Goal: Task Accomplishment & Management: Use online tool/utility

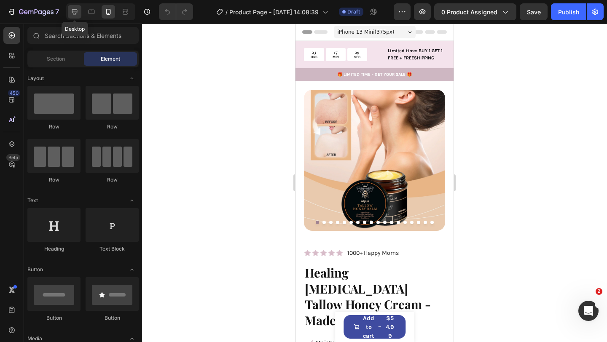
click at [72, 13] on icon at bounding box center [74, 12] width 8 height 8
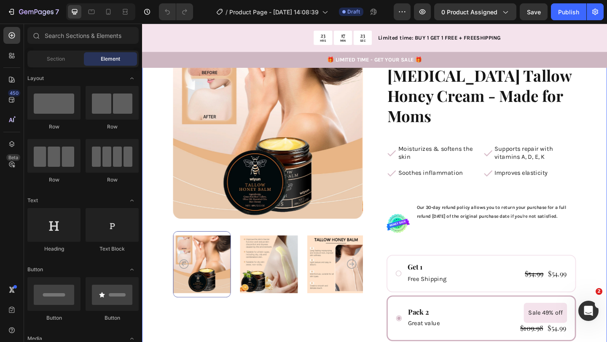
scroll to position [98, 0]
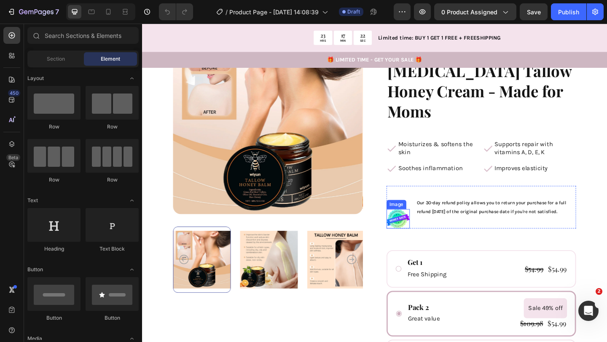
click at [423, 225] on img at bounding box center [420, 235] width 25 height 21
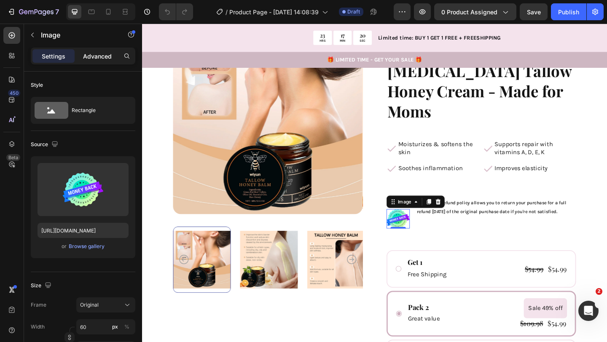
click at [91, 61] on div "Advanced" at bounding box center [97, 55] width 42 height 13
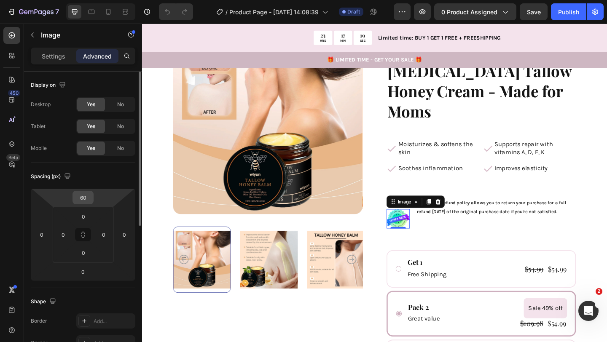
click at [89, 201] on input "60" at bounding box center [83, 197] width 17 height 13
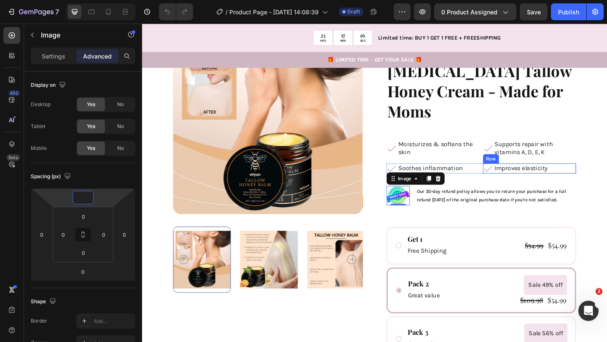
click at [591, 150] on p "Supports repair with vitamins A, D, E, K" at bounding box center [569, 159] width 88 height 18
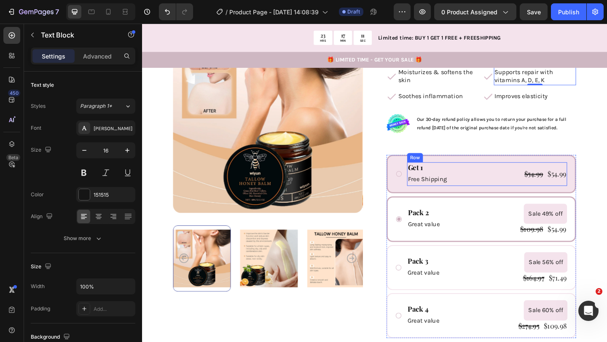
scroll to position [192, 0]
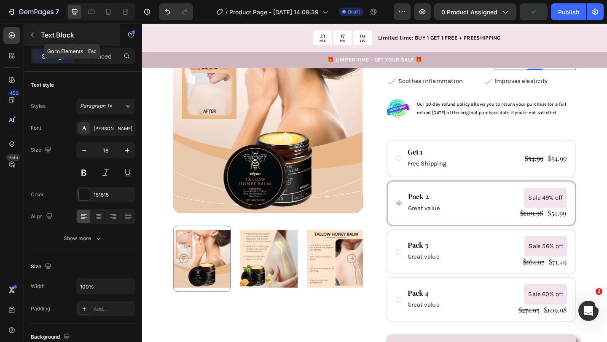
click at [31, 35] on icon "button" at bounding box center [32, 35] width 3 height 5
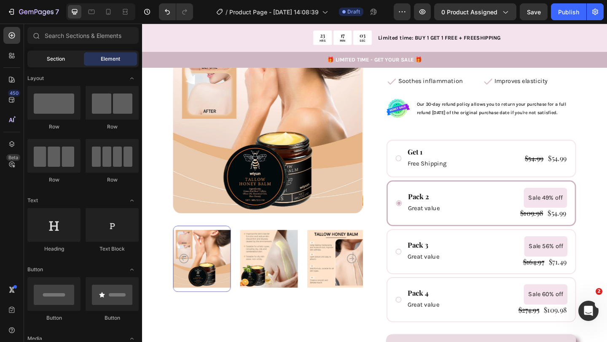
click at [75, 59] on div "Section" at bounding box center [55, 58] width 53 height 13
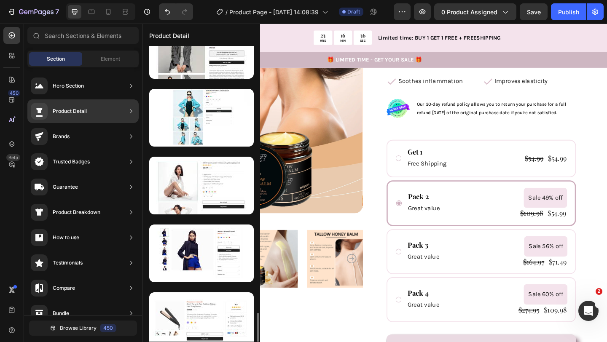
scroll to position [1950, 0]
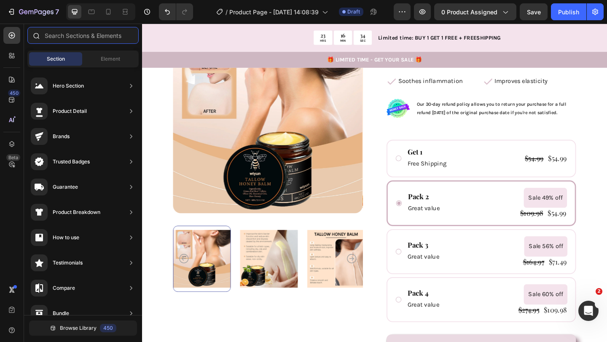
click at [97, 41] on input "text" at bounding box center [82, 35] width 111 height 17
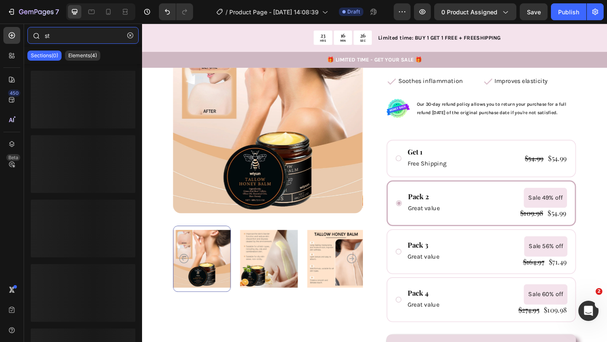
type input "s"
type input "b"
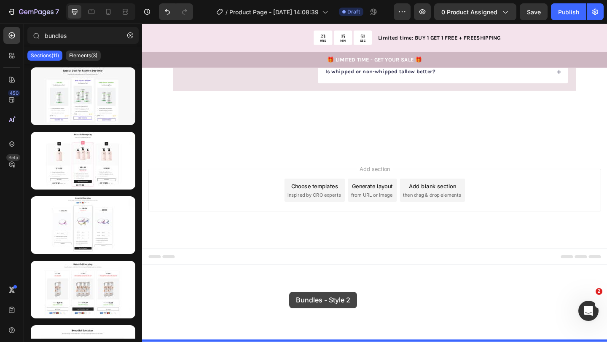
scroll to position [1566, 0]
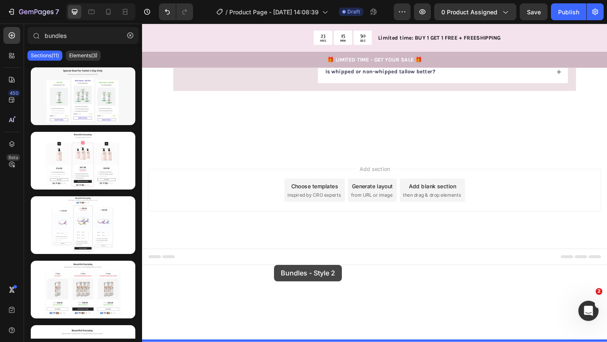
drag, startPoint x: 225, startPoint y: 182, endPoint x: 286, endPoint y: 286, distance: 119.9
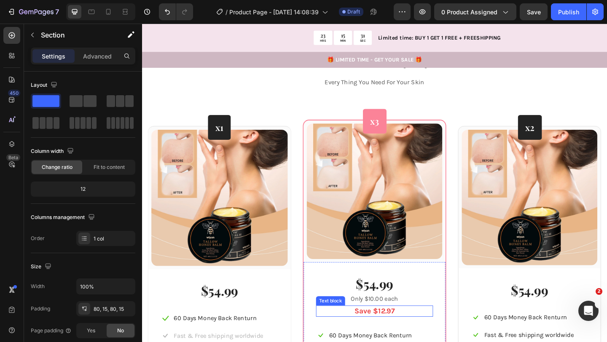
scroll to position [1537, 0]
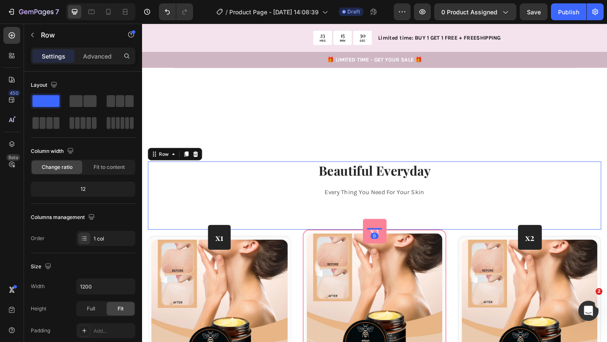
click at [498, 174] on div "Beautiful Everyday Heading Every Thing You Need For Your Skin Text block" at bounding box center [394, 211] width 493 height 74
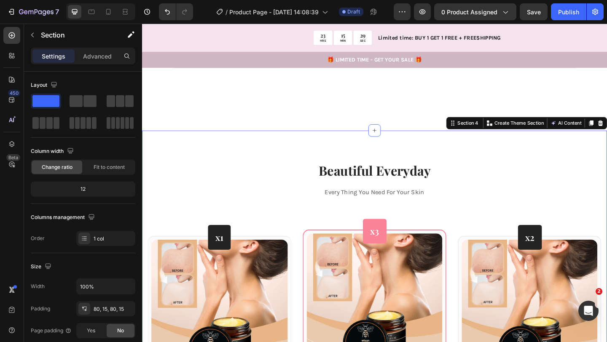
scroll to position [1531, 0]
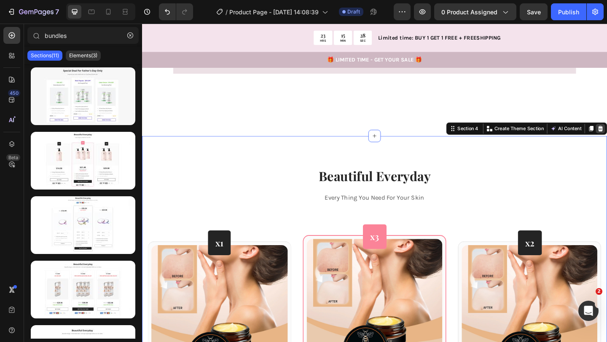
scroll to position [1620, 0]
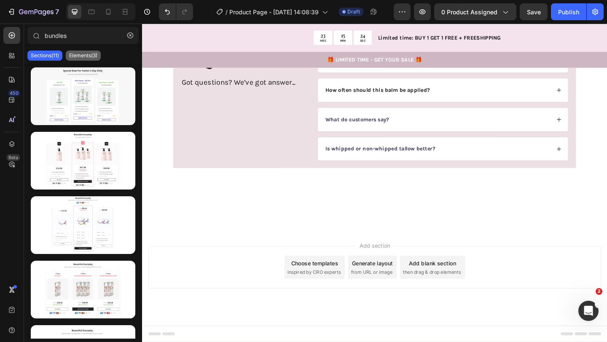
click at [72, 54] on p "Elements(3)" at bounding box center [83, 55] width 28 height 7
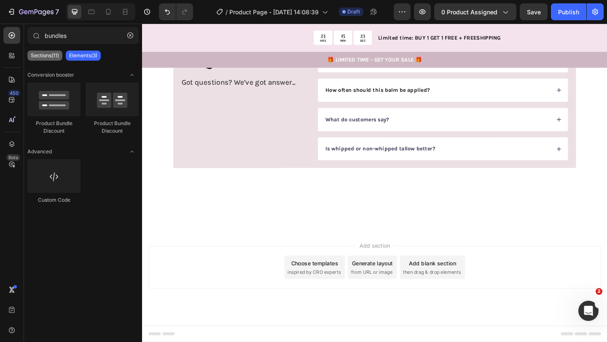
click at [48, 54] on p "Sections(11)" at bounding box center [45, 55] width 28 height 7
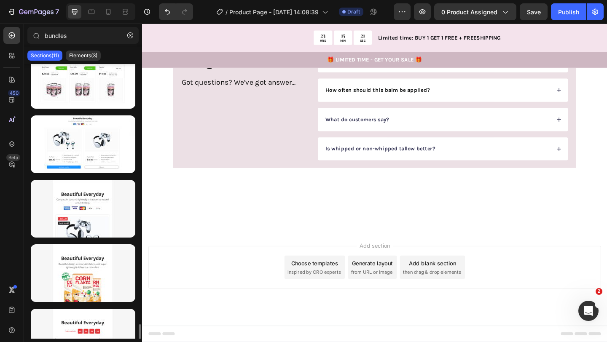
scroll to position [431, 0]
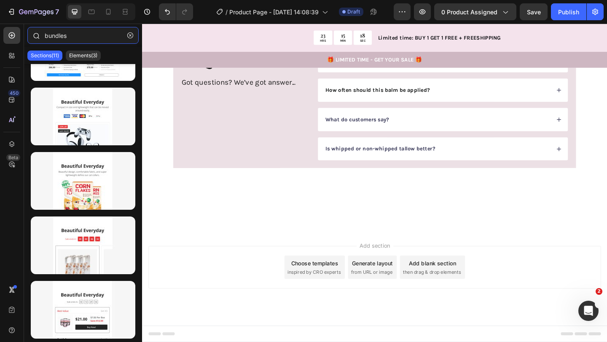
click at [86, 40] on input "bundles" at bounding box center [82, 35] width 111 height 17
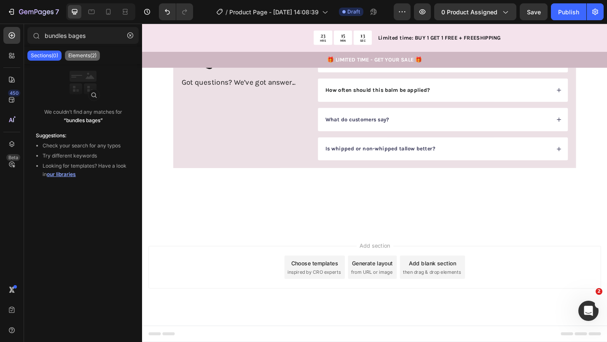
click at [87, 56] on p "Elements(2)" at bounding box center [82, 55] width 28 height 7
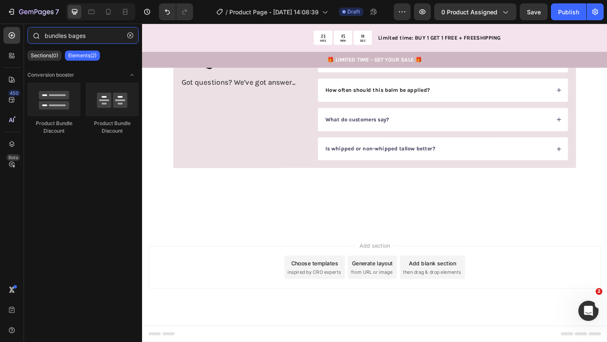
click at [61, 39] on input "bundles bages" at bounding box center [82, 35] width 111 height 17
click at [55, 31] on input "bundles bages" at bounding box center [82, 35] width 111 height 17
click at [56, 33] on input "bundles bages" at bounding box center [82, 35] width 111 height 17
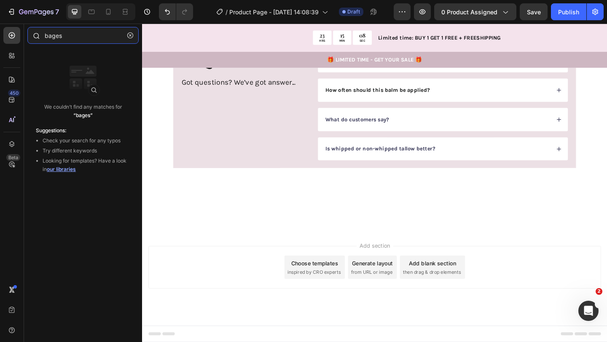
type input "bages"
click at [109, 34] on input "bages" at bounding box center [82, 35] width 111 height 17
click at [130, 37] on icon "button" at bounding box center [130, 35] width 6 height 6
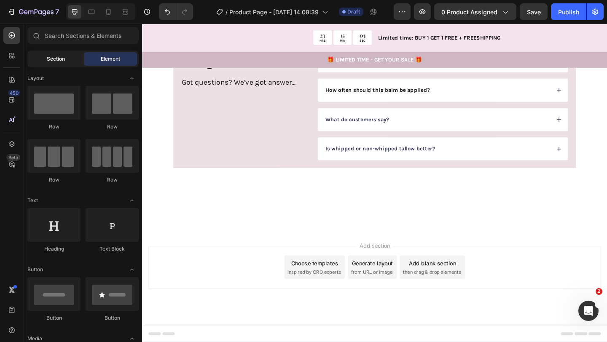
click at [64, 53] on div "Section" at bounding box center [55, 58] width 53 height 13
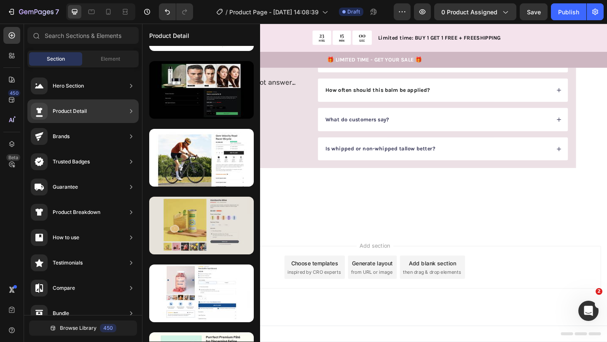
scroll to position [0, 0]
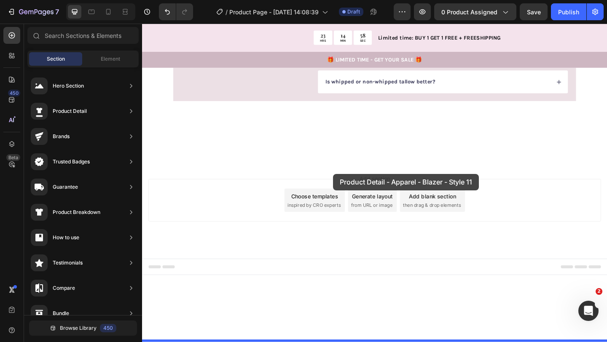
drag, startPoint x: 336, startPoint y: 183, endPoint x: 350, endPoint y: 187, distance: 14.5
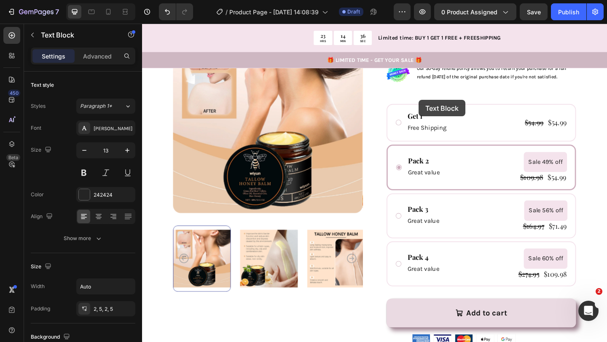
scroll to position [207, 0]
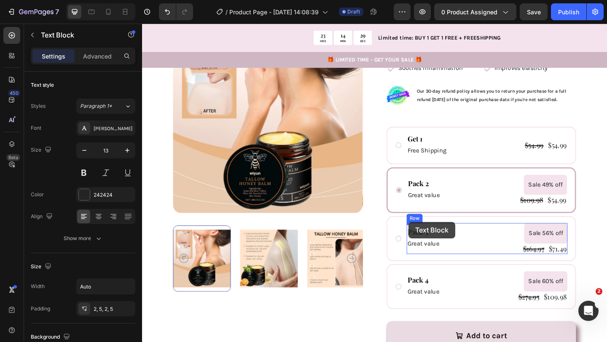
drag, startPoint x: 458, startPoint y: 155, endPoint x: 432, endPoint y: 239, distance: 87.9
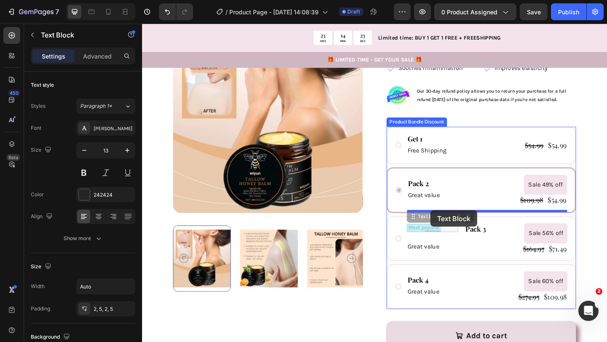
drag, startPoint x: 444, startPoint y: 219, endPoint x: 455, endPoint y: 227, distance: 13.7
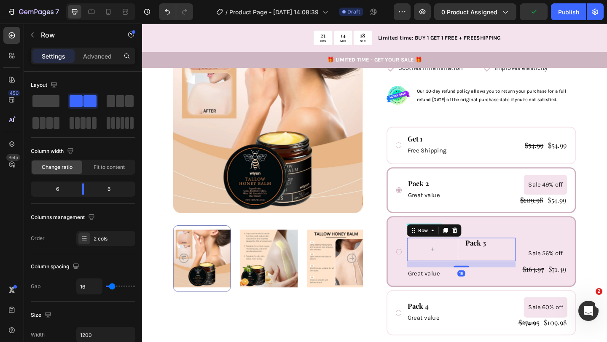
click at [501, 259] on div "Pack 3 Text Block" at bounding box center [520, 269] width 56 height 25
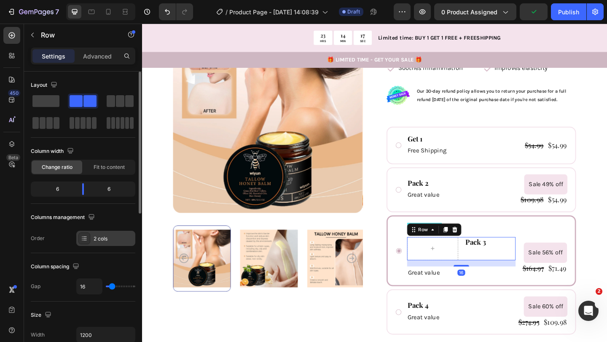
click at [97, 239] on div "2 cols" at bounding box center [114, 239] width 40 height 8
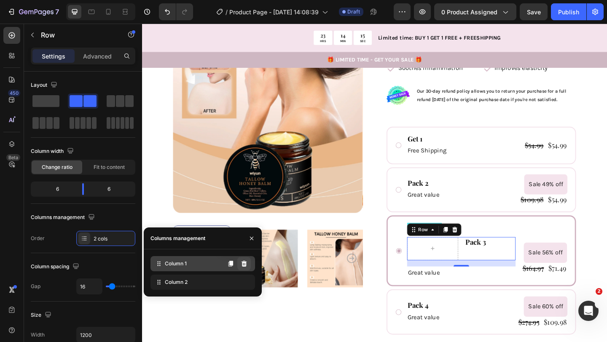
click at [244, 261] on icon at bounding box center [243, 264] width 5 height 6
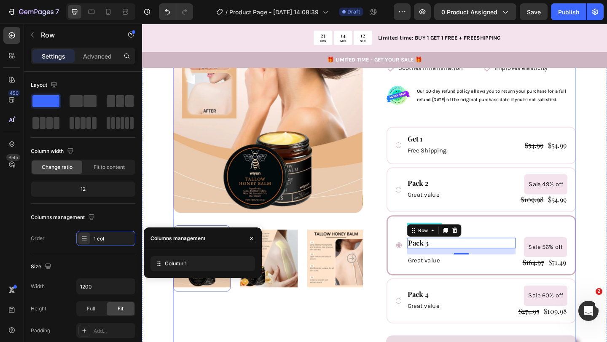
click at [217, 342] on div "Product Images" at bounding box center [279, 171] width 206 height 511
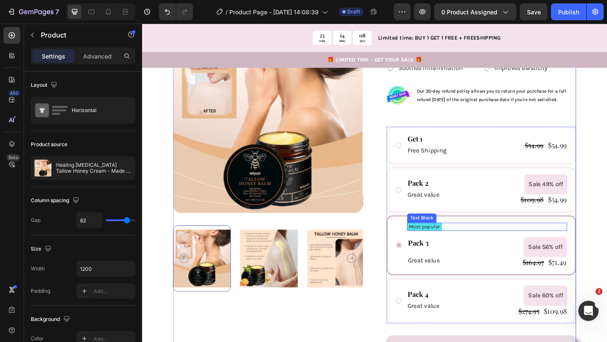
click at [440, 241] on p "Most popular" at bounding box center [449, 244] width 34 height 7
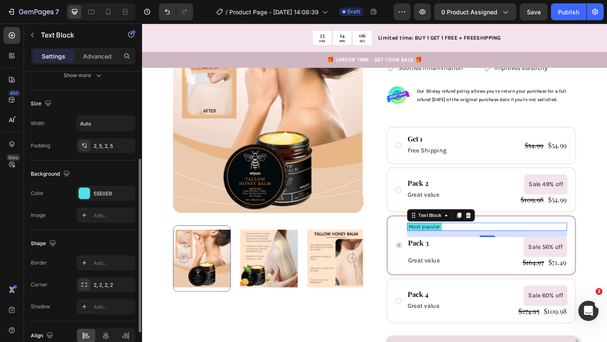
scroll to position [205, 0]
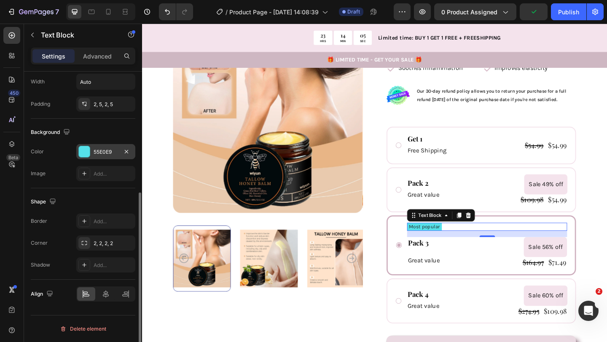
click at [102, 150] on div "55E0E9" at bounding box center [106, 152] width 24 height 8
click at [83, 151] on div at bounding box center [84, 151] width 11 height 11
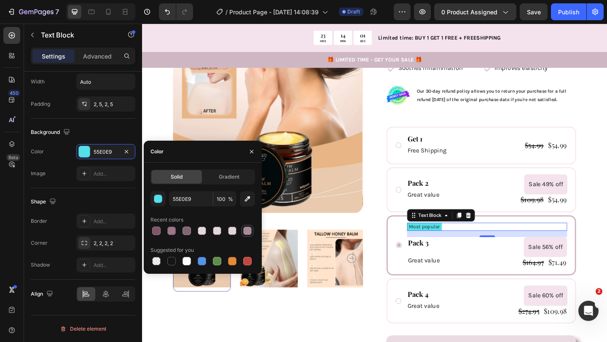
click at [249, 227] on div at bounding box center [247, 231] width 8 height 8
type input "A88A98"
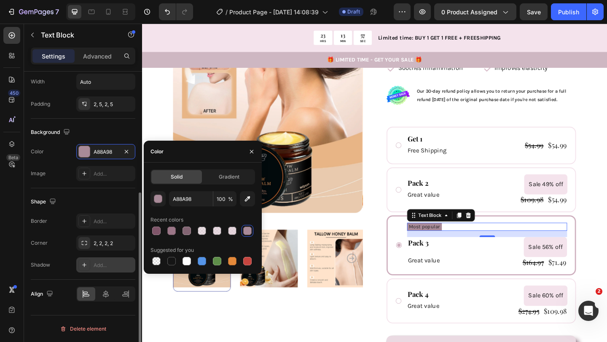
click at [98, 260] on div "Add..." at bounding box center [105, 264] width 59 height 15
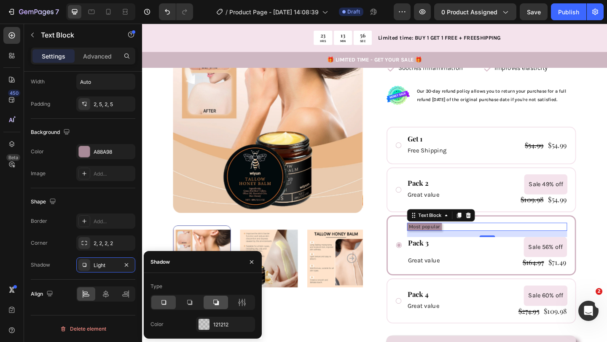
click at [215, 302] on icon at bounding box center [215, 302] width 8 height 8
click at [211, 321] on div "121212" at bounding box center [225, 324] width 59 height 15
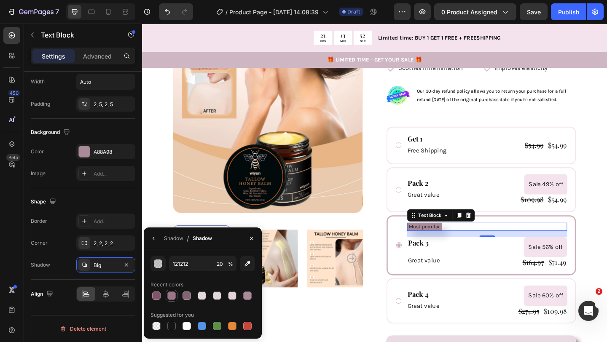
click at [168, 297] on div at bounding box center [171, 295] width 8 height 8
type input "9B7687"
type input "100"
click at [219, 297] on div at bounding box center [217, 295] width 8 height 8
type input "E0CCD5"
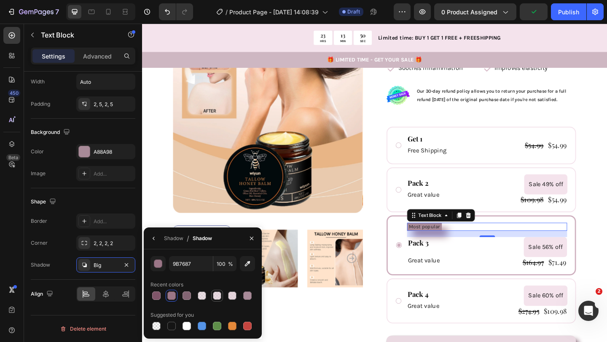
type input "68"
click at [198, 297] on div at bounding box center [202, 295] width 8 height 8
type input "826472"
type input "100"
click at [183, 296] on div at bounding box center [186, 295] width 8 height 8
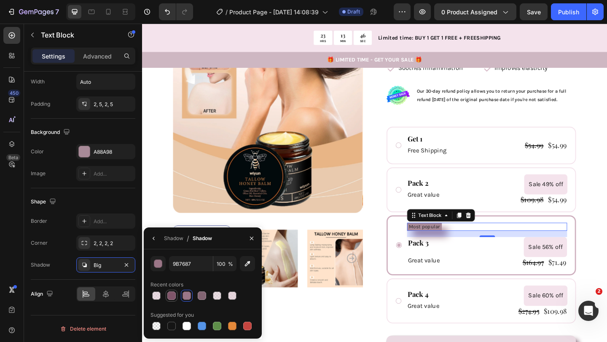
click at [174, 297] on div at bounding box center [171, 295] width 8 height 8
click at [190, 296] on div at bounding box center [186, 295] width 8 height 8
click at [161, 268] on button "button" at bounding box center [157, 263] width 15 height 15
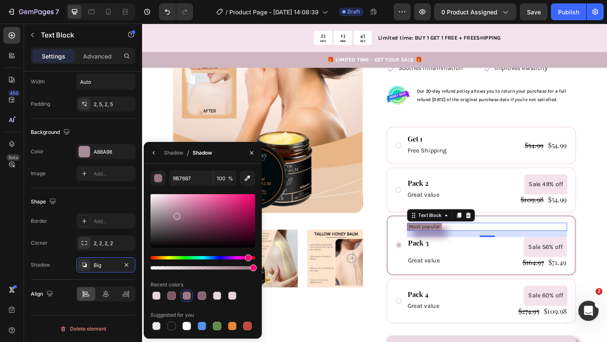
click at [159, 203] on div at bounding box center [202, 220] width 104 height 53
click at [171, 211] on div at bounding box center [202, 220] width 104 height 53
click at [167, 206] on div at bounding box center [202, 220] width 104 height 53
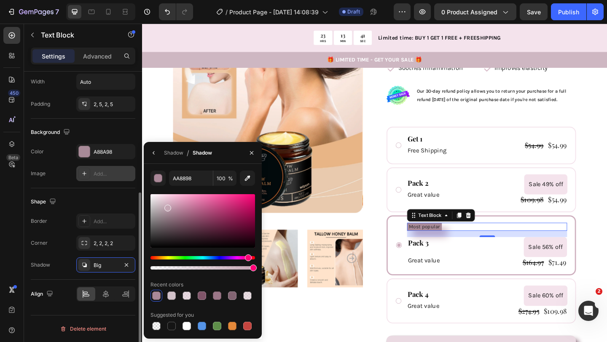
type input "C4A6B4"
click at [102, 152] on div "A88A98" at bounding box center [106, 152] width 24 height 8
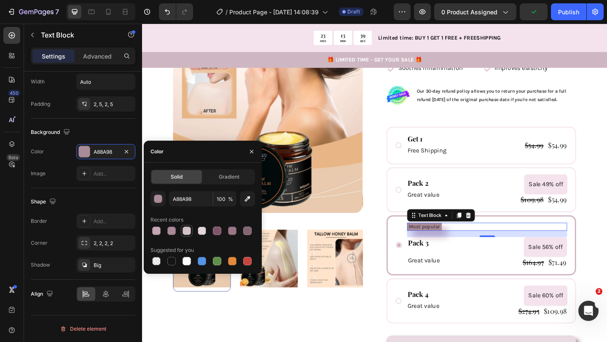
click at [182, 230] on div at bounding box center [186, 231] width 8 height 8
click at [156, 230] on div at bounding box center [156, 231] width 8 height 8
type input "C4A6B4"
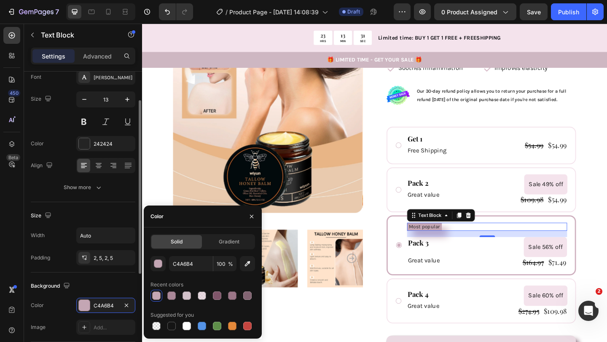
scroll to position [50, 0]
click at [100, 143] on div "242424" at bounding box center [106, 146] width 24 height 8
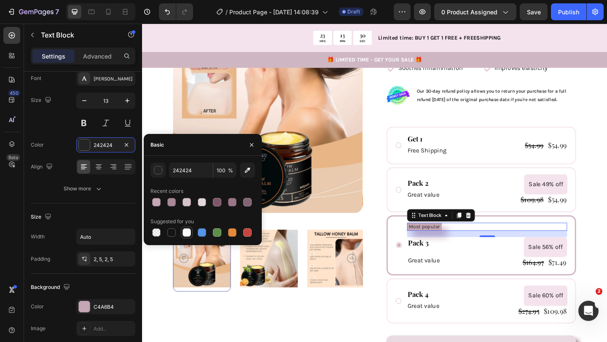
click at [186, 233] on div at bounding box center [186, 232] width 8 height 8
type input "FFFFFF"
click at [222, 342] on div "Product Images" at bounding box center [279, 171] width 206 height 511
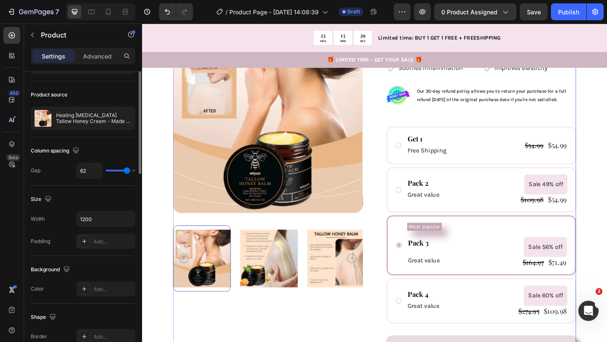
scroll to position [0, 0]
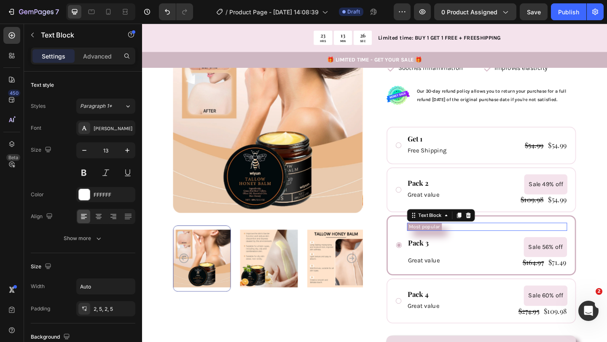
click at [451, 241] on p "Most popular" at bounding box center [449, 244] width 34 height 7
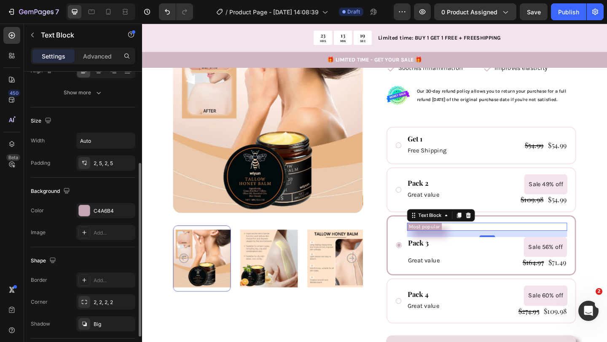
scroll to position [141, 0]
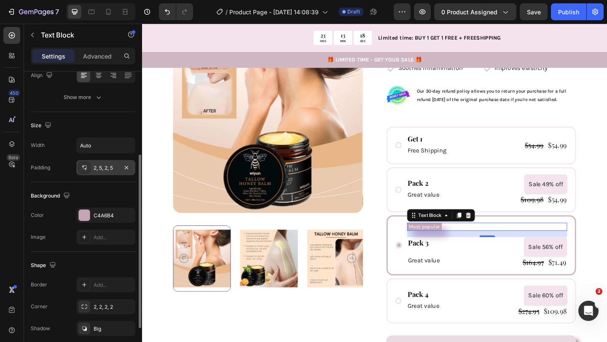
click at [105, 170] on div "2, 5, 2, 5" at bounding box center [106, 168] width 24 height 8
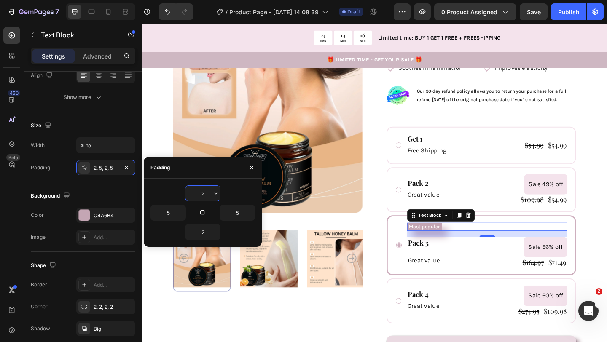
click at [203, 195] on input "2" at bounding box center [202, 193] width 35 height 15
type input "8"
type input "6"
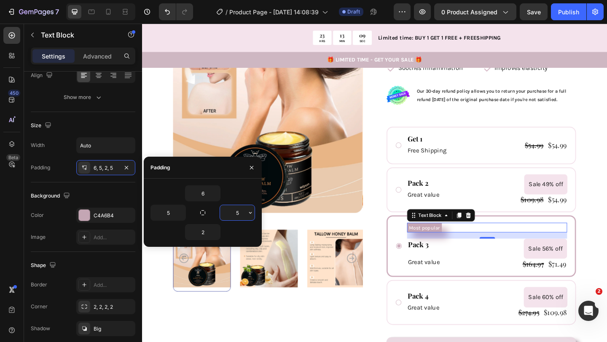
click at [240, 213] on input "5" at bounding box center [237, 212] width 35 height 15
type input "9"
type input "6"
type input "10"
click at [205, 229] on input "2" at bounding box center [202, 232] width 35 height 15
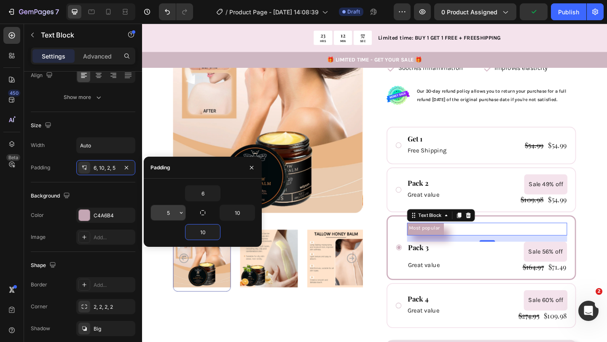
type input "10"
click at [172, 212] on input "5" at bounding box center [168, 212] width 35 height 15
type input "10"
click at [204, 191] on input "6" at bounding box center [202, 193] width 35 height 15
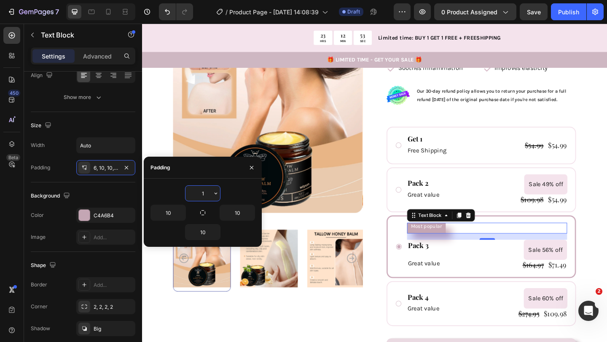
type input "10"
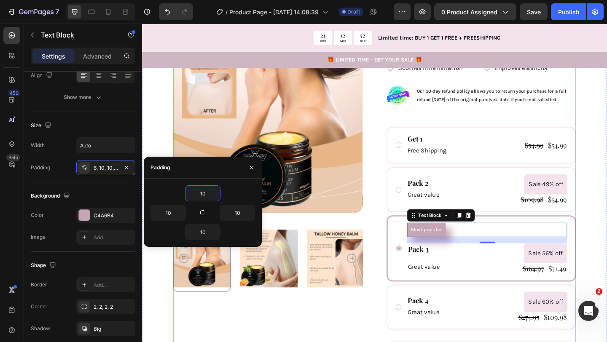
click at [402, 232] on div "Product Images Icon Icon Icon Icon Icon Icon List 1000+ Happy Moms Text Block R…" at bounding box center [395, 175] width 438 height 518
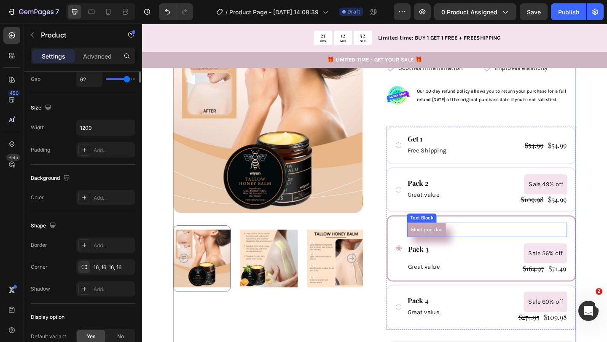
scroll to position [0, 0]
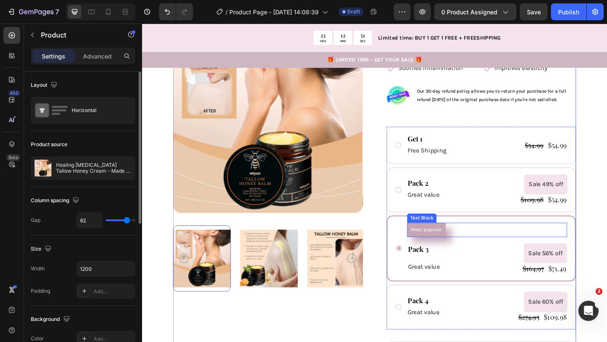
click at [438, 244] on p "Most popular" at bounding box center [451, 247] width 34 height 7
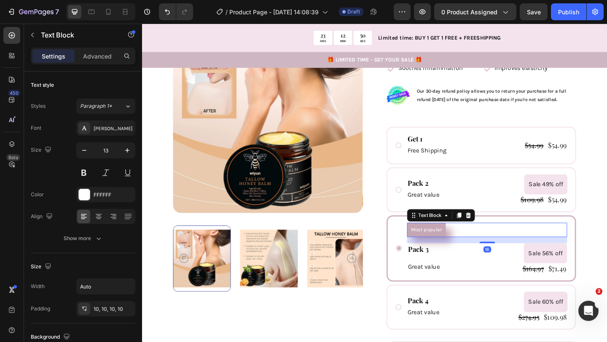
click at [434, 244] on p "Most popular" at bounding box center [451, 247] width 34 height 7
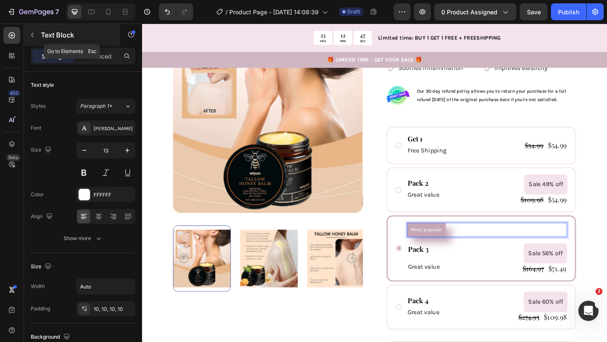
click at [34, 33] on icon "button" at bounding box center [32, 35] width 7 height 7
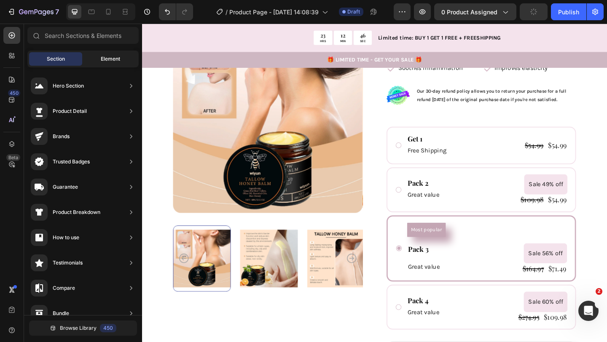
click at [93, 56] on div "Element" at bounding box center [110, 58] width 53 height 13
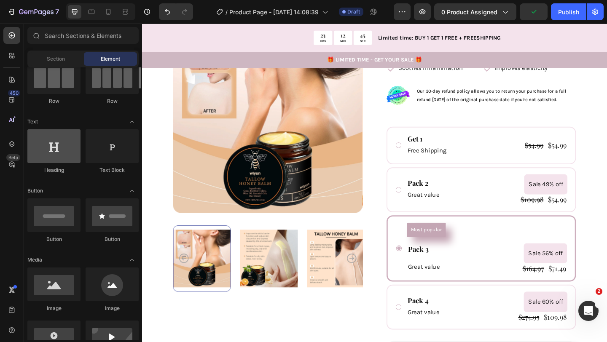
scroll to position [86, 0]
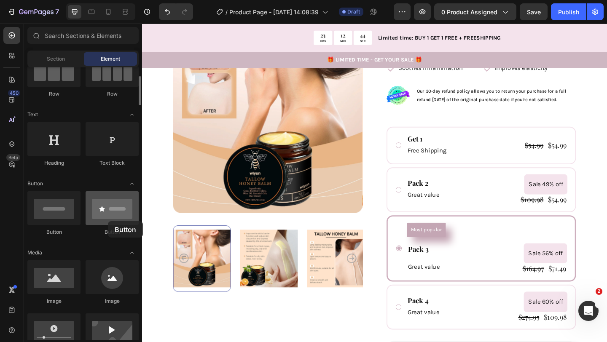
click at [108, 221] on div at bounding box center [112, 208] width 53 height 34
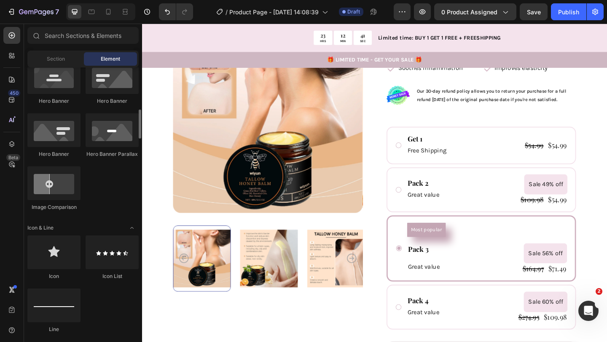
scroll to position [393, 0]
click at [61, 257] on div at bounding box center [53, 252] width 53 height 34
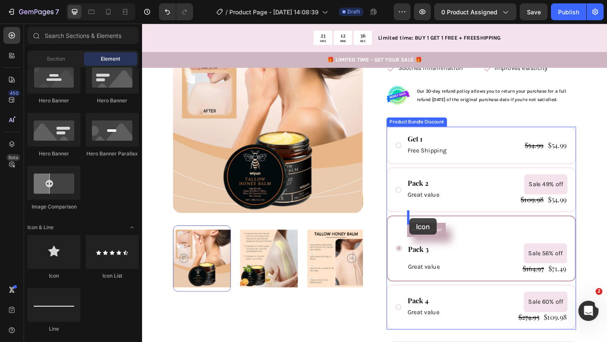
drag, startPoint x: 203, startPoint y: 282, endPoint x: 433, endPoint y: 236, distance: 234.5
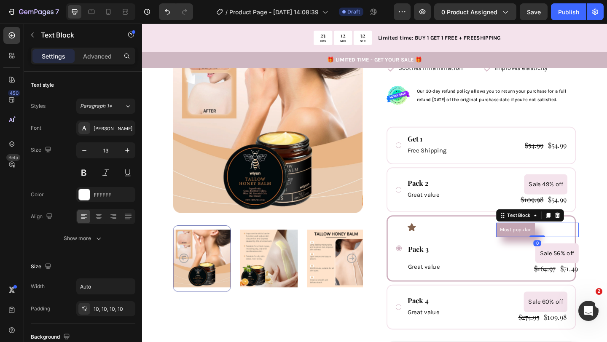
click at [532, 244] on p "Most popular" at bounding box center [548, 247] width 34 height 7
click at [166, 14] on icon "Undo/Redo" at bounding box center [167, 12] width 8 height 8
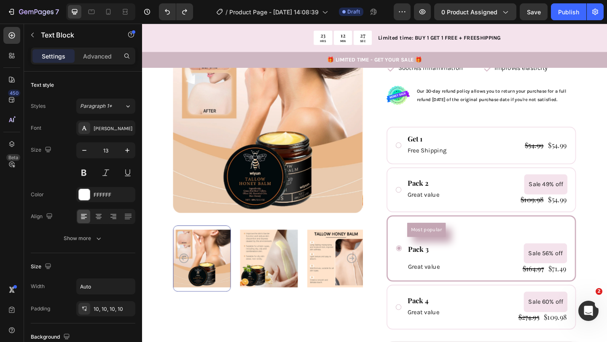
click at [452, 244] on p "Most popular" at bounding box center [451, 247] width 34 height 7
click at [434, 244] on p "Most popular" at bounding box center [451, 247] width 34 height 7
click at [31, 36] on icon "button" at bounding box center [32, 35] width 7 height 7
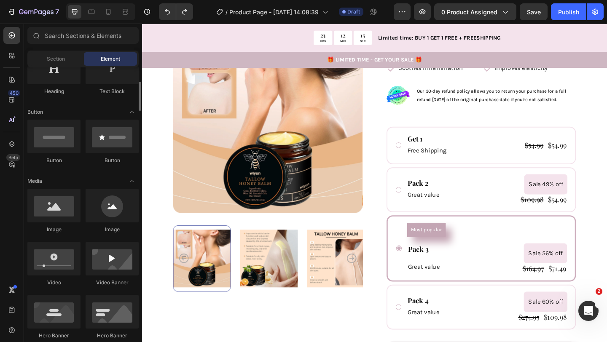
scroll to position [155, 0]
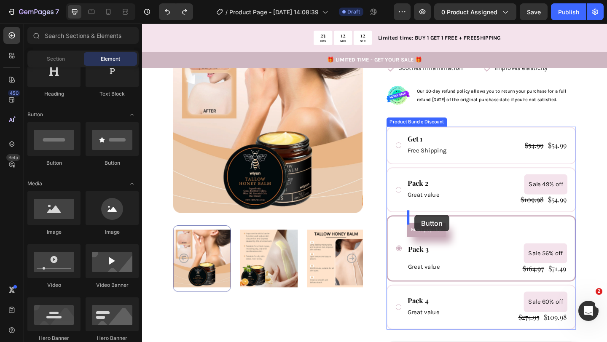
drag, startPoint x: 257, startPoint y: 173, endPoint x: 438, endPoint y: 232, distance: 190.9
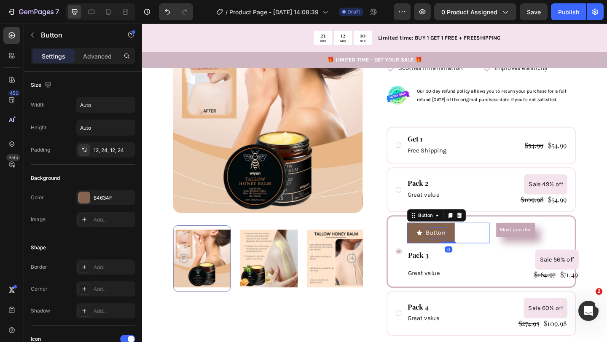
click at [468, 245] on p "Button" at bounding box center [460, 251] width 21 height 12
click at [469, 245] on p "Button" at bounding box center [460, 251] width 21 height 12
click at [430, 240] on button "Most" at bounding box center [453, 251] width 46 height 22
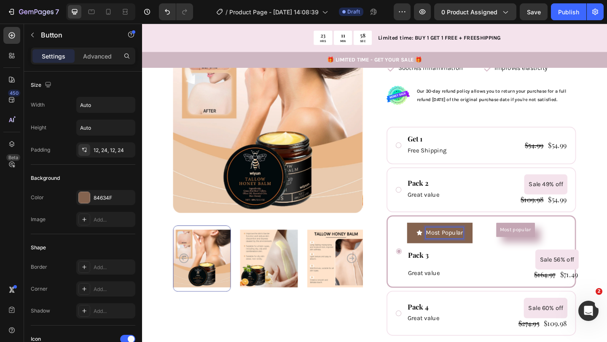
click at [460, 245] on p "Most Popular" at bounding box center [470, 251] width 41 height 12
click at [441, 246] on button "Most Popular" at bounding box center [465, 251] width 71 height 22
click at [432, 242] on button "Most Popular" at bounding box center [465, 251] width 71 height 22
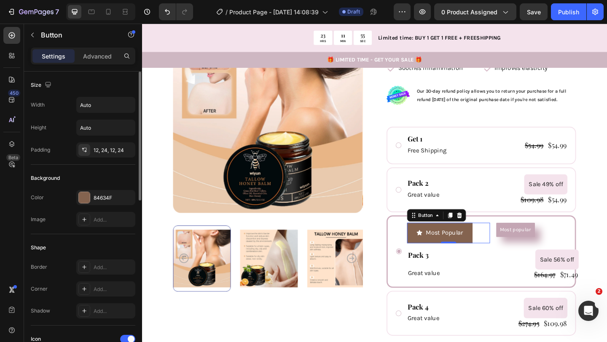
scroll to position [45, 0]
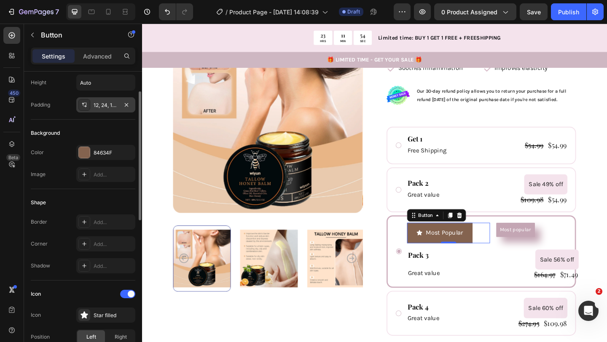
click at [103, 110] on div "12, 24, 12, 24" at bounding box center [105, 104] width 59 height 15
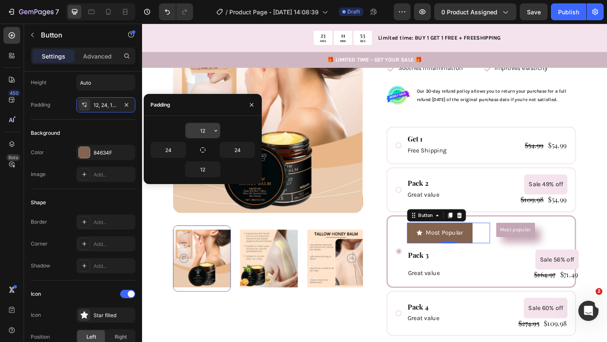
click at [205, 132] on input "12" at bounding box center [202, 130] width 35 height 15
type input "10"
click at [237, 149] on input "24" at bounding box center [237, 149] width 35 height 15
type input "10"
click at [200, 168] on input "12" at bounding box center [202, 169] width 35 height 15
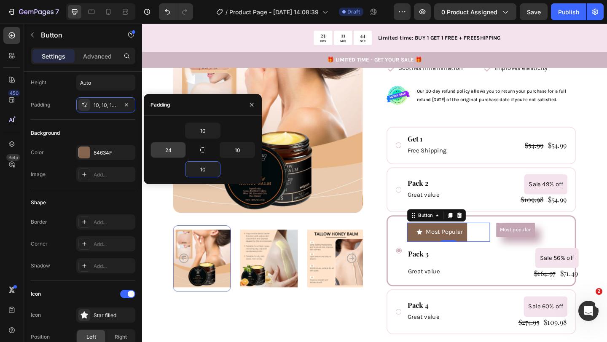
type input "10"
click at [174, 147] on input "24" at bounding box center [168, 149] width 35 height 15
type input "2"
type input "10"
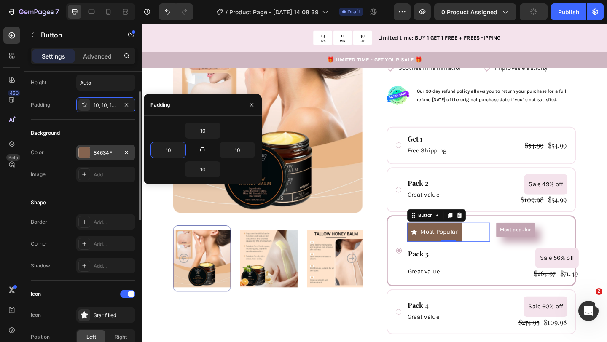
click at [88, 152] on div at bounding box center [84, 152] width 11 height 11
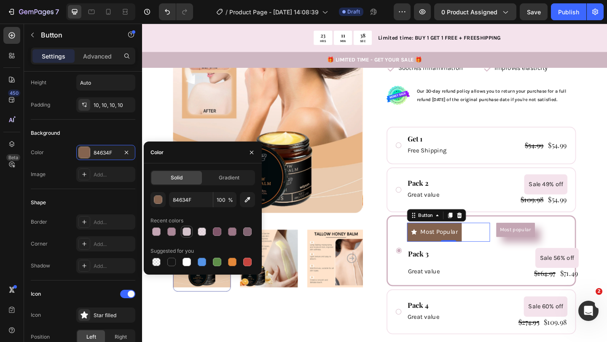
click at [189, 233] on div at bounding box center [186, 231] width 8 height 8
click at [153, 231] on div at bounding box center [156, 231] width 8 height 8
type input "C4A6B4"
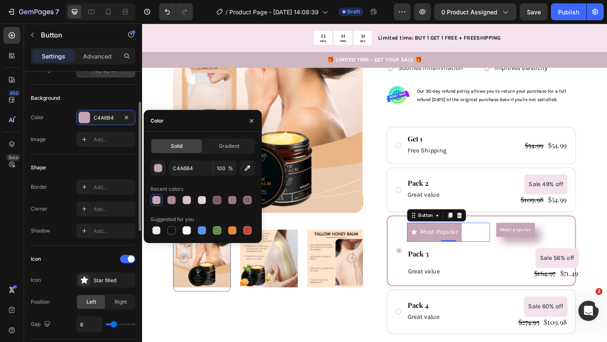
scroll to position [82, 0]
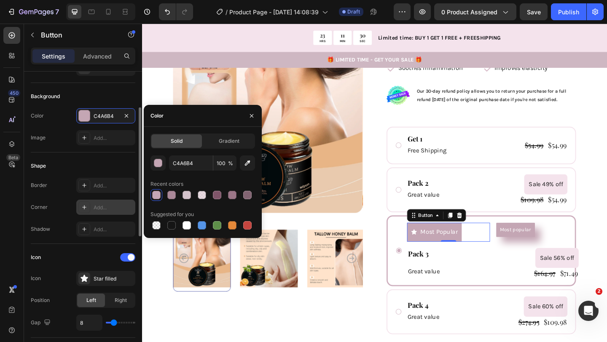
click at [86, 212] on div at bounding box center [84, 207] width 12 height 12
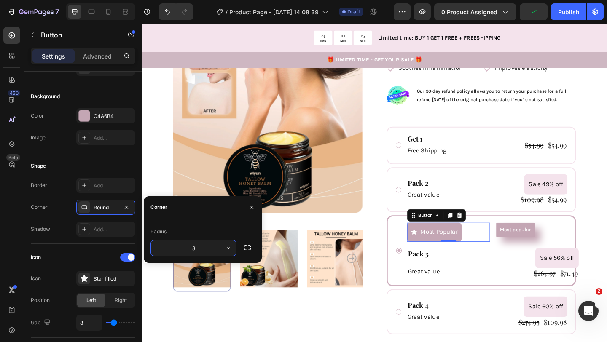
type input "2"
click at [94, 233] on div "Add..." at bounding box center [114, 230] width 40 height 8
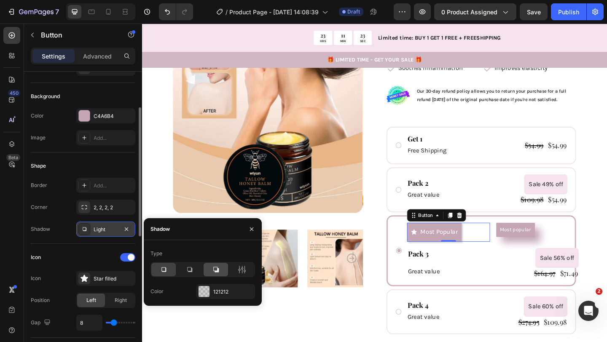
click at [218, 268] on icon at bounding box center [215, 269] width 5 height 5
click at [219, 295] on div "121212" at bounding box center [225, 292] width 24 height 8
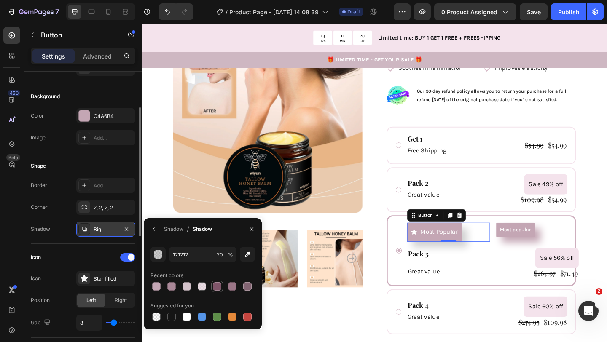
click at [216, 288] on div at bounding box center [217, 286] width 8 height 8
type input "7F5569"
type input "100"
click at [222, 288] on div at bounding box center [217, 287] width 12 height 12
click at [235, 286] on div at bounding box center [232, 286] width 8 height 8
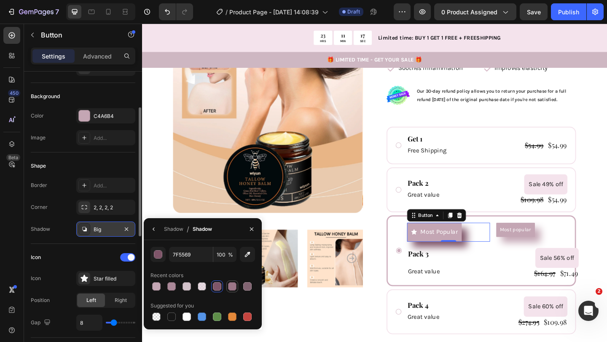
type input "9B7687"
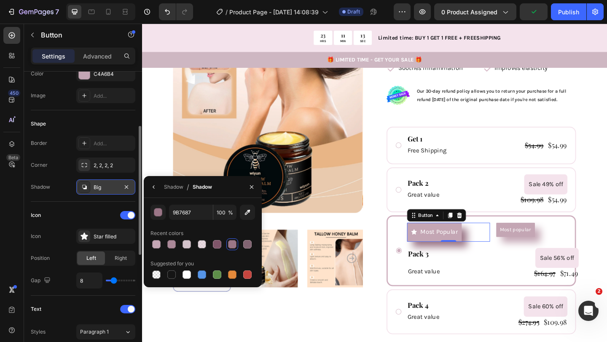
scroll to position [144, 0]
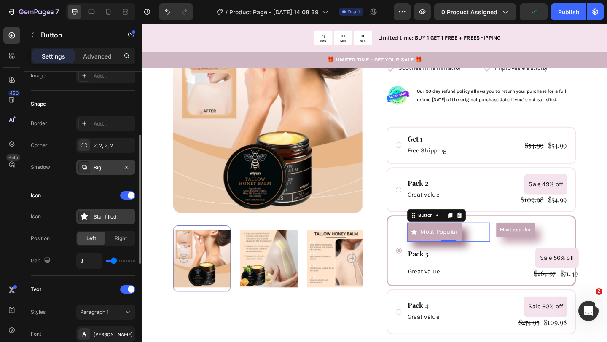
click at [83, 217] on icon at bounding box center [83, 216] width 7 height 7
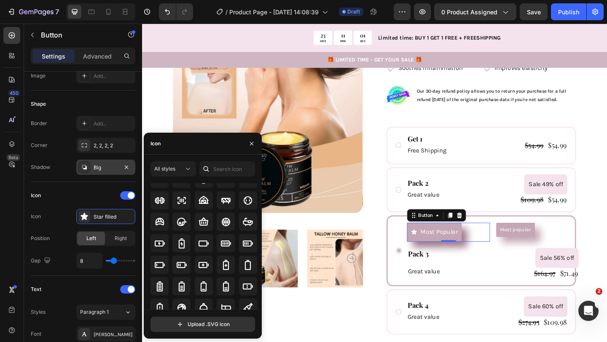
scroll to position [593, 0]
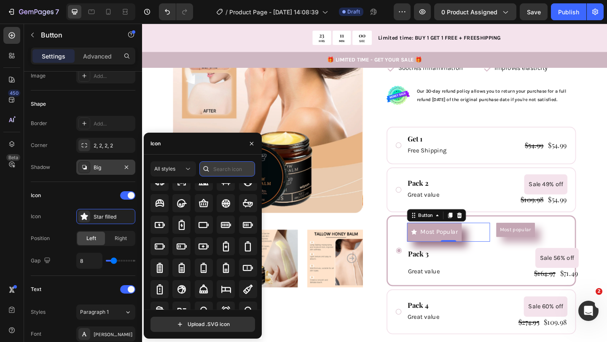
click at [222, 171] on input "text" at bounding box center [227, 168] width 56 height 15
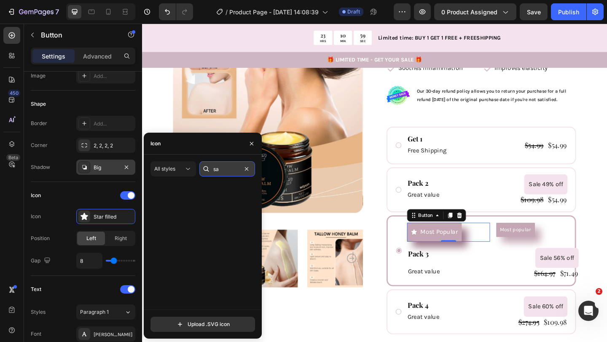
scroll to position [0, 0]
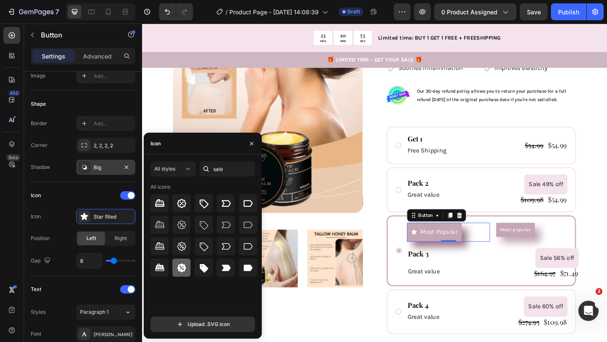
click at [183, 267] on icon at bounding box center [181, 267] width 9 height 9
click at [227, 174] on input "sale" at bounding box center [227, 168] width 56 height 15
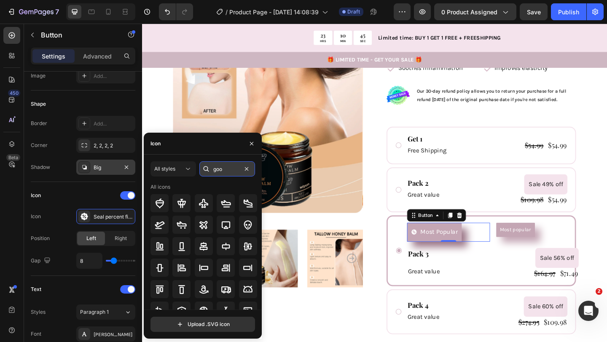
type input "good"
type input "b"
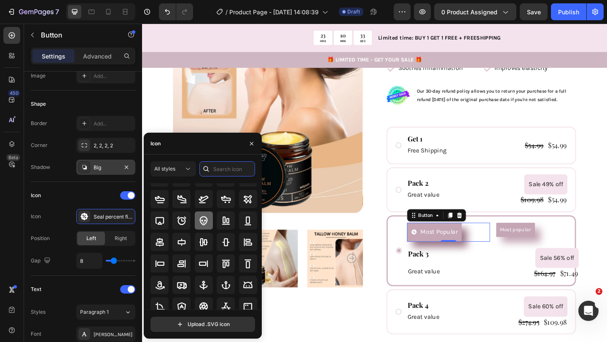
scroll to position [38, 0]
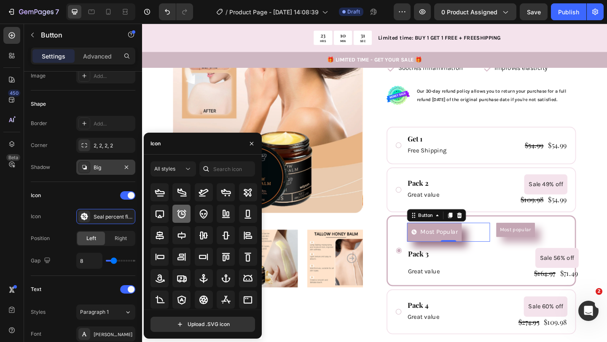
click at [182, 213] on icon at bounding box center [181, 214] width 10 height 10
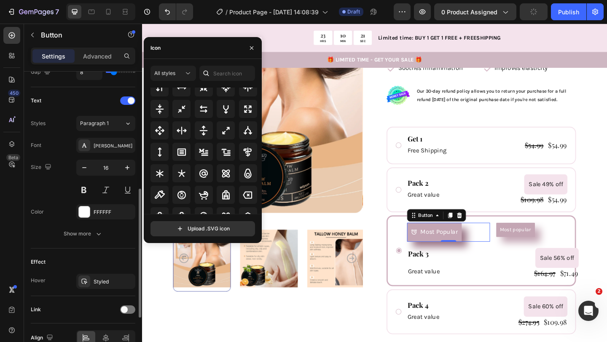
scroll to position [376, 0]
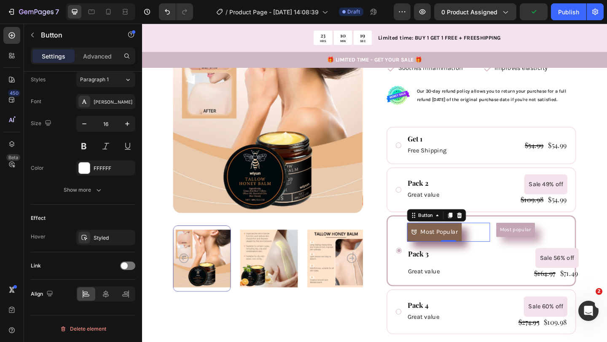
click at [437, 247] on icon "<p>Most Popular</p>" at bounding box center [437, 250] width 7 height 7
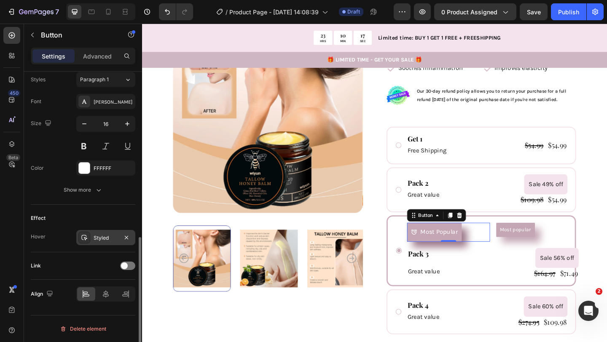
click at [107, 243] on div "Styled" at bounding box center [105, 237] width 59 height 15
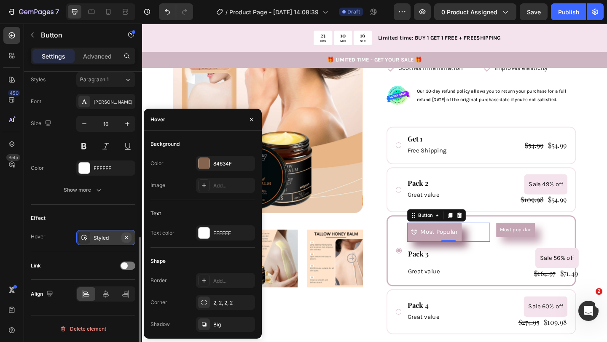
click at [127, 236] on icon "button" at bounding box center [126, 236] width 3 height 3
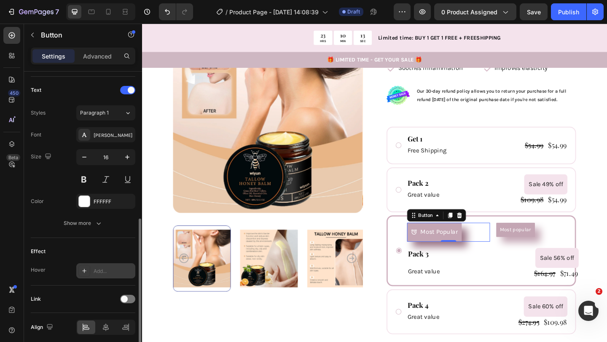
scroll to position [321, 0]
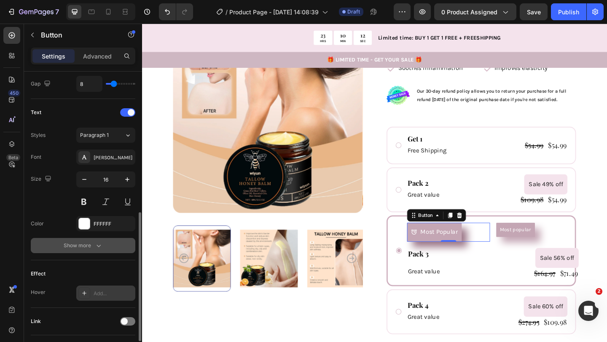
click at [93, 241] on div "Show more" at bounding box center [83, 245] width 39 height 8
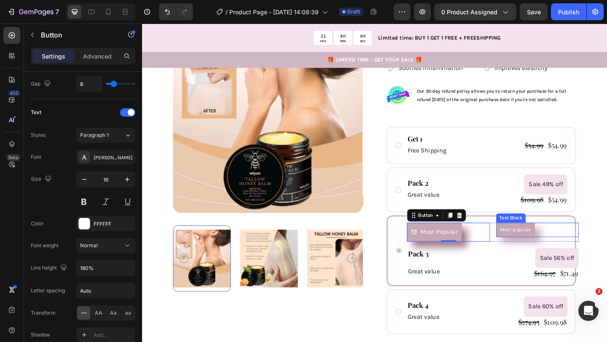
click at [542, 244] on p "Most popular" at bounding box center [548, 247] width 34 height 7
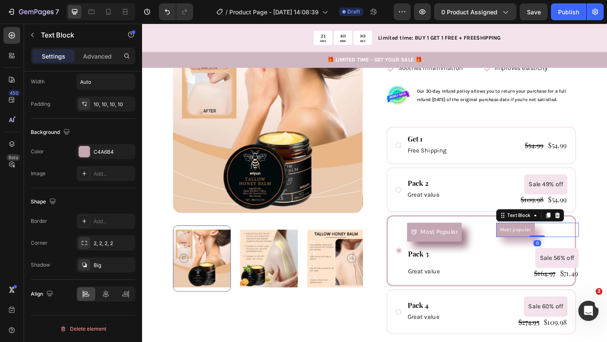
scroll to position [0, 0]
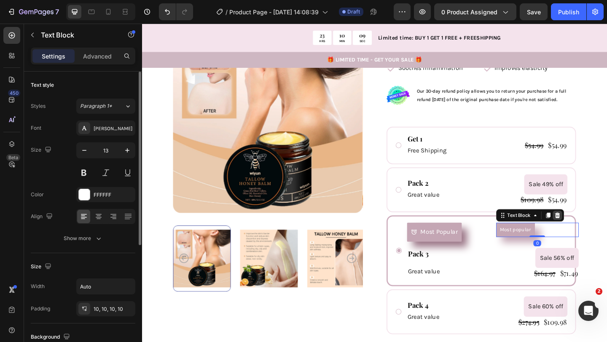
click at [594, 229] on icon at bounding box center [593, 232] width 7 height 7
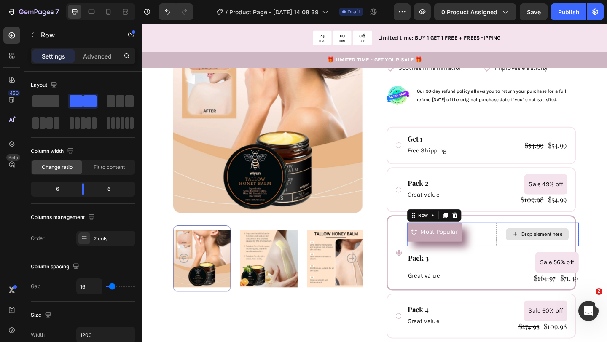
click at [535, 240] on div "Drop element here" at bounding box center [572, 252] width 90 height 25
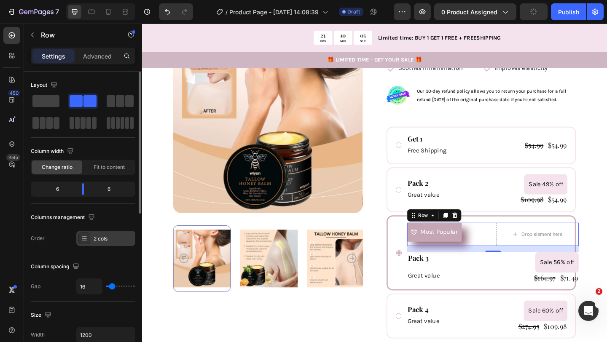
click at [105, 240] on div "2 cols" at bounding box center [114, 239] width 40 height 8
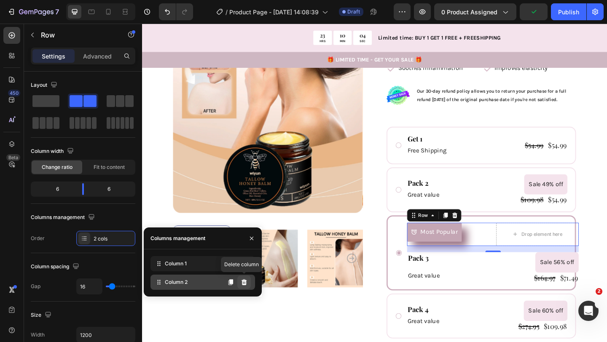
click at [245, 281] on icon at bounding box center [243, 282] width 5 height 6
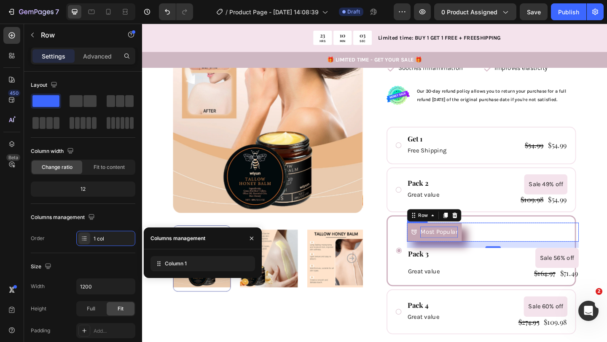
click at [469, 244] on p "Most Popular" at bounding box center [464, 250] width 41 height 12
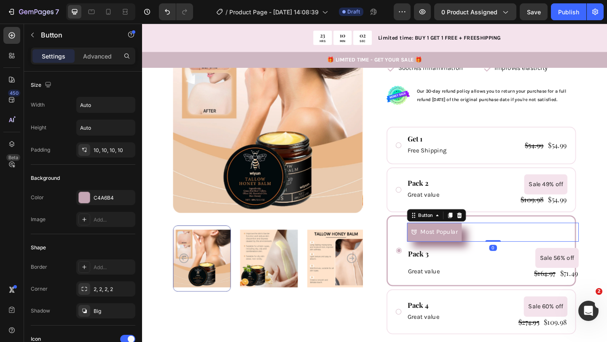
click at [438, 247] on icon "<p>Most Popular</p>" at bounding box center [438, 250] width 6 height 6
click at [460, 244] on p "Most Popular" at bounding box center [464, 250] width 41 height 12
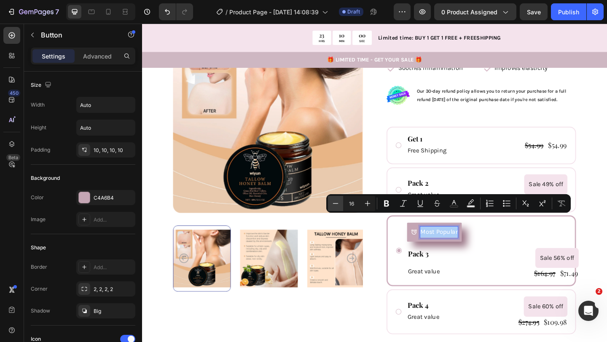
click at [334, 201] on icon "Editor contextual toolbar" at bounding box center [335, 203] width 8 height 8
click at [338, 203] on icon "Editor contextual toolbar" at bounding box center [335, 203] width 8 height 8
type input "13"
click at [387, 204] on icon "Editor contextual toolbar" at bounding box center [386, 204] width 5 height 6
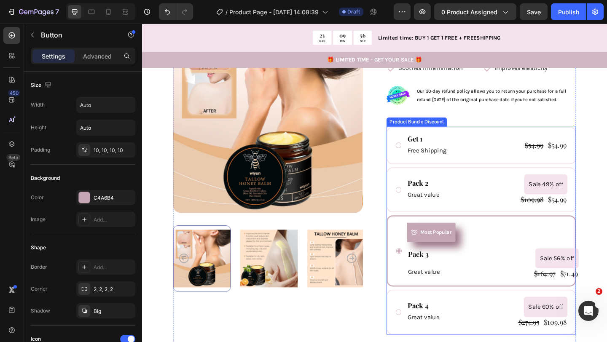
click at [431, 232] on div "Most Popular Button 0 Row Pack 3 Text Block Row Great value Text Block Sale 56%…" at bounding box center [511, 271] width 206 height 78
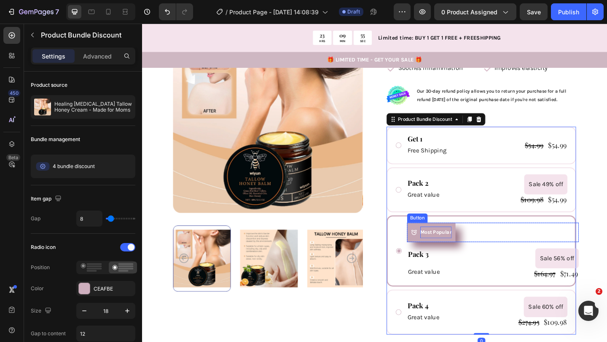
click at [465, 247] on strong "Most Popular" at bounding box center [461, 250] width 34 height 6
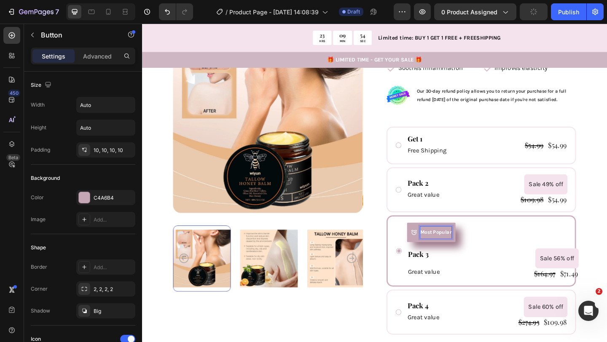
click at [461, 247] on strong "Most Popular" at bounding box center [461, 250] width 34 height 6
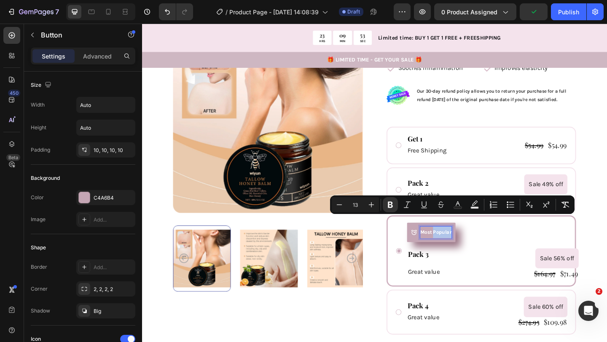
click at [461, 247] on strong "Most Popular" at bounding box center [461, 250] width 34 height 6
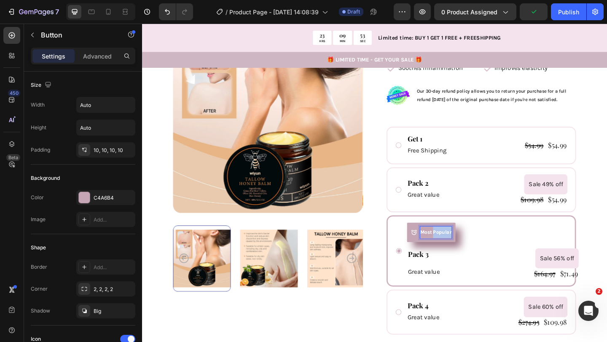
click at [461, 247] on strong "Most Popular" at bounding box center [461, 250] width 34 height 6
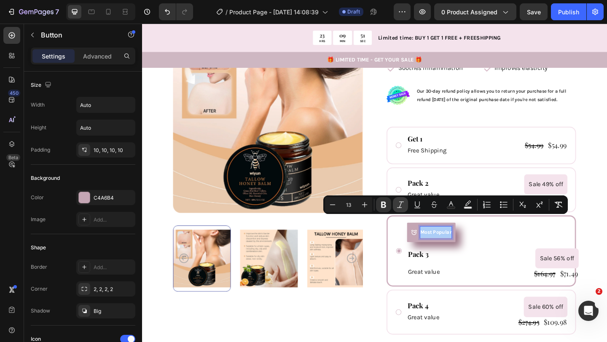
click at [399, 206] on icon "Editor contextual toolbar" at bounding box center [400, 204] width 7 height 6
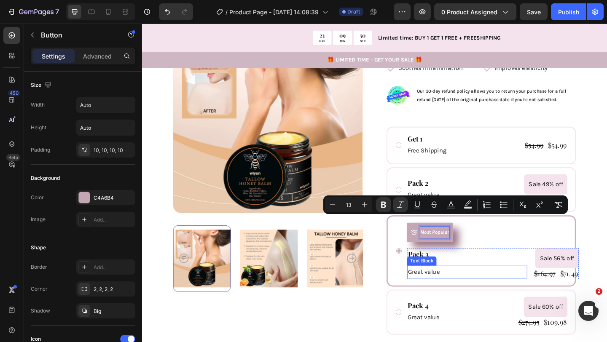
click at [457, 288] on p "Great value" at bounding box center [495, 294] width 129 height 12
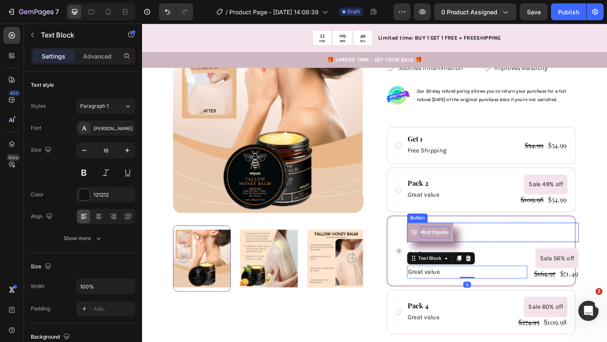
click at [463, 247] on strong "Most Popular" at bounding box center [460, 250] width 32 height 6
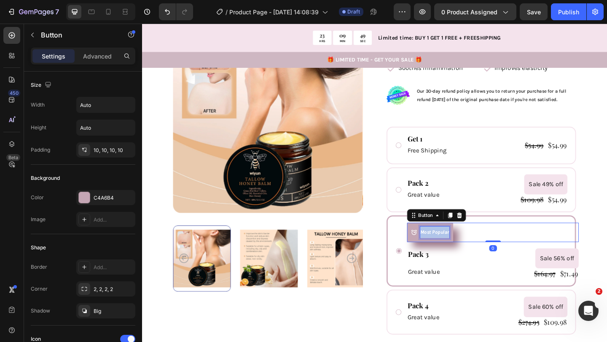
click at [463, 247] on strong "Most Popular" at bounding box center [460, 250] width 32 height 6
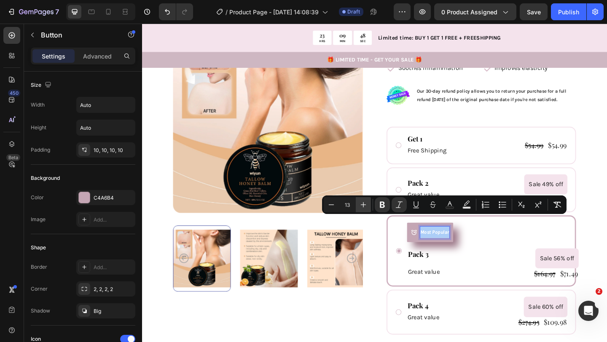
click at [361, 205] on icon "Editor contextual toolbar" at bounding box center [363, 204] width 5 height 5
type input "15"
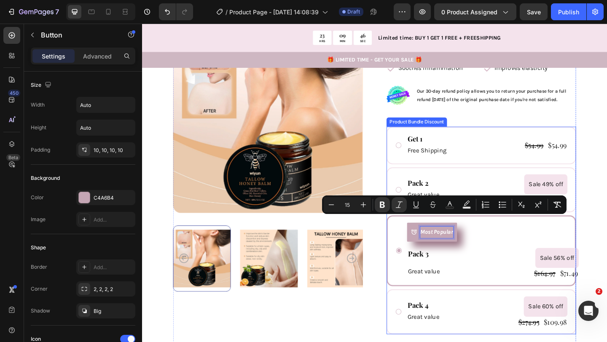
click at [495, 253] on div "Most Popular Button 0 Row Pack 3 Text Block Row Great value Text Block Sale 56%…" at bounding box center [523, 270] width 187 height 61
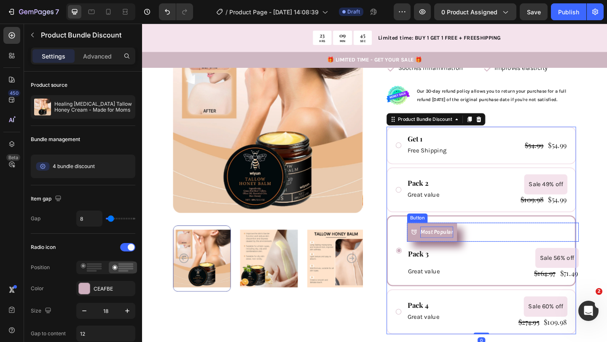
click at [471, 246] on strong "Most Popular" at bounding box center [462, 250] width 36 height 8
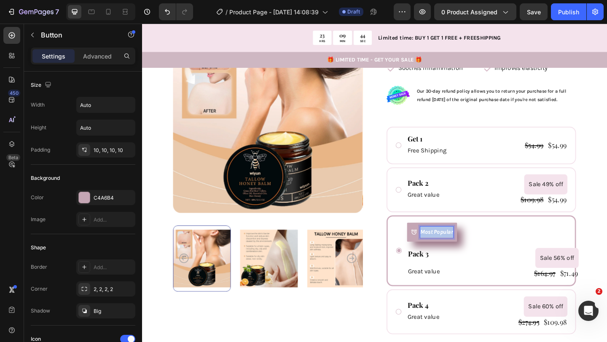
click at [471, 246] on strong "Most Popular" at bounding box center [462, 250] width 36 height 8
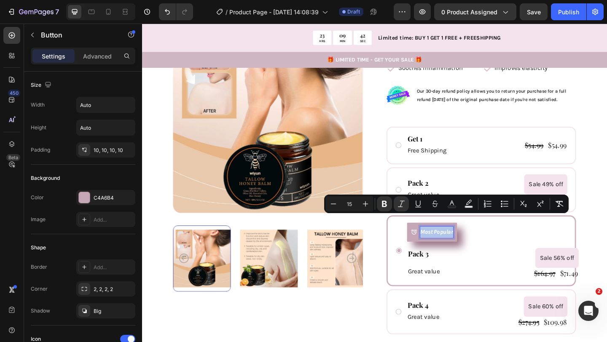
click at [476, 246] on strong "Most Popular" at bounding box center [462, 250] width 36 height 8
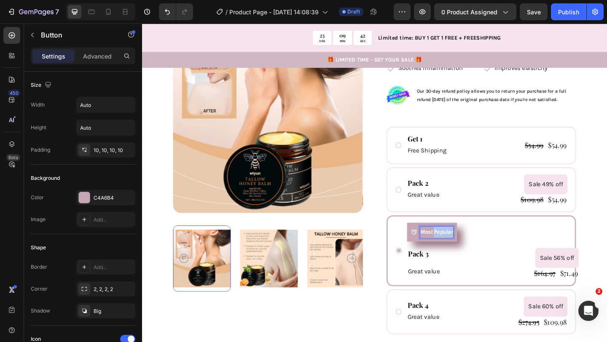
click at [476, 246] on strong "Most Popular" at bounding box center [462, 250] width 36 height 8
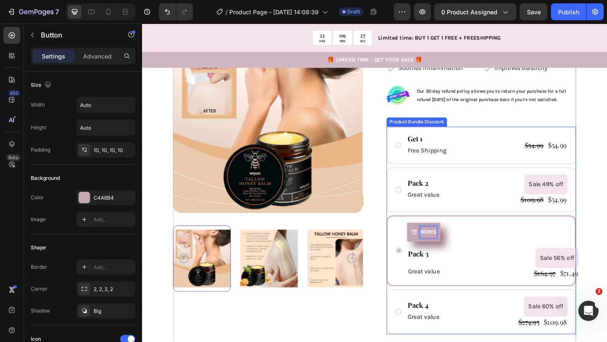
click at [430, 240] on button "MOMS" at bounding box center [448, 250] width 36 height 21
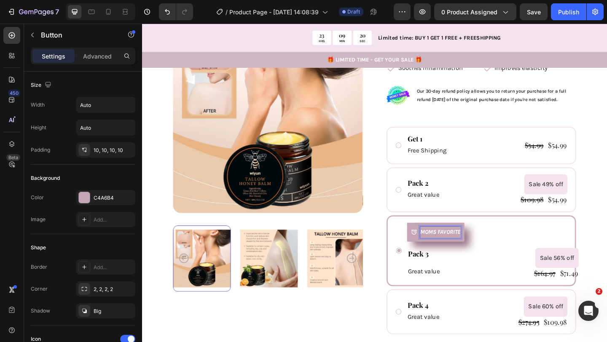
click at [519, 240] on div "MOMS FAVORITE Button 0" at bounding box center [523, 250] width 187 height 21
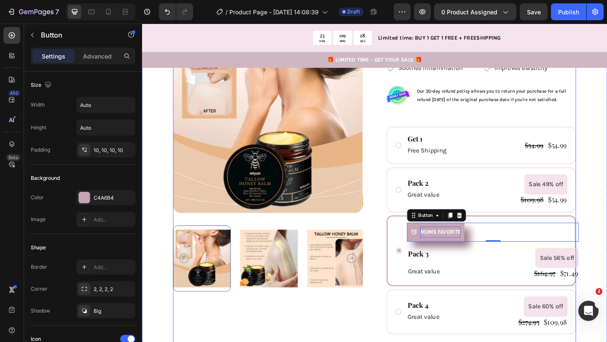
click at [332, 337] on div "Product Images" at bounding box center [279, 177] width 206 height 523
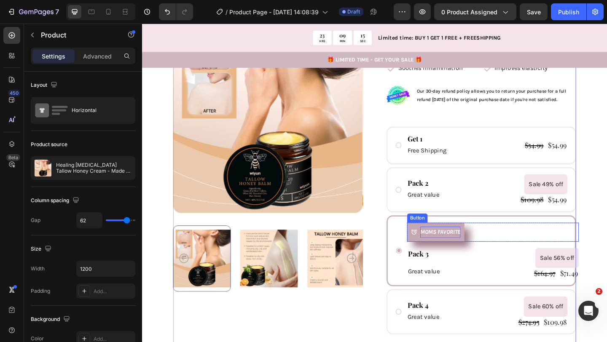
click at [436, 245] on button "MOMS FAVORITE" at bounding box center [461, 250] width 62 height 21
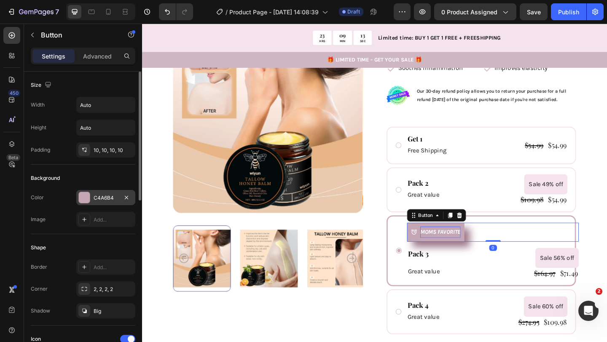
click at [94, 196] on div "C4A6B4" at bounding box center [106, 198] width 24 height 8
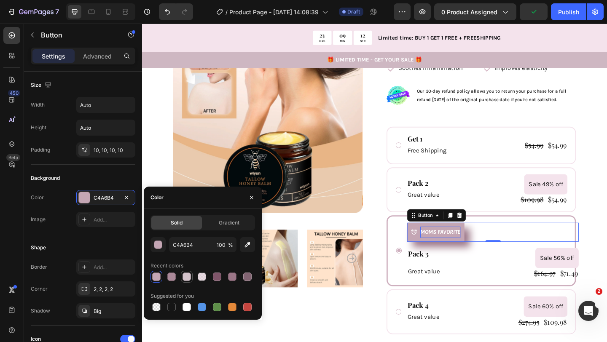
click at [189, 275] on div at bounding box center [186, 277] width 8 height 8
type input "D3C2CA"
click at [305, 313] on img at bounding box center [280, 279] width 63 height 72
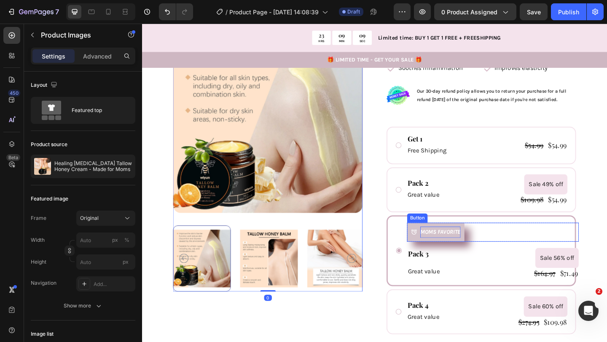
click at [441, 244] on span at bounding box center [437, 250] width 7 height 12
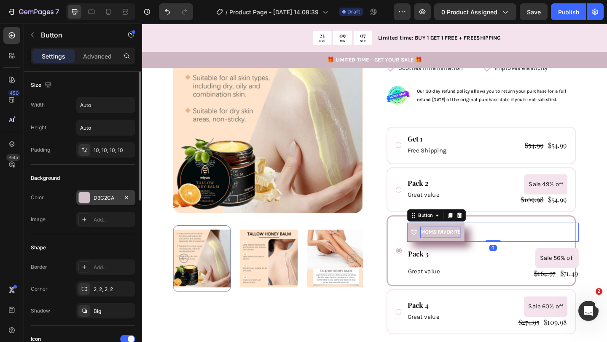
click at [96, 199] on div "D3C2CA" at bounding box center [106, 198] width 24 height 8
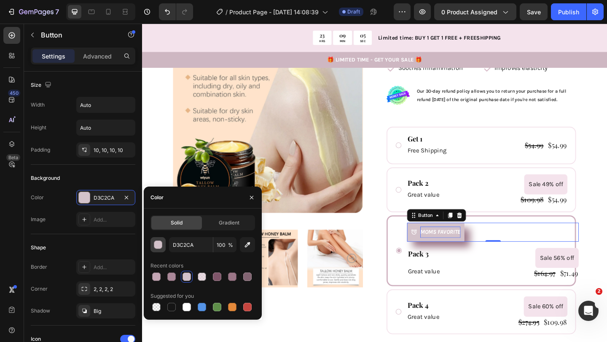
click at [160, 246] on div "button" at bounding box center [158, 245] width 8 height 8
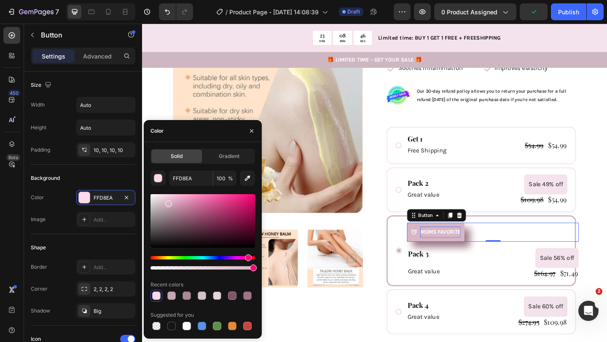
drag, startPoint x: 160, startPoint y: 207, endPoint x: 167, endPoint y: 201, distance: 9.5
click at [167, 201] on div at bounding box center [168, 204] width 7 height 7
type input "DBB8C8"
click at [331, 342] on div "Product Images" at bounding box center [279, 177] width 206 height 523
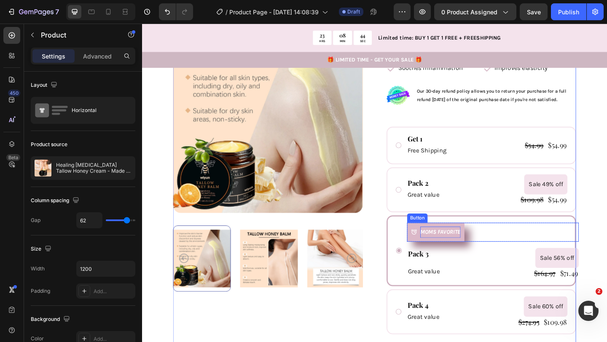
click at [436, 243] on button "MOMS FAVORITE" at bounding box center [461, 250] width 62 height 21
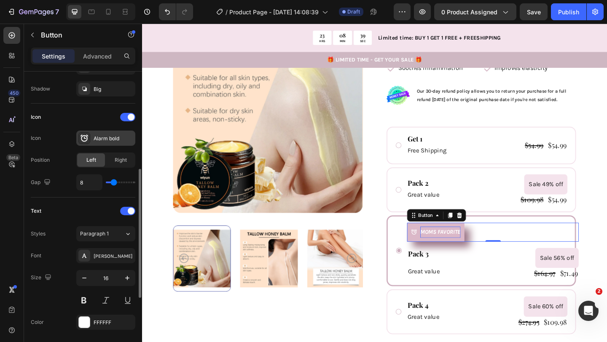
scroll to position [224, 0]
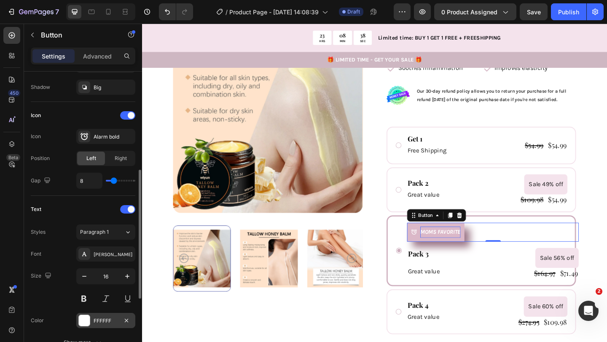
click at [92, 321] on div "FFFFFF" at bounding box center [105, 320] width 59 height 15
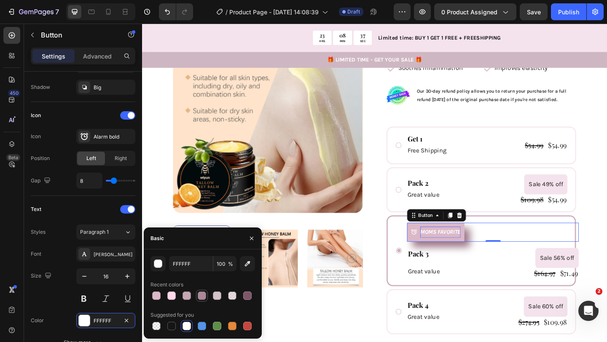
click at [203, 295] on div at bounding box center [202, 295] width 8 height 8
type input "AA8898"
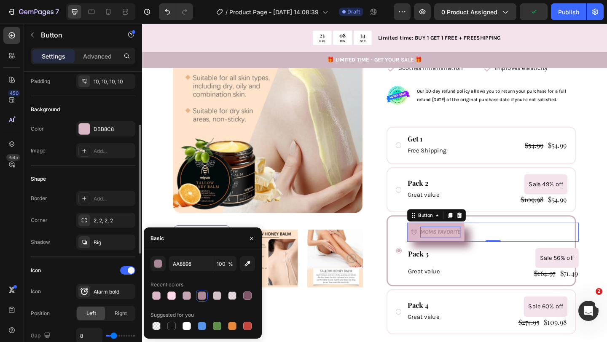
scroll to position [5, 0]
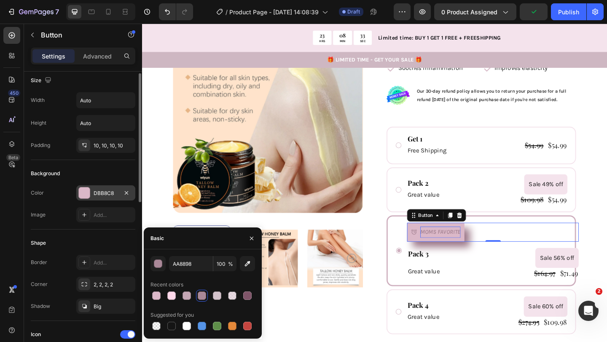
click at [112, 190] on div "DBB8C8" at bounding box center [106, 194] width 24 height 8
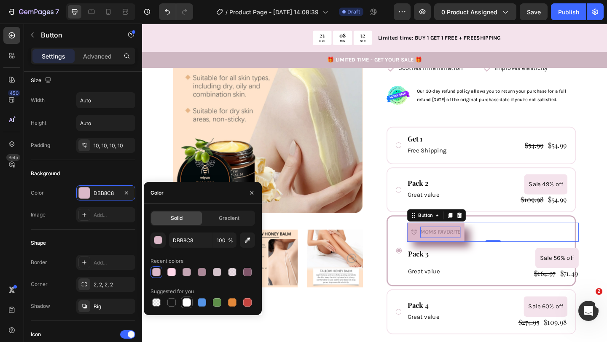
click at [186, 304] on div at bounding box center [186, 302] width 8 height 8
type input "FFFFFF"
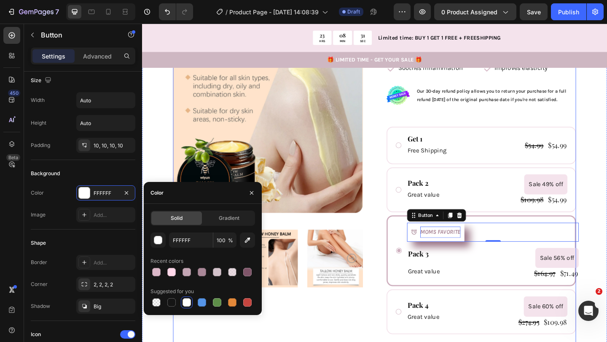
click at [291, 342] on div "Product Images" at bounding box center [279, 177] width 206 height 523
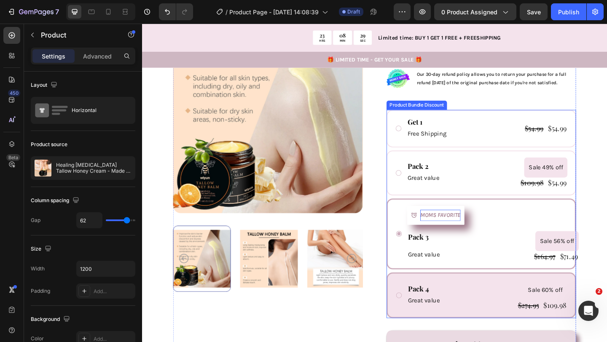
scroll to position [233, 0]
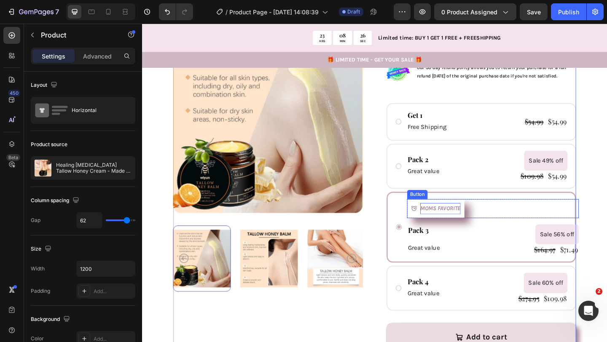
click at [462, 217] on button "MOMS FAVORITE" at bounding box center [461, 224] width 62 height 21
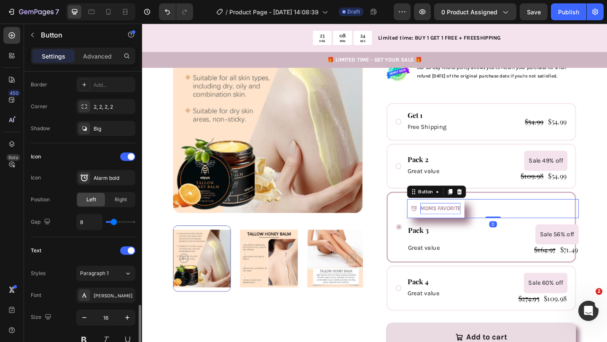
scroll to position [376, 0]
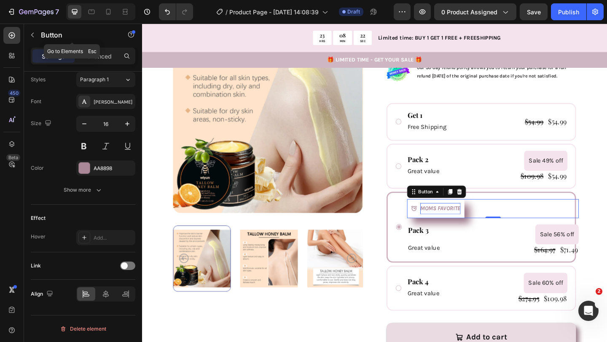
click at [96, 47] on div "Button" at bounding box center [72, 36] width 96 height 24
click at [100, 58] on p "Advanced" at bounding box center [97, 56] width 29 height 9
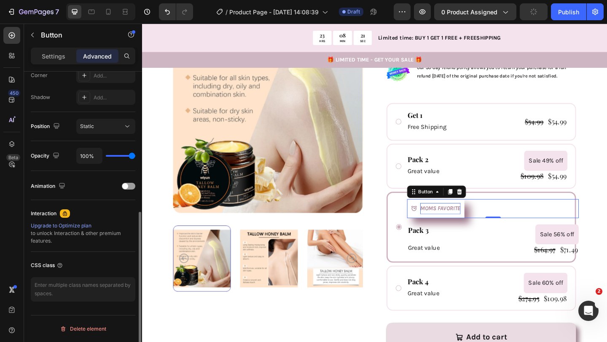
scroll to position [267, 0]
click at [128, 185] on span at bounding box center [125, 186] width 6 height 6
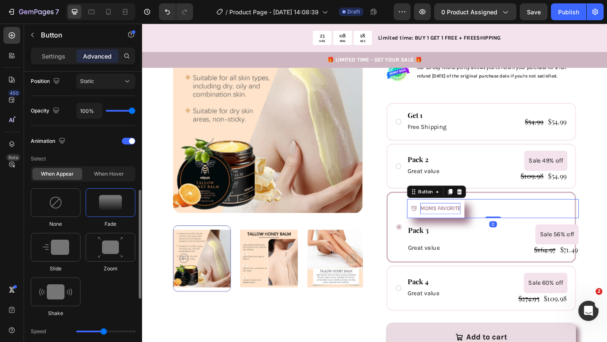
scroll to position [315, 0]
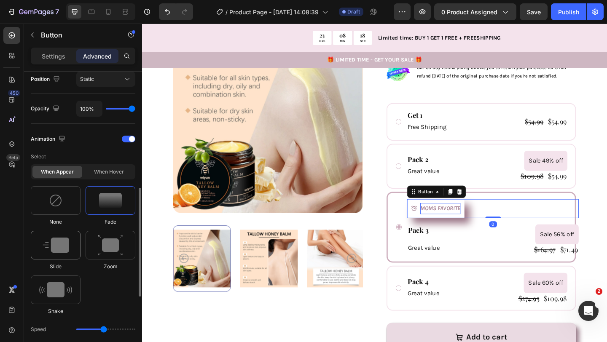
click at [54, 248] on img at bounding box center [56, 245] width 27 height 15
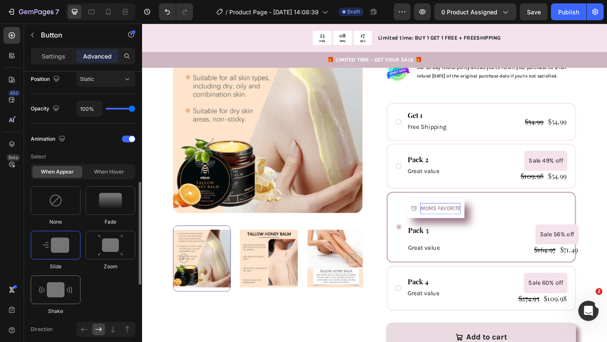
click at [61, 297] on img at bounding box center [55, 289] width 33 height 15
type input "0.7"
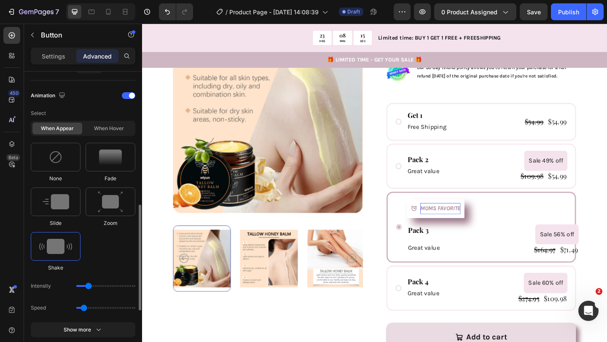
scroll to position [361, 0]
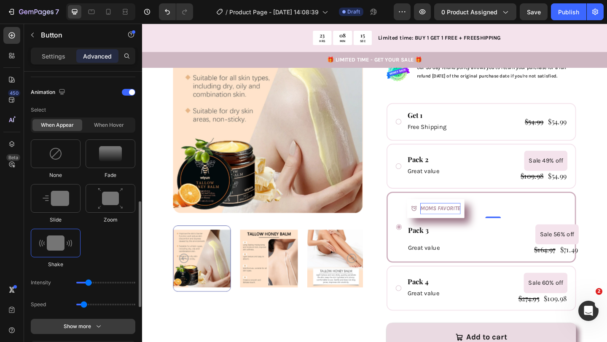
click at [81, 324] on div "Show more" at bounding box center [83, 326] width 39 height 8
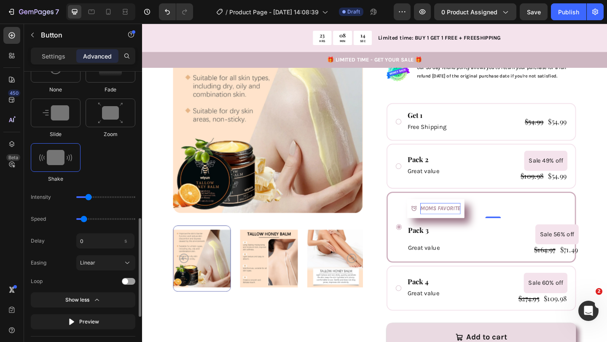
scroll to position [452, 0]
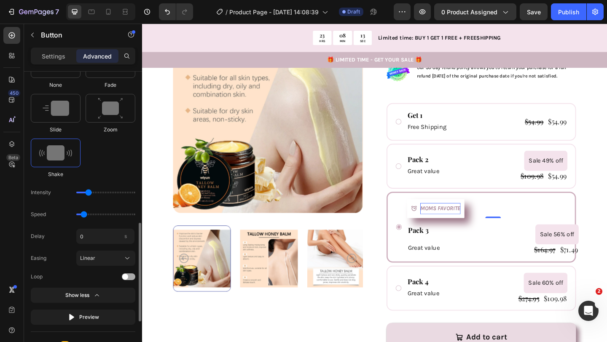
click at [127, 278] on span at bounding box center [125, 277] width 6 height 6
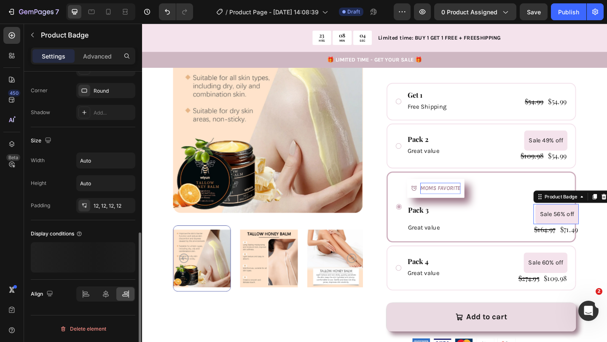
scroll to position [0, 0]
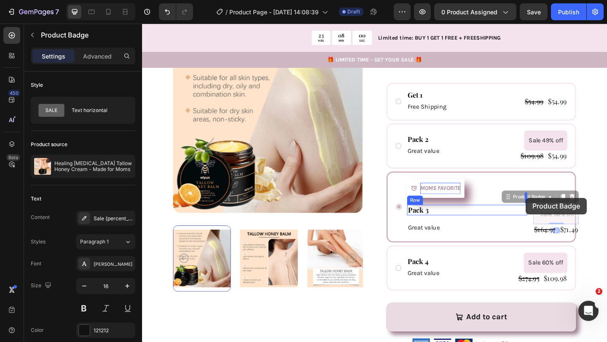
drag, startPoint x: 577, startPoint y: 200, endPoint x: 559, endPoint y: 214, distance: 22.6
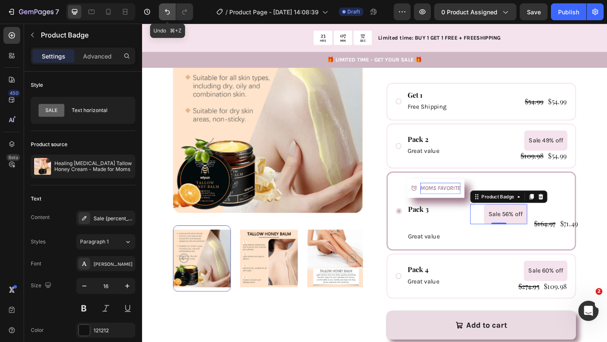
click at [165, 16] on button "Undo/Redo" at bounding box center [167, 11] width 17 height 17
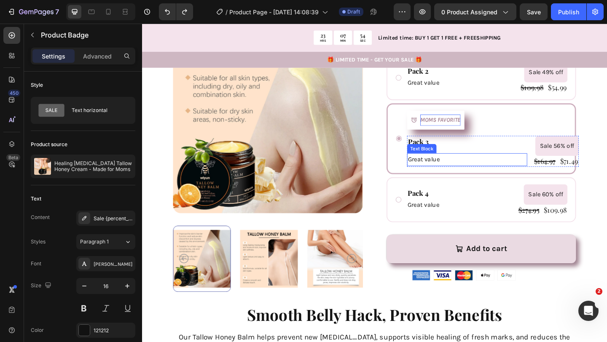
scroll to position [401, 0]
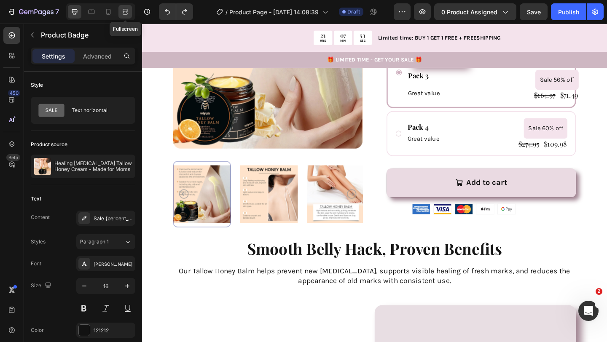
click at [125, 13] on icon at bounding box center [124, 12] width 3 height 2
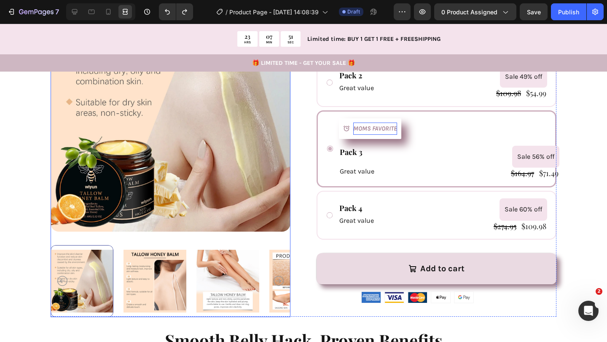
scroll to position [279, 0]
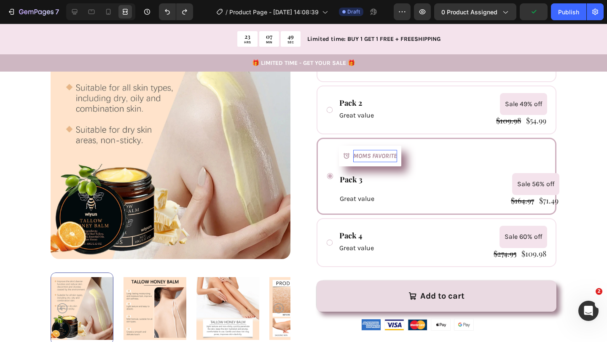
click at [516, 190] on pre "Sale 56% off" at bounding box center [535, 184] width 47 height 22
click at [513, 179] on pre "Sale 56% off" at bounding box center [535, 184] width 47 height 22
click at [526, 215] on div "Get 1 Text Block Free Shipping Text Block $54.99 Product Price Product Price $5…" at bounding box center [436, 154] width 240 height 226
click at [530, 204] on div "$164.97" at bounding box center [522, 200] width 25 height 11
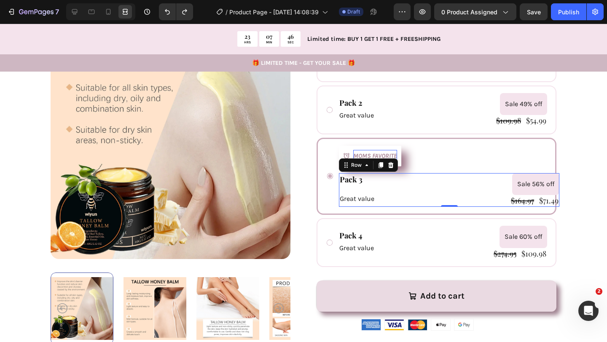
click at [505, 176] on div "Pack 3 Text Block Row Great value Text Block Sale 56% off Product Badge $164.97…" at bounding box center [449, 190] width 220 height 34
click at [468, 163] on div "MOMS FAVORITE Button" at bounding box center [449, 156] width 220 height 21
click at [443, 190] on div "Pack 3 Text Block Row Great value Text Block" at bounding box center [421, 190] width 164 height 34
click at [494, 188] on div "Pack 3 Text Block Row Great value Text Block" at bounding box center [421, 190] width 164 height 34
click at [511, 182] on div "Sale 56% off" at bounding box center [534, 184] width 49 height 22
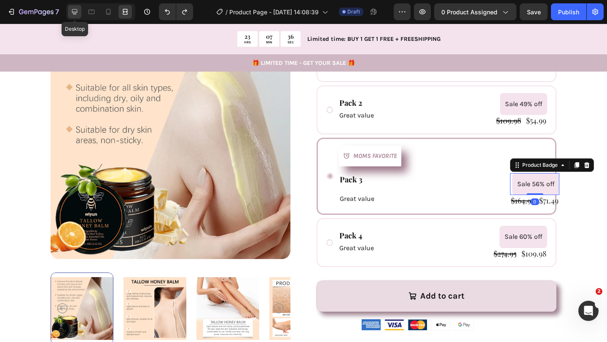
click at [72, 13] on icon at bounding box center [74, 12] width 8 height 8
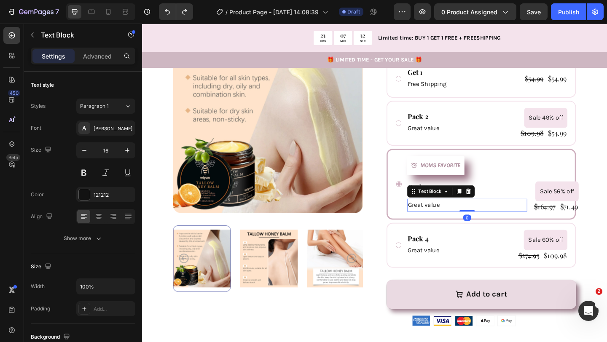
click at [526, 214] on div "Great value" at bounding box center [495, 221] width 131 height 14
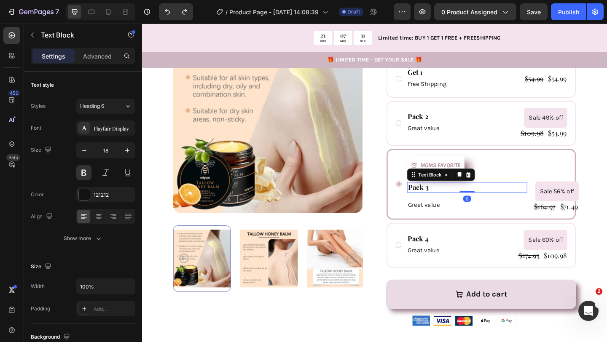
click at [549, 196] on div "Pack 3" at bounding box center [495, 201] width 131 height 11
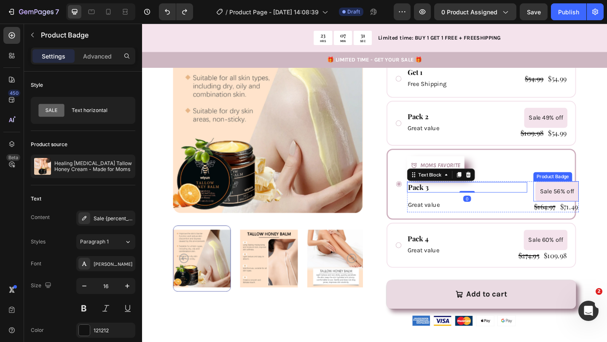
click at [568, 195] on div "Sale 56% off" at bounding box center [591, 206] width 49 height 22
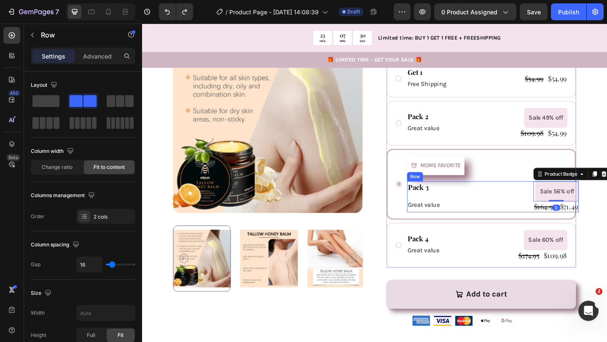
click at [563, 195] on div "Pack 3 Text Block Row Great value Text Block Sale 56% off Product Badge 0 $164.…" at bounding box center [523, 212] width 187 height 34
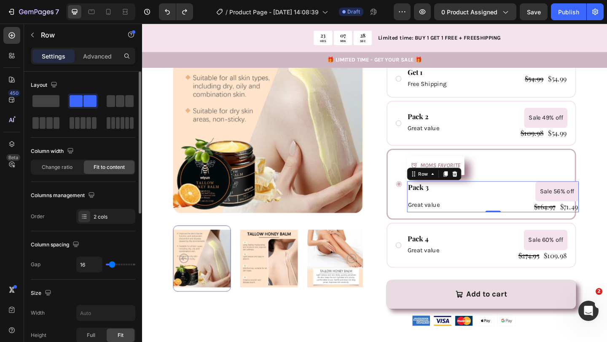
type input "7"
type input "4"
type input "0"
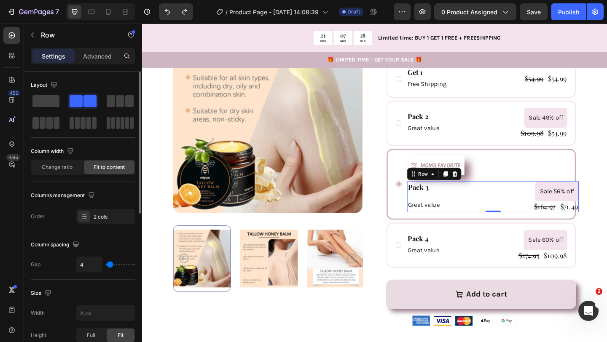
type input "0"
type input "48"
type input "79"
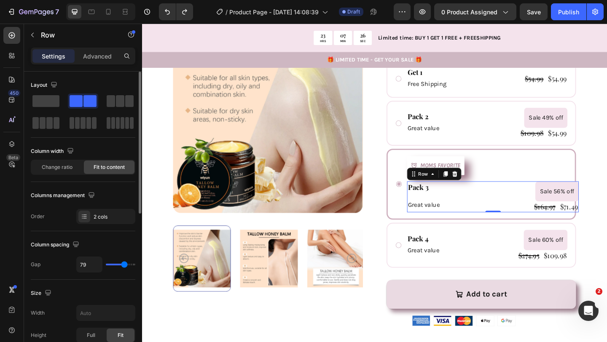
type input "81"
type input "92"
type input "102"
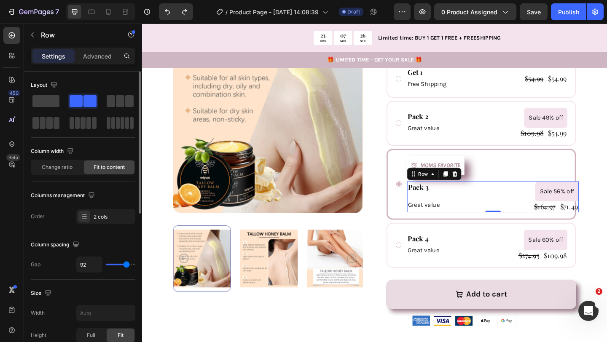
type input "102"
type input "120"
type input "118"
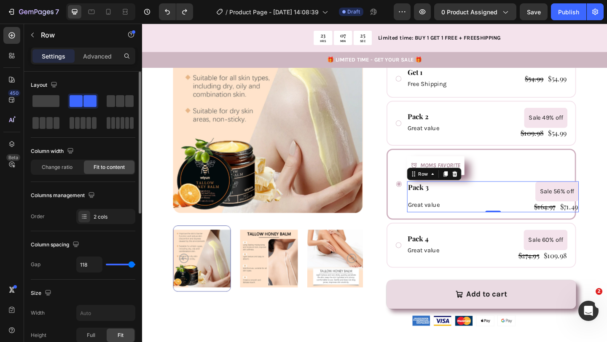
type input "0"
drag, startPoint x: 110, startPoint y: 265, endPoint x: 66, endPoint y: 269, distance: 44.4
type input "0"
click at [106, 265] on input "range" at bounding box center [120, 265] width 29 height 2
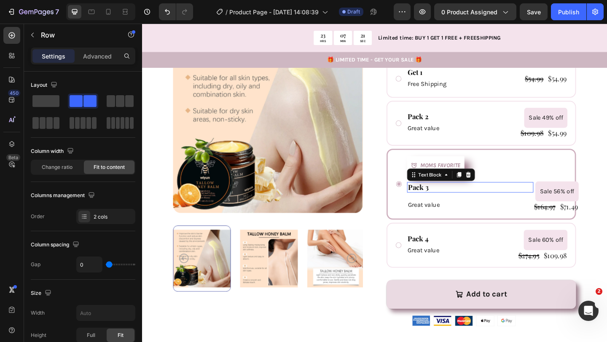
click at [563, 196] on div "Pack 3" at bounding box center [498, 201] width 137 height 11
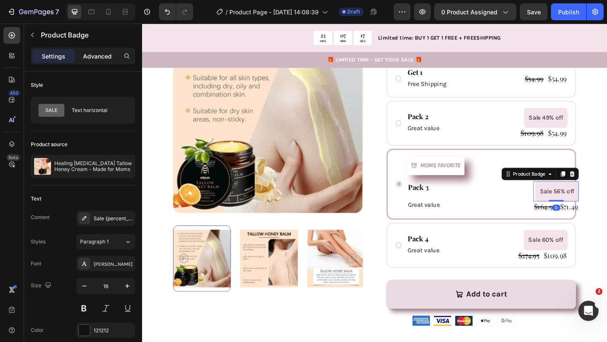
click at [91, 61] on div "Advanced" at bounding box center [97, 55] width 42 height 13
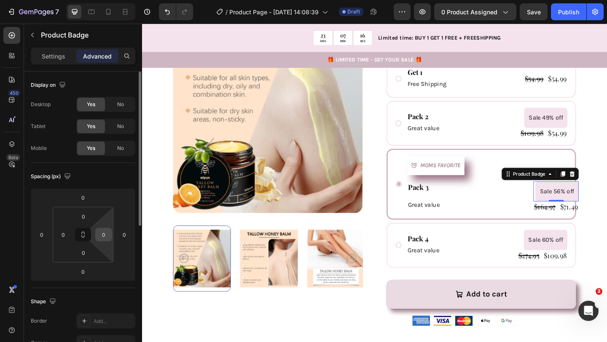
click at [102, 231] on input "0" at bounding box center [103, 234] width 13 height 13
type input "2"
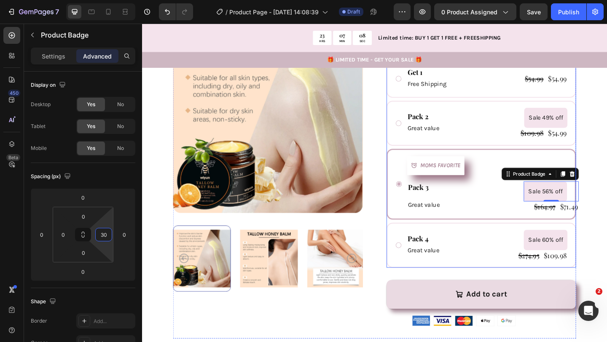
type input "3"
type input "25"
click at [606, 217] on div "$71.49" at bounding box center [606, 222] width 21 height 11
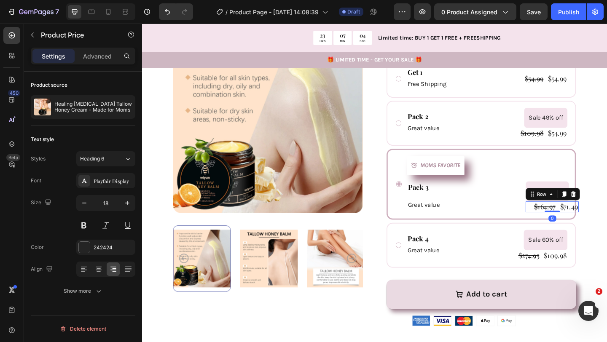
click at [562, 217] on div "$164.97 Product Price Product Price $71.49 Product Price Product Price Row 0" at bounding box center [588, 222] width 58 height 11
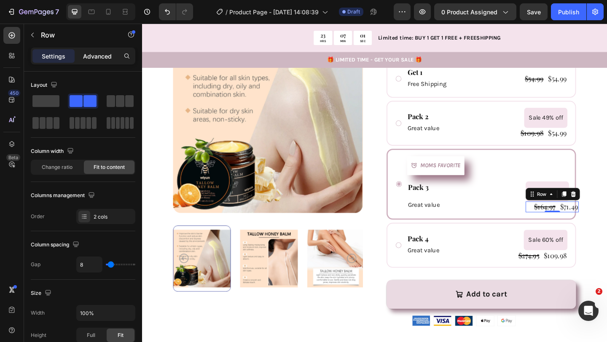
click at [84, 55] on p "Advanced" at bounding box center [97, 56] width 29 height 9
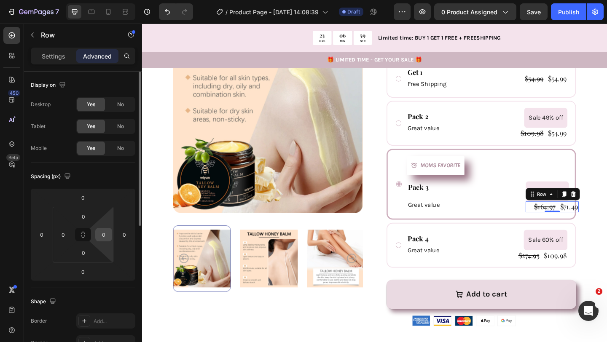
click at [110, 238] on input "0" at bounding box center [103, 234] width 13 height 13
type input "25"
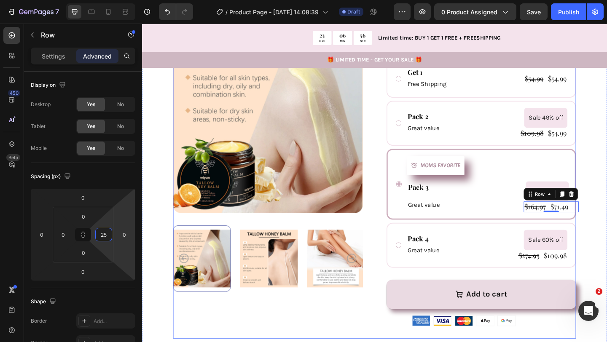
click at [283, 336] on div "Product Images" at bounding box center [279, 104] width 206 height 523
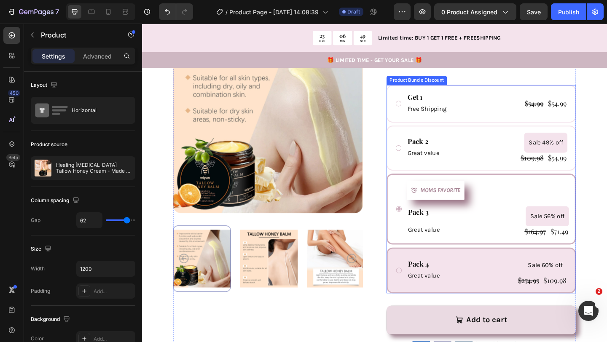
scroll to position [242, 0]
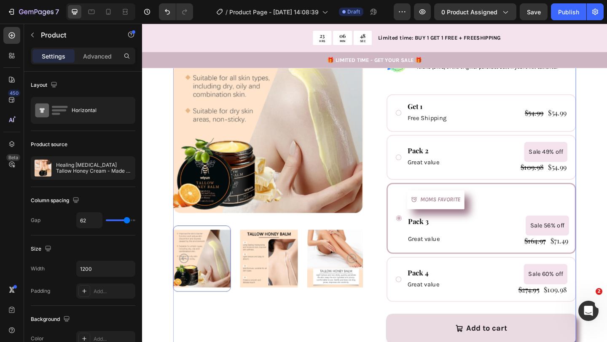
click at [341, 342] on div "Product Images" at bounding box center [279, 141] width 206 height 523
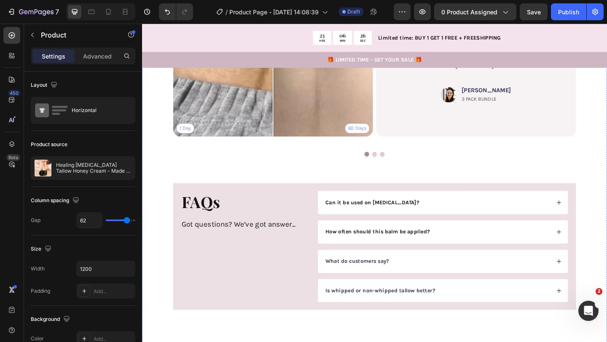
scroll to position [1320, 0]
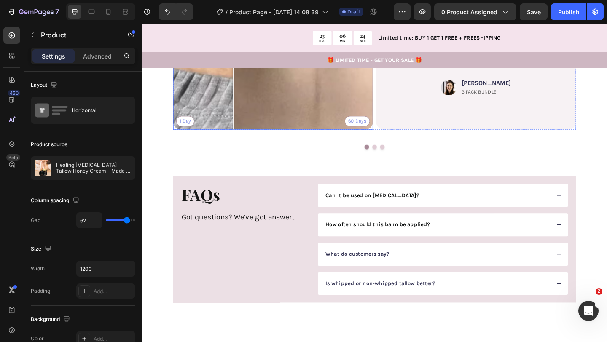
drag, startPoint x: 283, startPoint y: 224, endPoint x: 223, endPoint y: 230, distance: 60.1
click at [233, 38] on div at bounding box center [241, 29] width 17 height 17
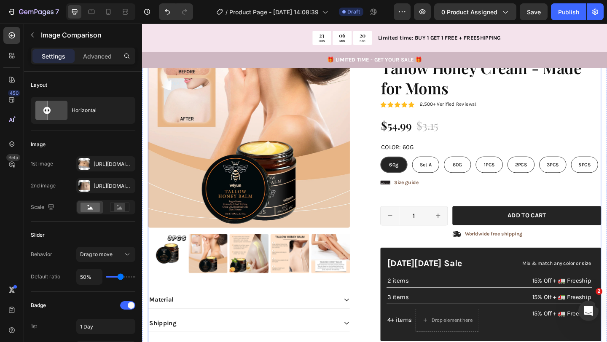
scroll to position [1699, 0]
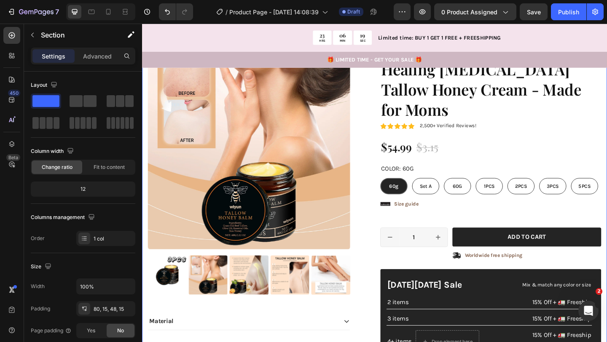
click at [382, 214] on div "Product Images Material Shipping Care instruction Accordion Icon Icon Icon Icon…" at bounding box center [394, 237] width 505 height 442
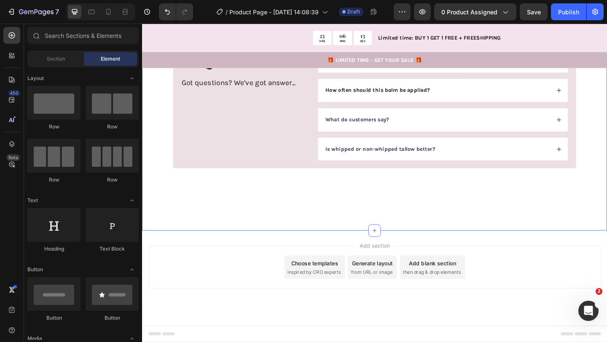
scroll to position [1529, 0]
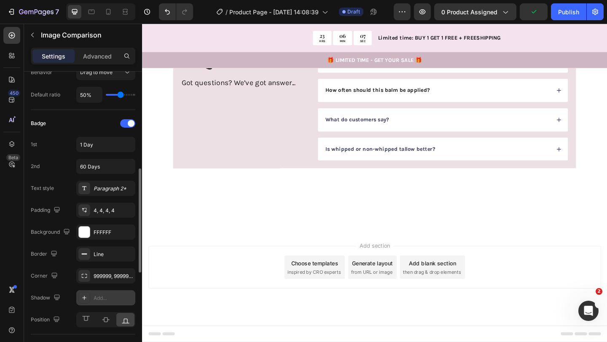
scroll to position [206, 0]
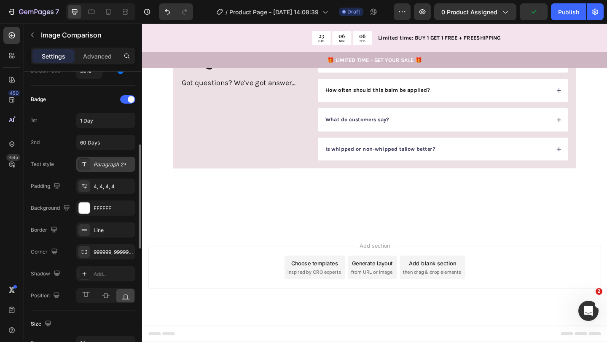
click at [107, 167] on div "Paragraph 2*" at bounding box center [114, 165] width 40 height 8
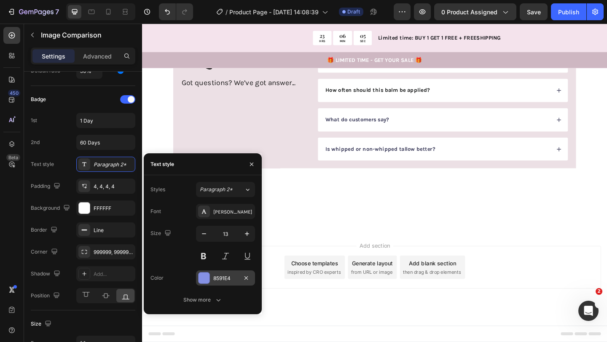
click at [225, 275] on div "8591E4" at bounding box center [225, 279] width 24 height 8
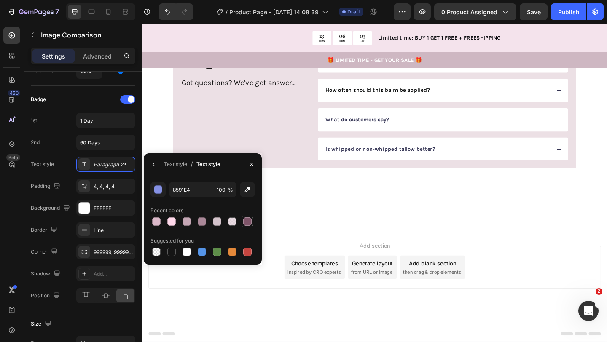
click at [245, 223] on div at bounding box center [247, 221] width 8 height 8
type input "7F5569"
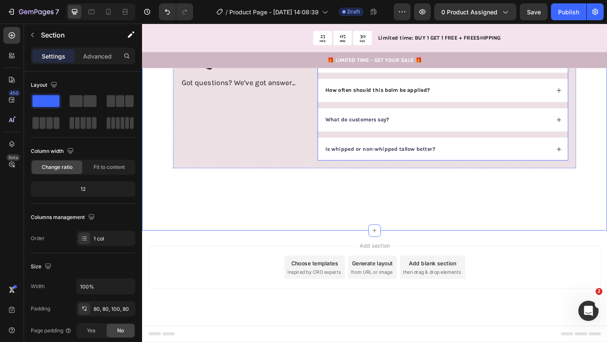
scroll to position [1503, 0]
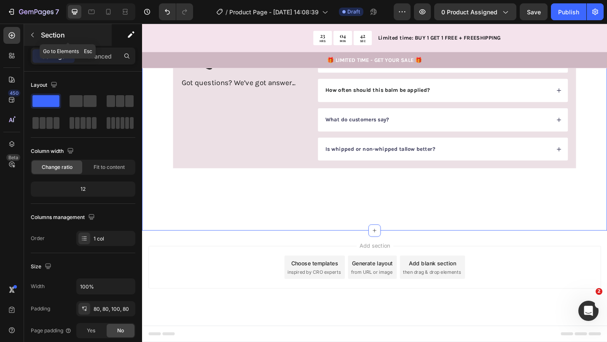
click at [32, 36] on icon "button" at bounding box center [32, 35] width 7 height 7
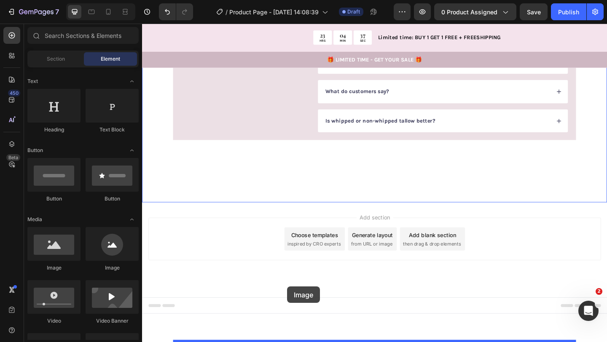
scroll to position [1531, 0]
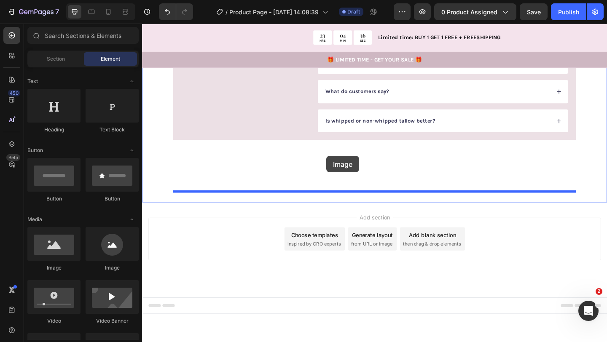
drag, startPoint x: 205, startPoint y: 265, endPoint x: 342, endPoint y: 168, distance: 168.0
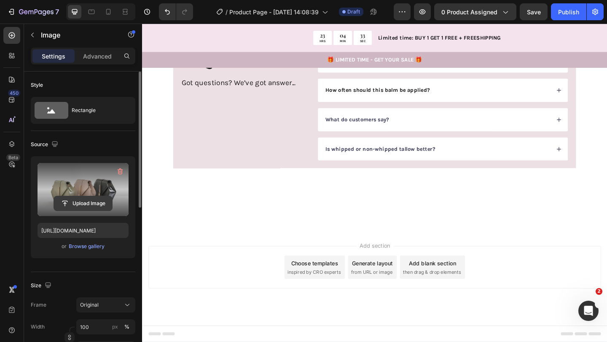
click at [91, 201] on input "file" at bounding box center [83, 203] width 58 height 14
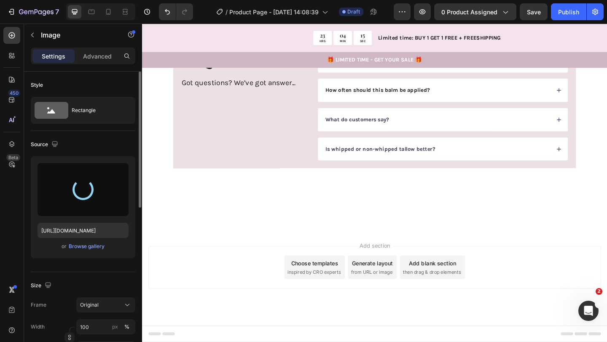
type input "https://cdn.shopify.com/s/files/1/0740/8484/3742/files/gempages_561631520297583…"
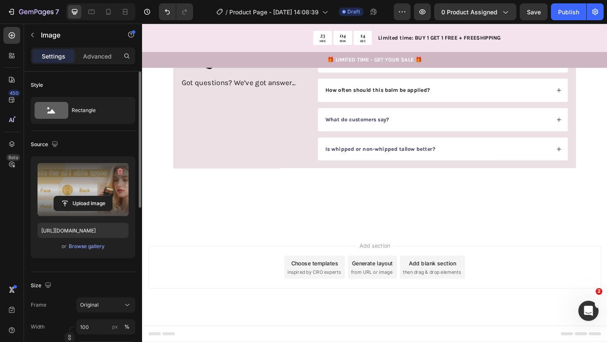
scroll to position [1745, 0]
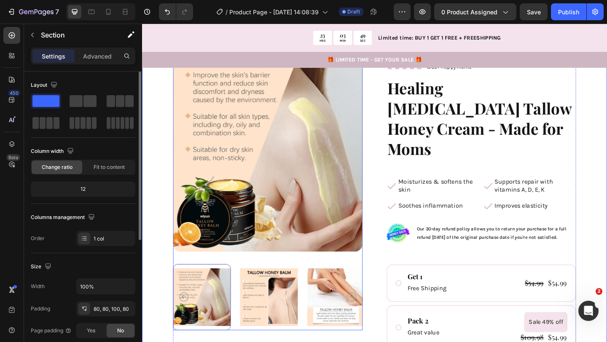
scroll to position [67, 0]
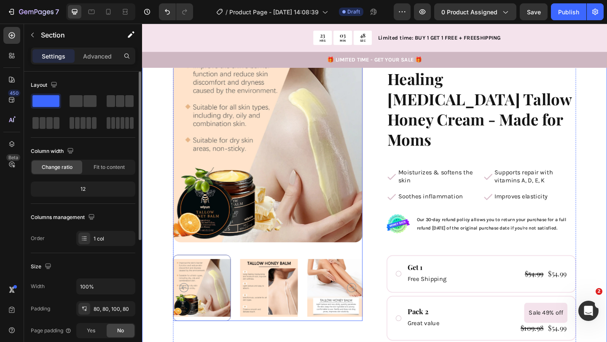
click at [283, 310] on img at bounding box center [280, 311] width 63 height 72
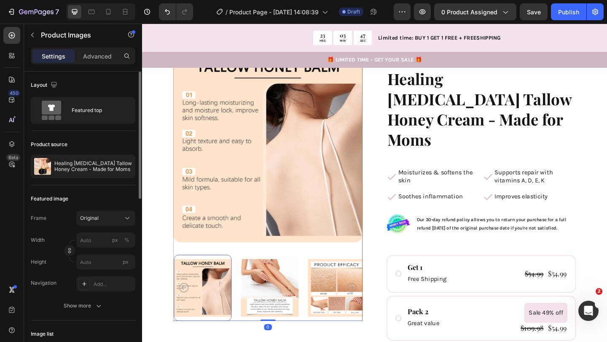
click at [317, 305] on div at bounding box center [279, 311] width 206 height 72
click at [285, 303] on img at bounding box center [280, 311] width 63 height 72
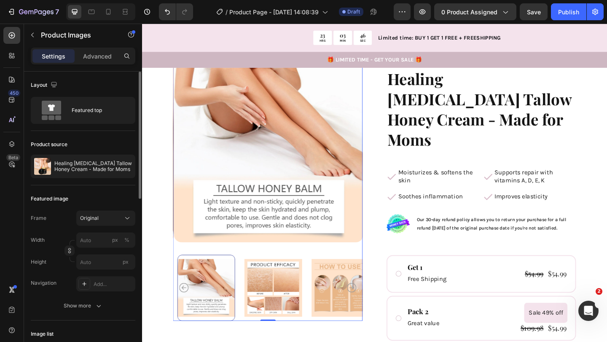
click at [309, 299] on img at bounding box center [284, 311] width 63 height 72
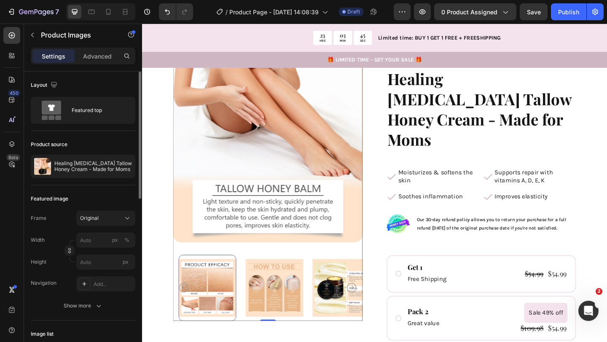
click at [332, 301] on img at bounding box center [358, 311] width 63 height 72
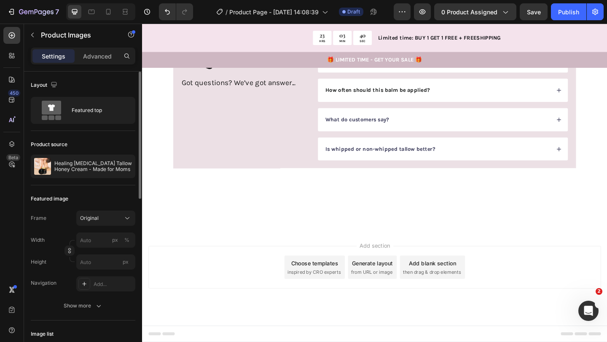
scroll to position [1515, 0]
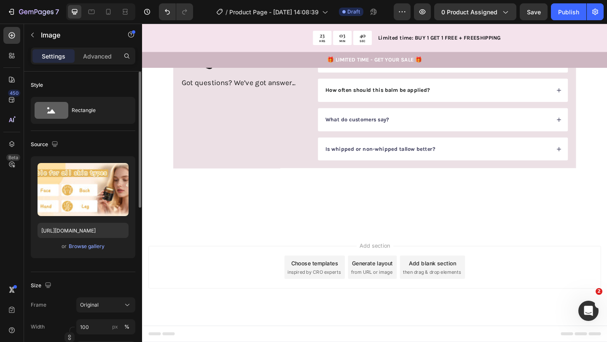
click at [332, 21] on img at bounding box center [395, 21] width 438 height 0
click at [233, 18] on div at bounding box center [232, 13] width 10 height 10
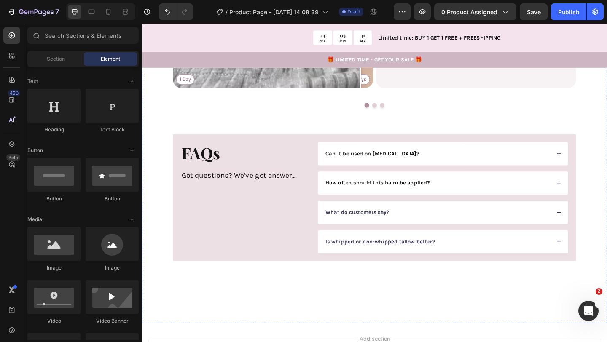
scroll to position [1366, 0]
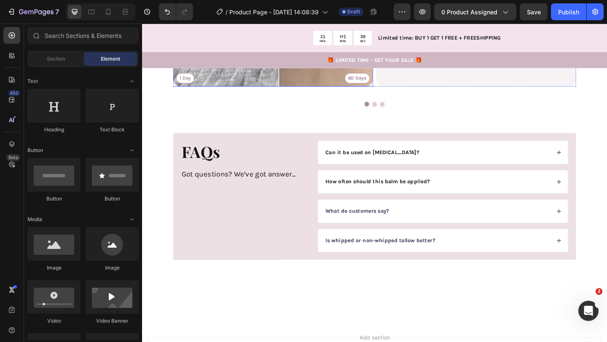
drag, startPoint x: 377, startPoint y: 180, endPoint x: 301, endPoint y: 202, distance: 79.2
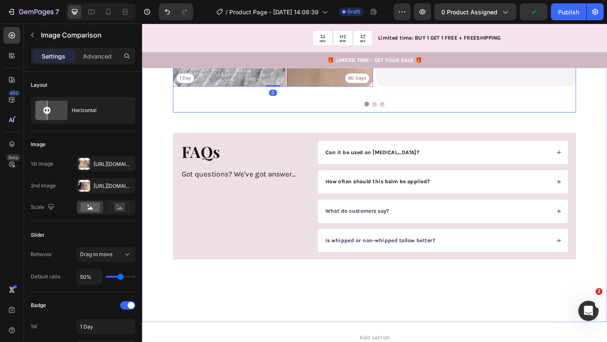
click at [397, 114] on div at bounding box center [395, 111] width 438 height 5
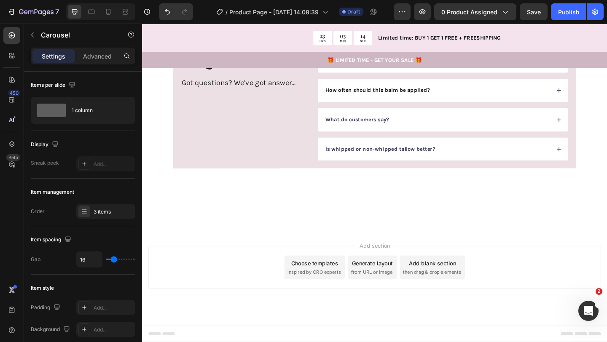
scroll to position [1534, 0]
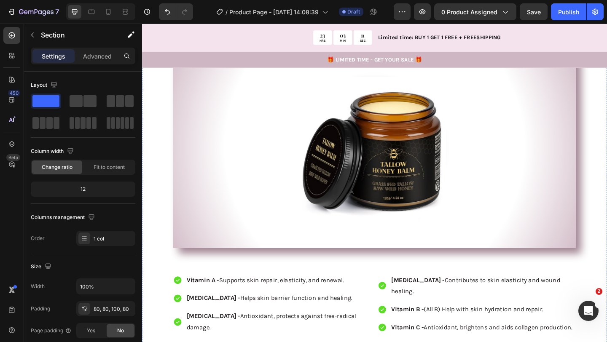
scroll to position [951, 0]
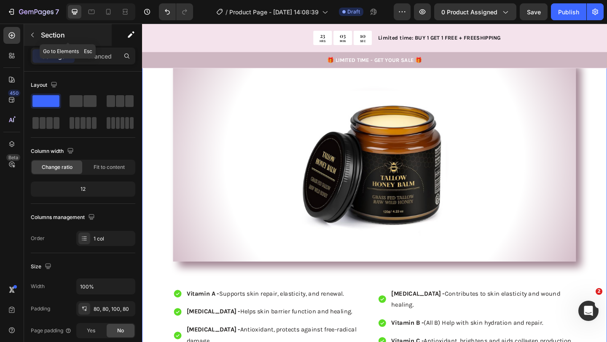
click at [34, 35] on icon "button" at bounding box center [32, 35] width 7 height 7
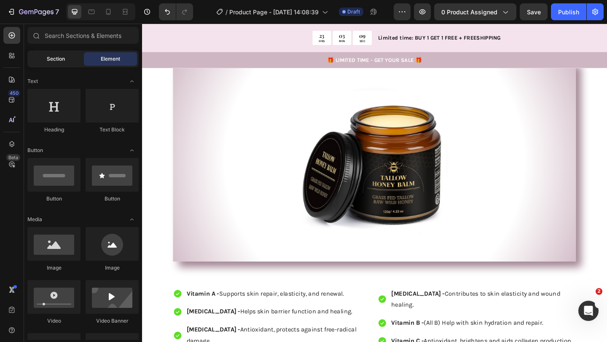
click at [63, 62] on span "Section" at bounding box center [56, 59] width 18 height 8
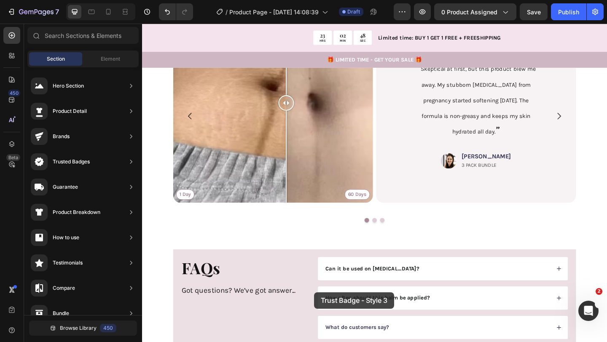
scroll to position [1475, 0]
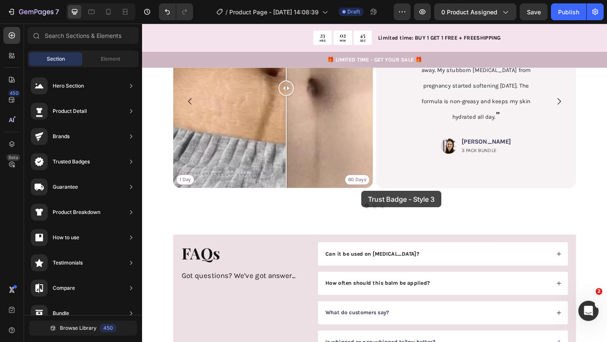
drag, startPoint x: 326, startPoint y: 236, endPoint x: 380, endPoint y: 206, distance: 61.9
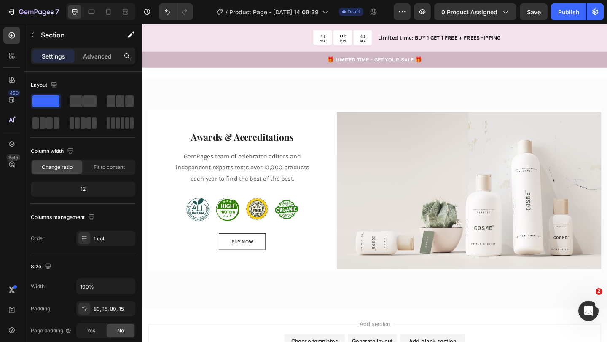
scroll to position [1855, 0]
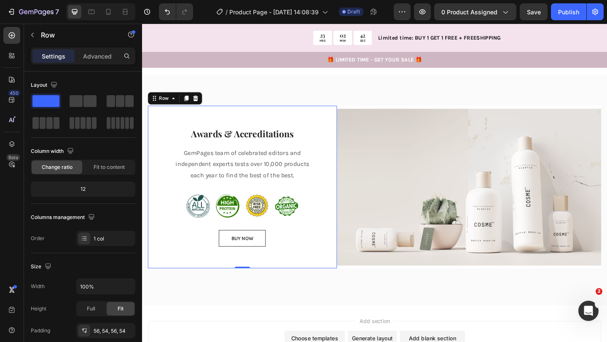
click at [352, 261] on div "Awards & Accreditations Heading GemPages team of celebrated editors and indepen…" at bounding box center [251, 201] width 206 height 177
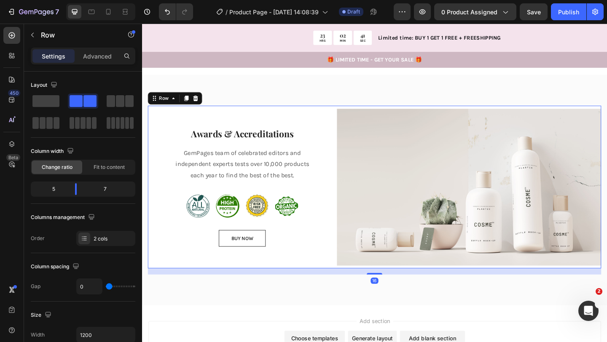
click at [364, 261] on div "Image" at bounding box center [498, 201] width 288 height 177
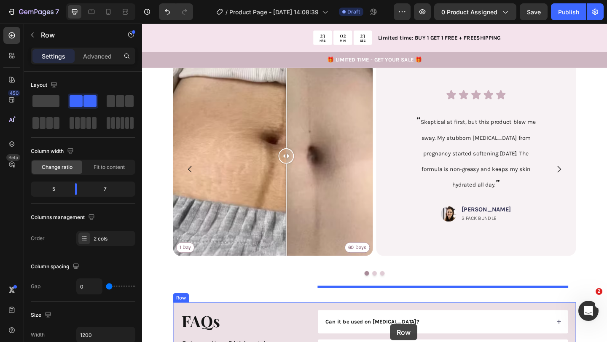
scroll to position [1444, 0]
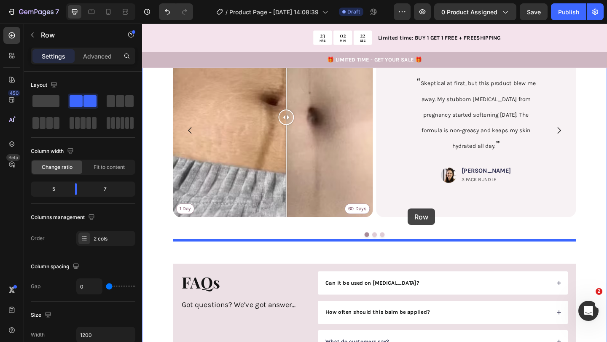
drag, startPoint x: 164, startPoint y: 181, endPoint x: 430, endPoint y: 225, distance: 269.9
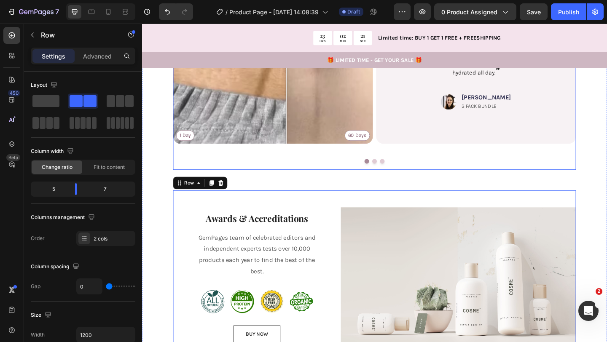
scroll to position [1529, 0]
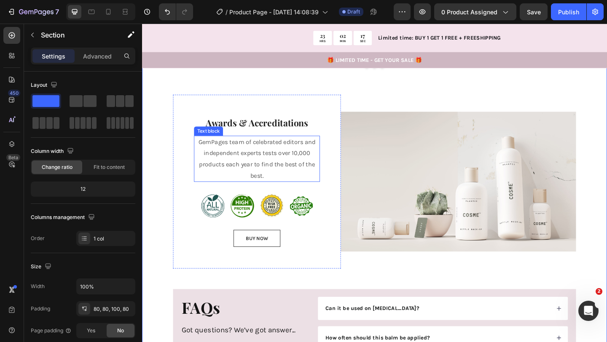
scroll to position [1631, 0]
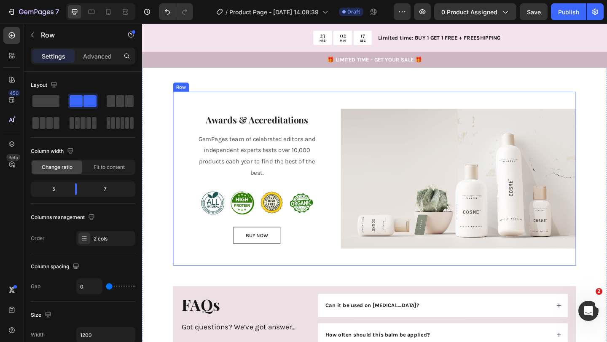
click at [398, 251] on div "Image" at bounding box center [486, 192] width 256 height 189
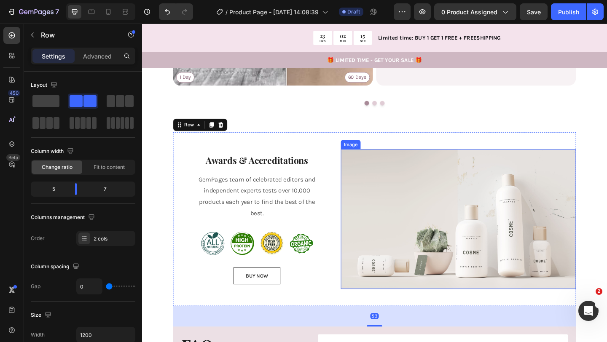
scroll to position [1588, 0]
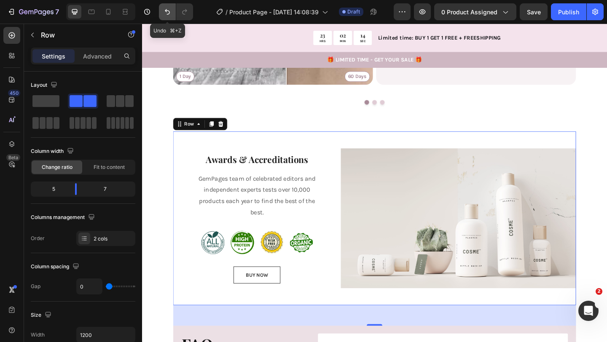
click at [164, 10] on icon "Undo/Redo" at bounding box center [167, 12] width 8 height 8
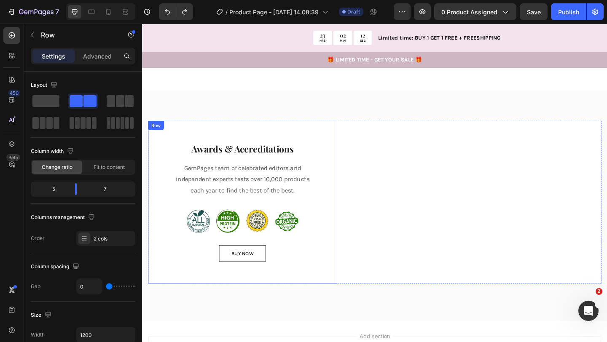
scroll to position [1910, 0]
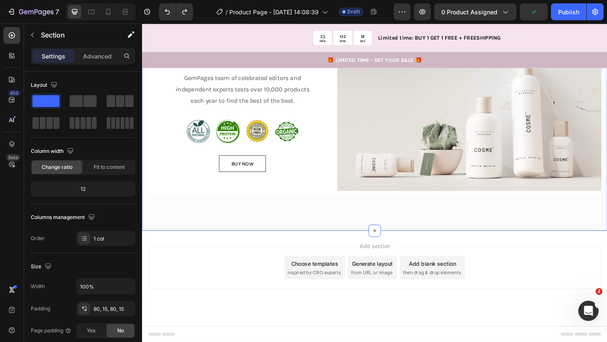
click at [338, 222] on div "Awards & Accreditations Heading GemPages team of celebrated editors and indepen…" at bounding box center [394, 123] width 505 height 251
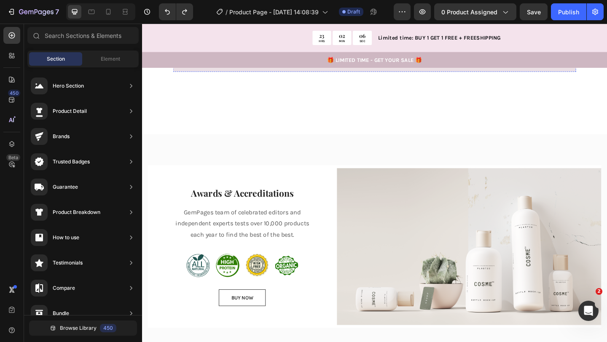
scroll to position [1807, 0]
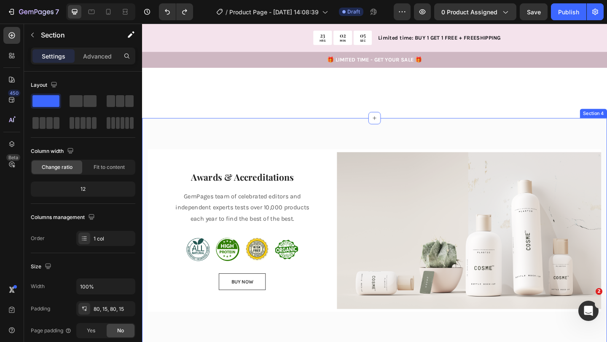
click at [488, 126] on div "Awards & Accreditations Heading GemPages team of celebrated editors and indepen…" at bounding box center [394, 251] width 505 height 251
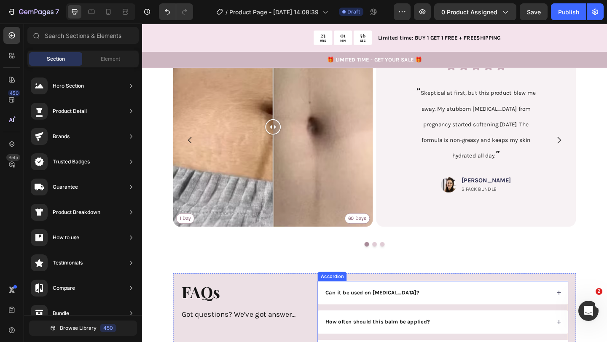
scroll to position [1427, 0]
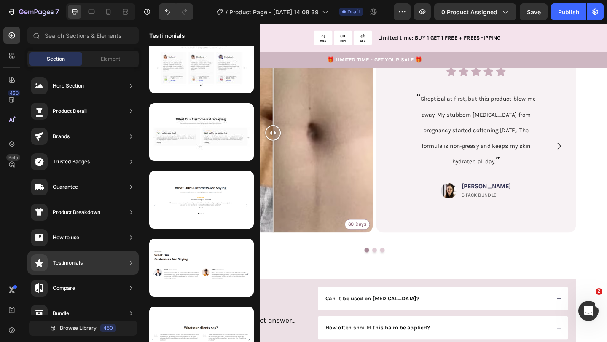
click at [87, 267] on div "Testimonials" at bounding box center [82, 263] width 111 height 24
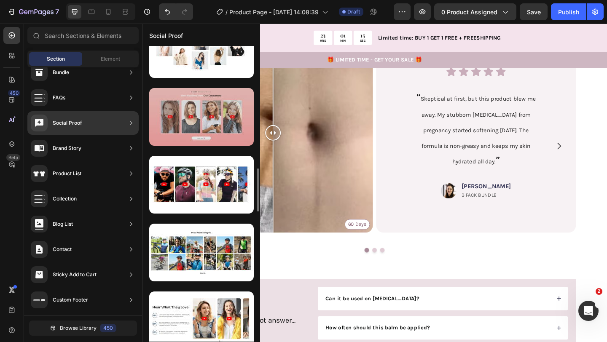
scroll to position [840, 0]
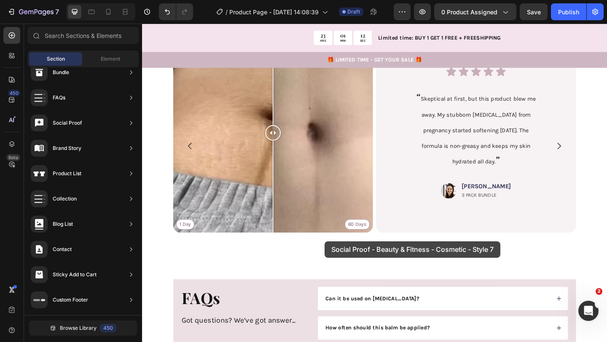
drag, startPoint x: 311, startPoint y: 161, endPoint x: 340, endPoint y: 261, distance: 104.1
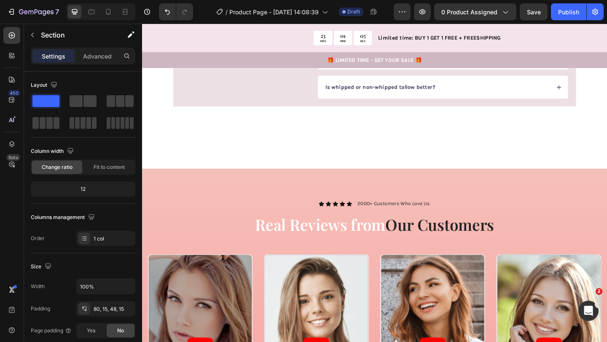
scroll to position [1756, 0]
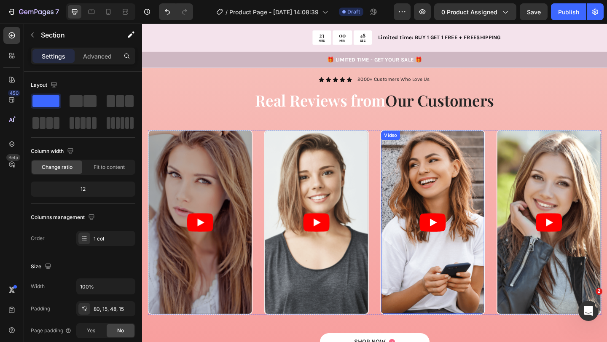
scroll to position [1763, 0]
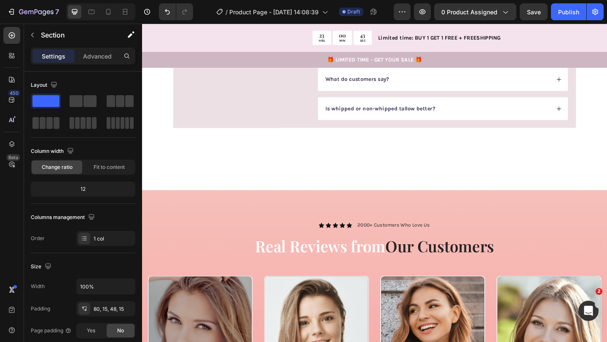
scroll to position [1722, 0]
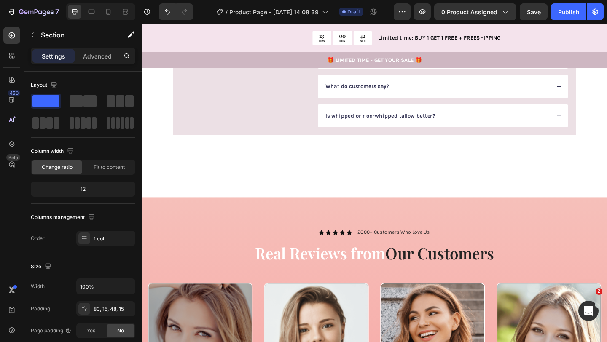
click at [164, 13] on icon "Undo/Redo" at bounding box center [167, 12] width 8 height 8
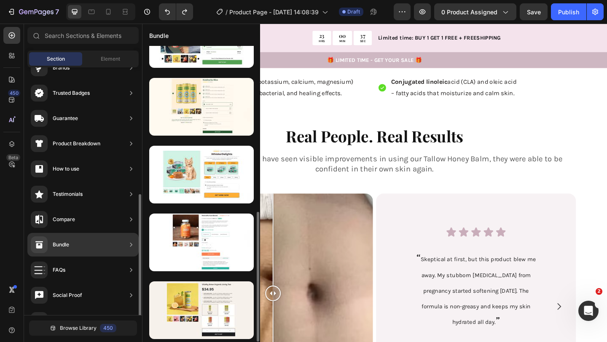
scroll to position [0, 0]
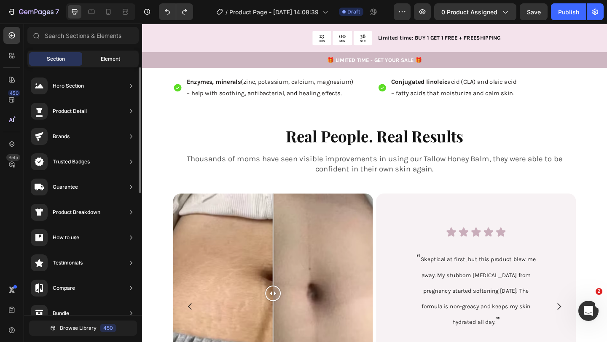
click at [105, 57] on span "Element" at bounding box center [110, 59] width 19 height 8
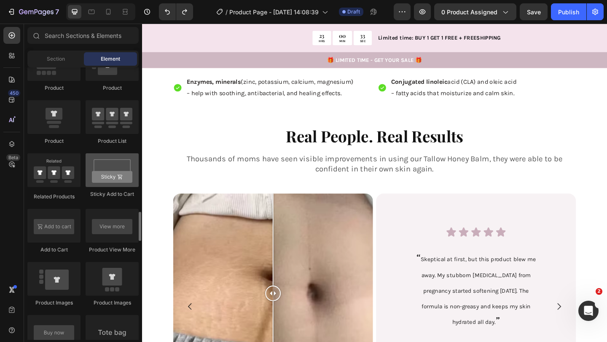
scroll to position [1182, 0]
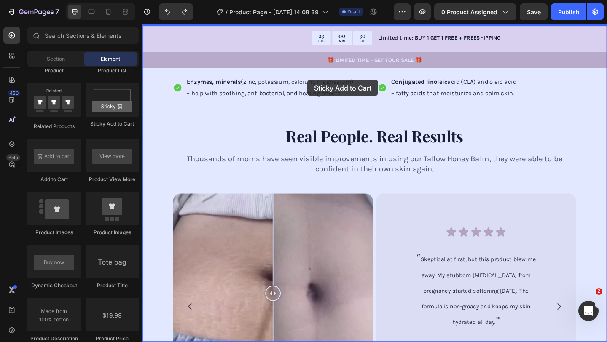
drag, startPoint x: 250, startPoint y: 131, endPoint x: 321, endPoint y: 85, distance: 85.1
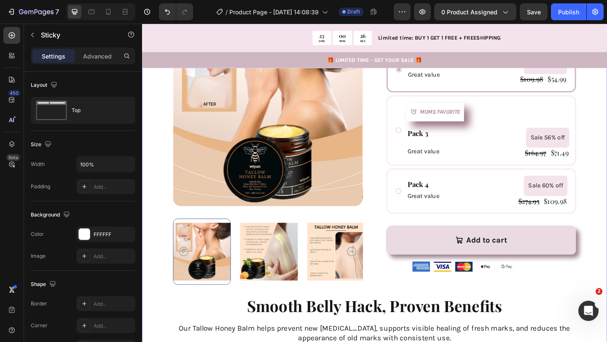
scroll to position [341, 0]
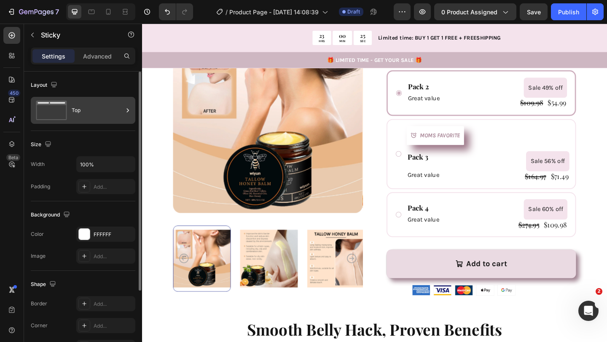
click at [63, 116] on icon at bounding box center [52, 110] width 34 height 19
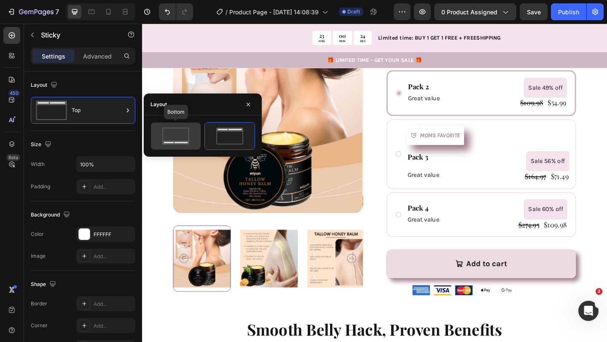
click at [184, 141] on icon at bounding box center [175, 143] width 27 height 4
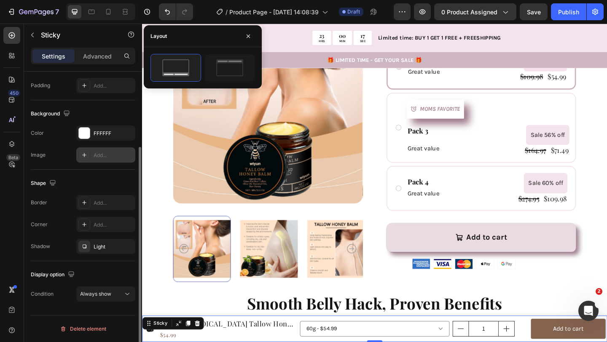
scroll to position [0, 0]
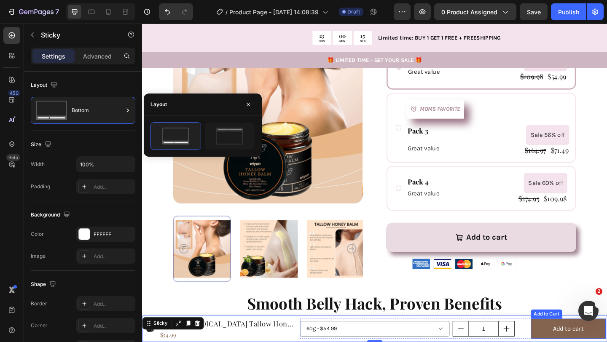
drag, startPoint x: 601, startPoint y: 350, endPoint x: 226, endPoint y: 292, distance: 379.2
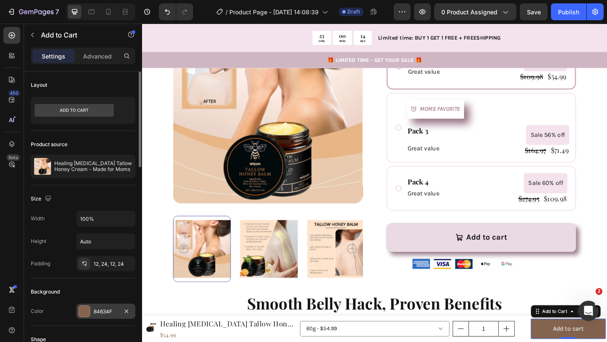
click at [102, 309] on div "84634F" at bounding box center [106, 312] width 24 height 8
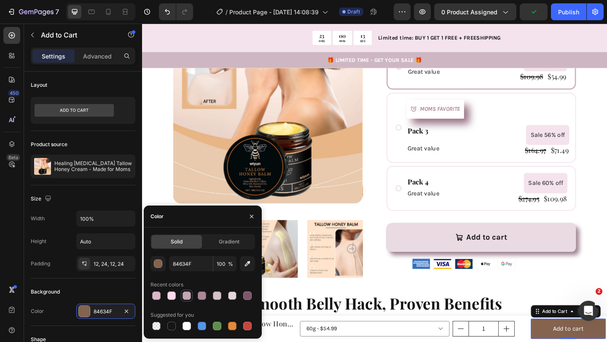
click at [187, 294] on div at bounding box center [186, 295] width 8 height 8
type input "C4A6B4"
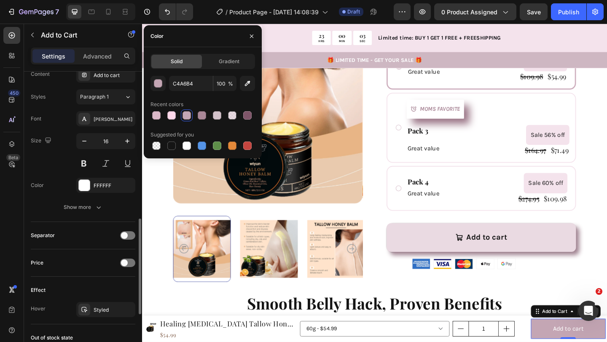
scroll to position [425, 0]
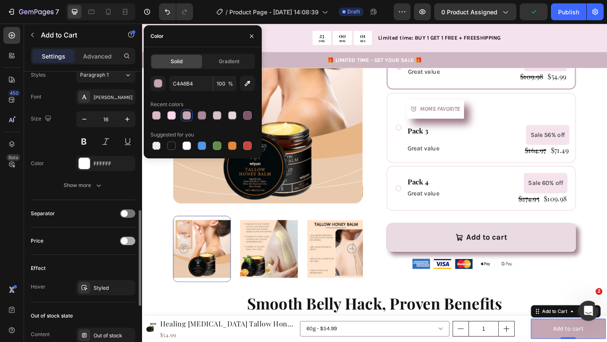
click at [126, 240] on span at bounding box center [124, 241] width 7 height 7
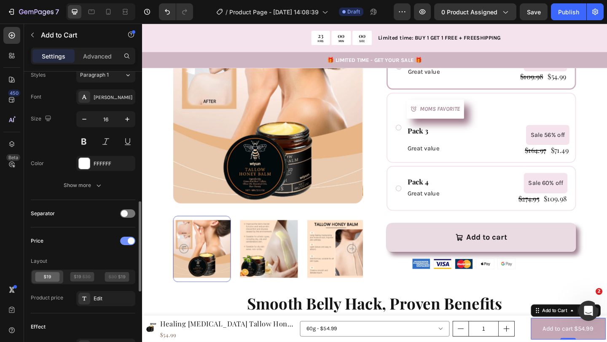
click at [126, 240] on div at bounding box center [127, 241] width 15 height 8
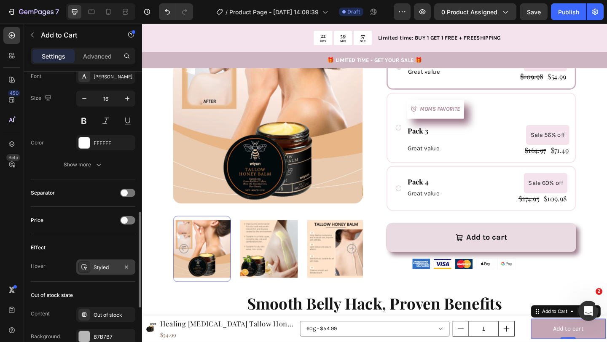
scroll to position [447, 0]
click at [100, 268] on div "Styled" at bounding box center [106, 266] width 24 height 8
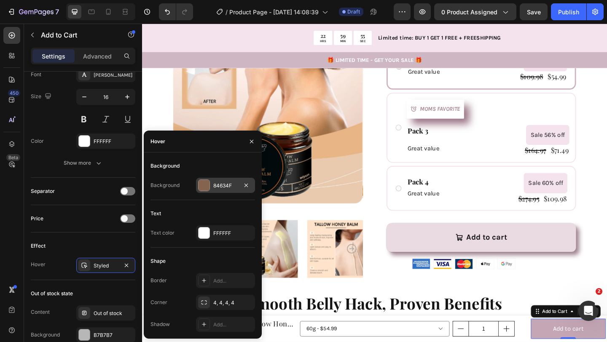
click at [211, 182] on div "84634F" at bounding box center [225, 185] width 59 height 15
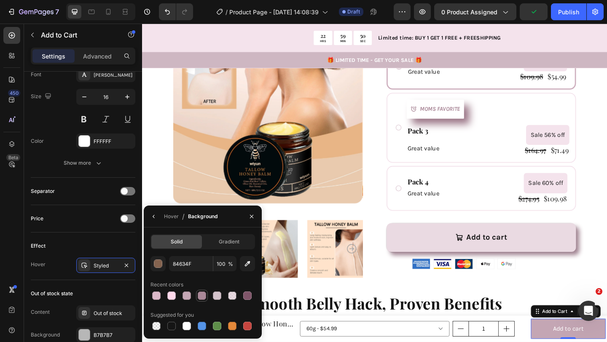
click at [202, 298] on div at bounding box center [202, 295] width 8 height 8
type input "AA8898"
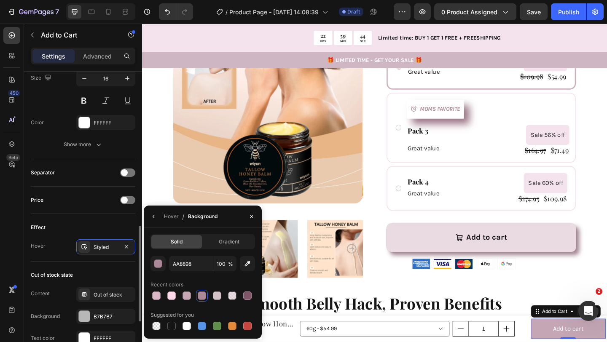
scroll to position [467, 0]
click at [161, 214] on div "Hover / Background" at bounding box center [182, 216] width 77 height 21
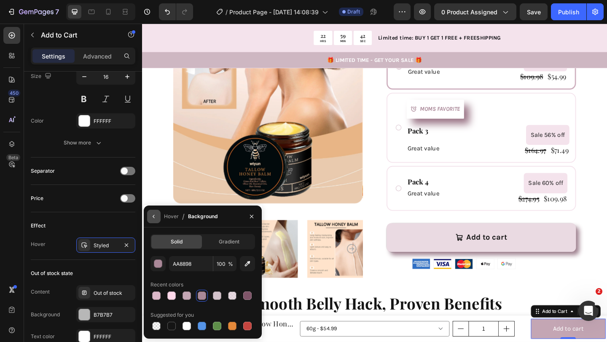
click at [154, 215] on icon "button" at bounding box center [153, 216] width 7 height 7
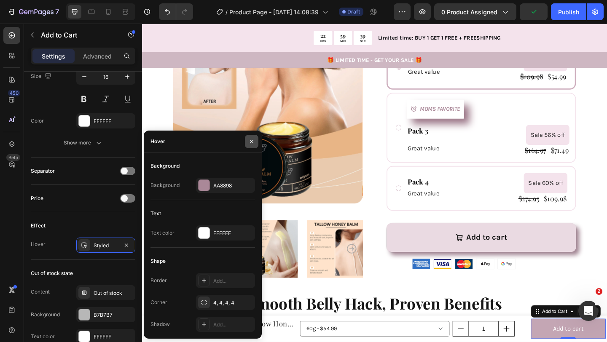
click at [251, 140] on icon "button" at bounding box center [251, 140] width 3 height 3
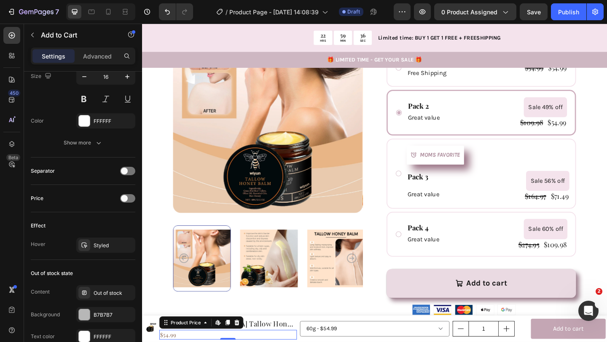
scroll to position [0, 0]
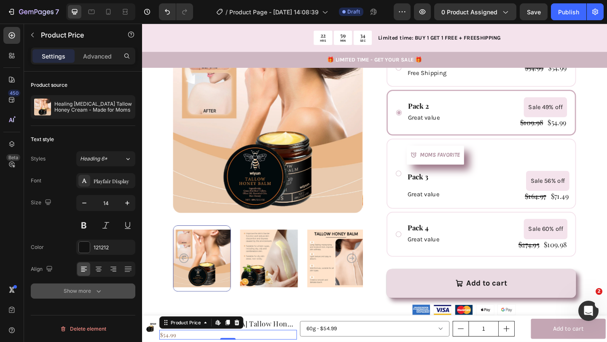
click at [88, 288] on div "Show more" at bounding box center [83, 291] width 39 height 8
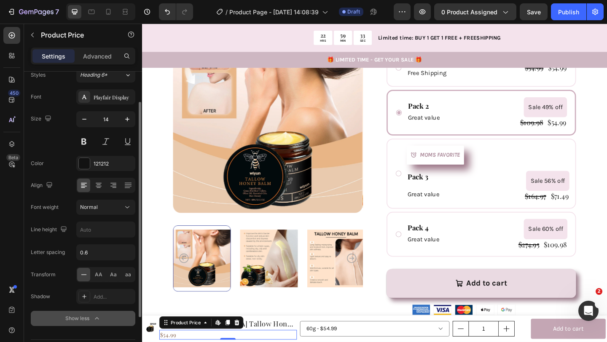
scroll to position [108, 0]
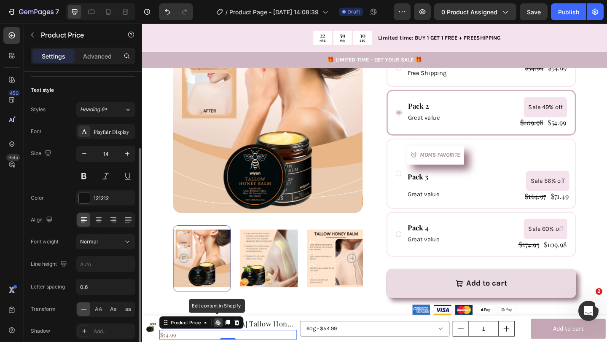
scroll to position [0, 0]
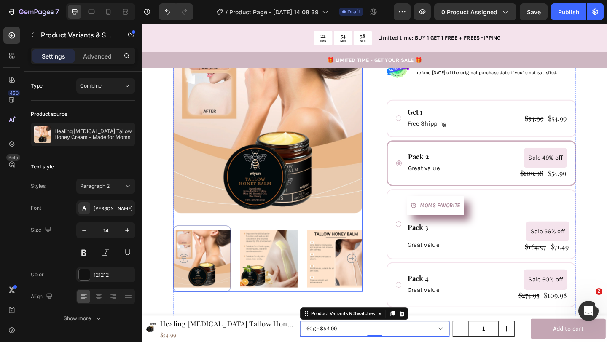
scroll to position [239, 0]
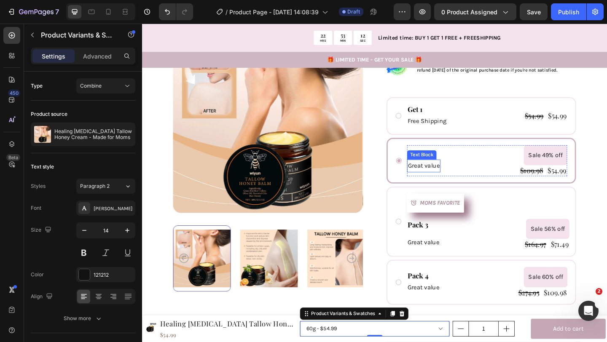
click at [452, 172] on p "Great value" at bounding box center [448, 178] width 35 height 12
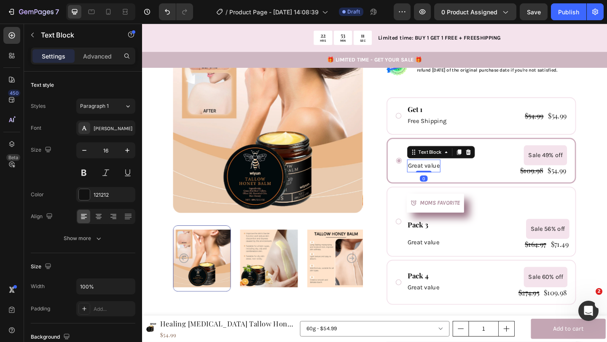
click at [452, 172] on p "Great value" at bounding box center [448, 178] width 35 height 12
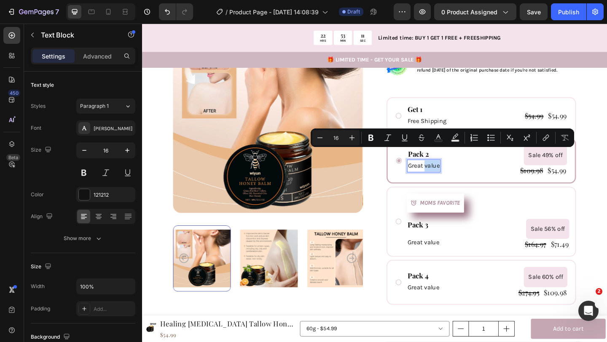
click at [452, 172] on p "Great value" at bounding box center [448, 178] width 35 height 12
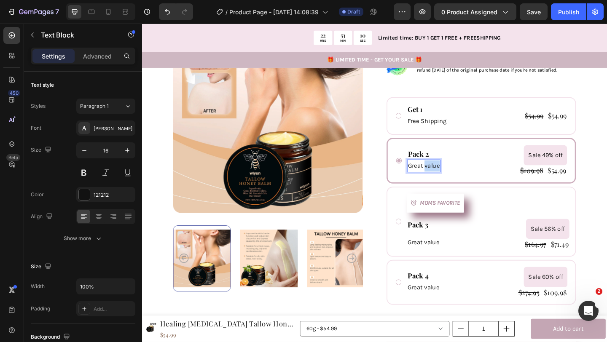
click at [452, 172] on p "Great value" at bounding box center [448, 178] width 35 height 12
click at [444, 172] on p "Great value" at bounding box center [448, 178] width 35 height 12
click at [444, 160] on div "Pack 2" at bounding box center [455, 165] width 51 height 11
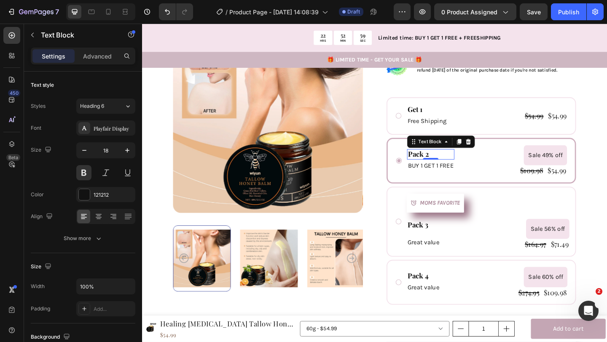
click at [444, 160] on div "Pack 2" at bounding box center [455, 165] width 51 height 11
click at [444, 161] on p "Pack 2" at bounding box center [456, 166] width 50 height 10
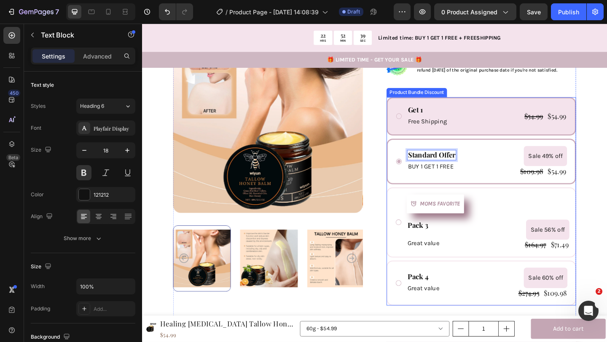
scroll to position [240, 0]
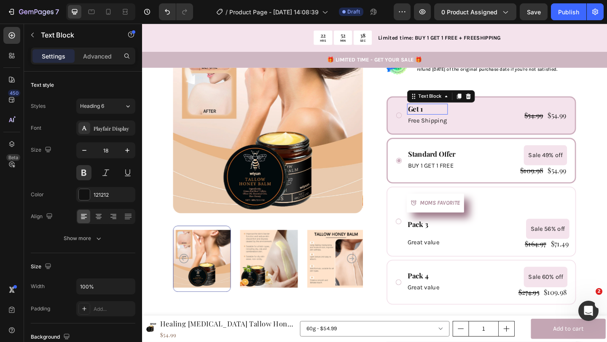
click at [446, 112] on p "Get 1" at bounding box center [452, 117] width 43 height 10
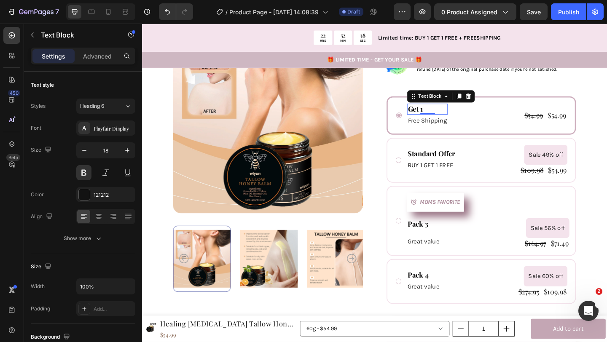
click at [446, 112] on p "Get 1" at bounding box center [452, 117] width 43 height 10
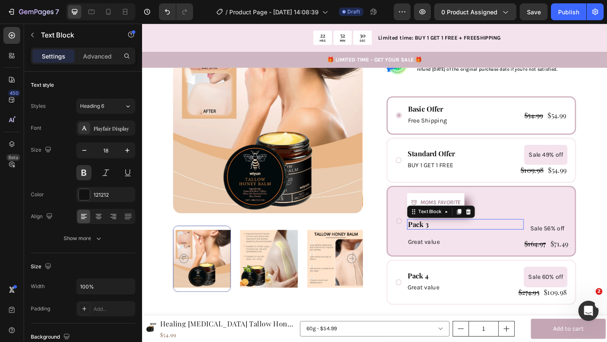
click at [440, 236] on div "Pack 3" at bounding box center [493, 241] width 127 height 11
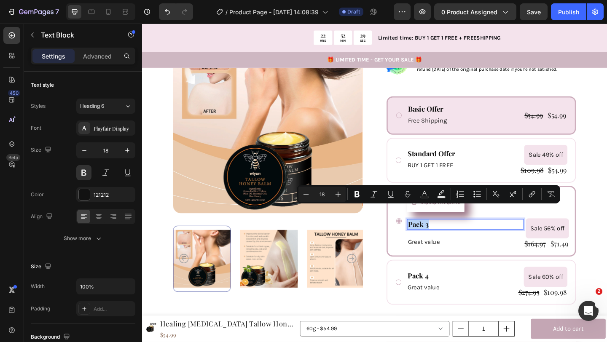
click at [446, 237] on p "Pack 3" at bounding box center [493, 242] width 125 height 10
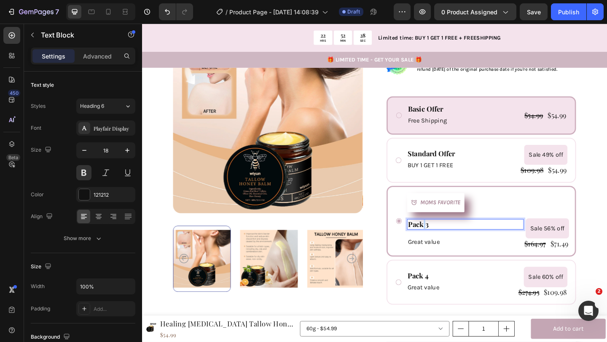
click at [446, 237] on p "Pack 3" at bounding box center [493, 242] width 125 height 10
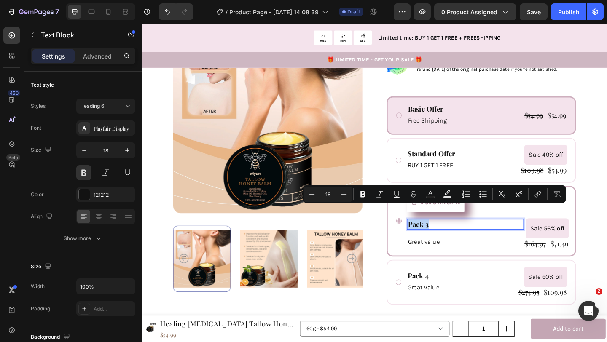
click at [446, 237] on p "Pack 3" at bounding box center [493, 242] width 125 height 10
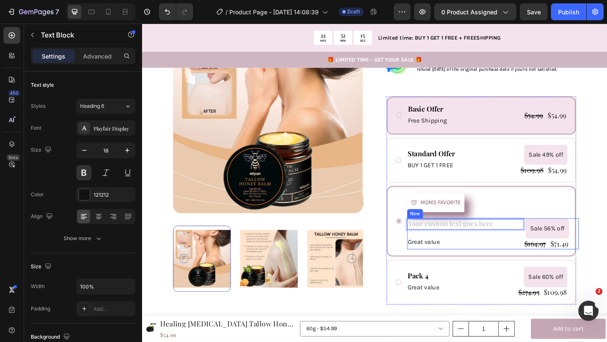
click at [533, 254] on div "Text Block 0 Row Great value Text Block" at bounding box center [493, 252] width 127 height 34
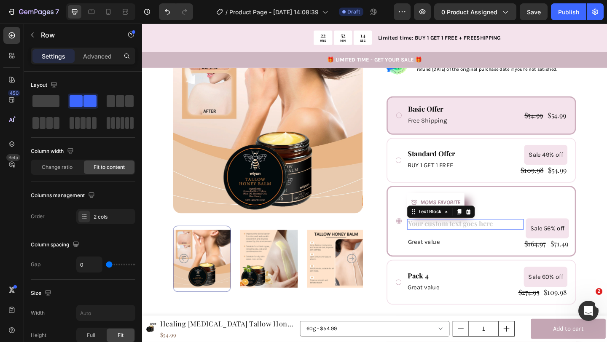
click at [533, 236] on div "Rich Text Editor. Editing area: main" at bounding box center [493, 241] width 127 height 11
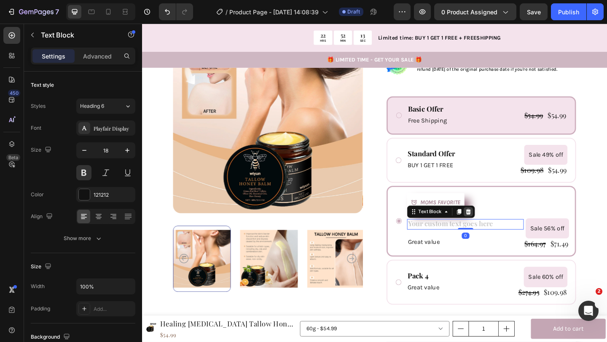
click at [497, 225] on icon at bounding box center [496, 228] width 5 height 6
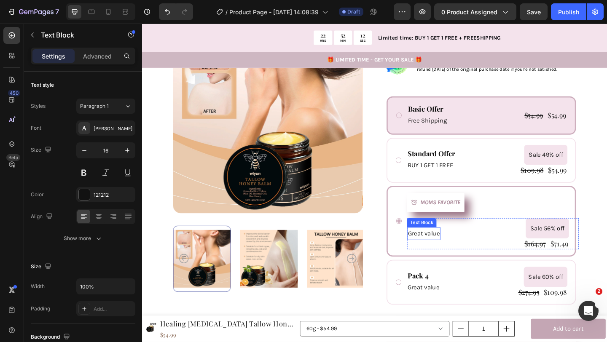
click at [460, 246] on p "Great value" at bounding box center [448, 252] width 35 height 12
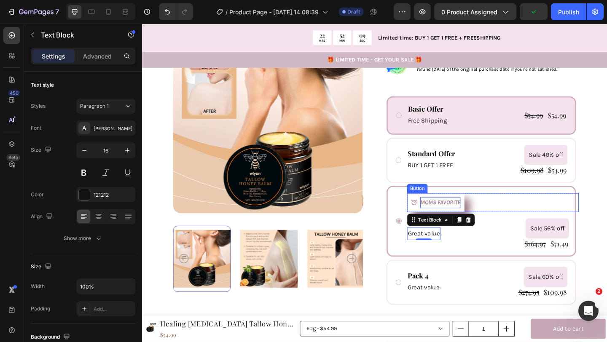
click at [456, 214] on strong "MOMS FAVORITE" at bounding box center [466, 218] width 44 height 8
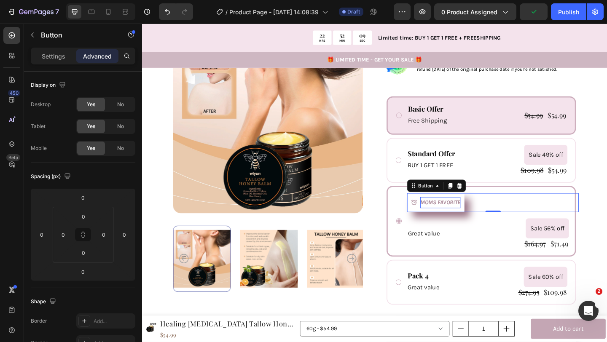
click at [456, 214] on strong "MOMS FAVORITE" at bounding box center [466, 218] width 44 height 8
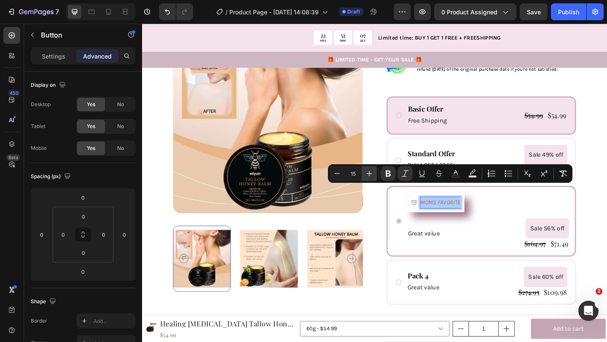
click at [366, 173] on icon "Editor contextual toolbar" at bounding box center [369, 173] width 8 height 8
type input "18"
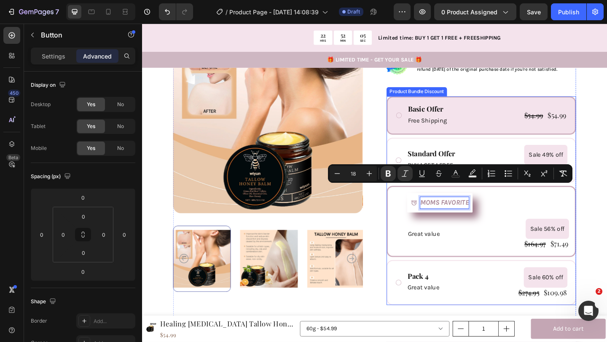
click at [417, 235] on icon at bounding box center [421, 239] width 8 height 8
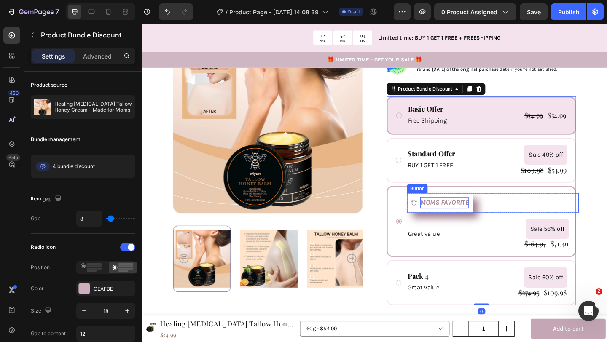
click at [454, 214] on strong "MOMS FAVORITE" at bounding box center [470, 218] width 53 height 9
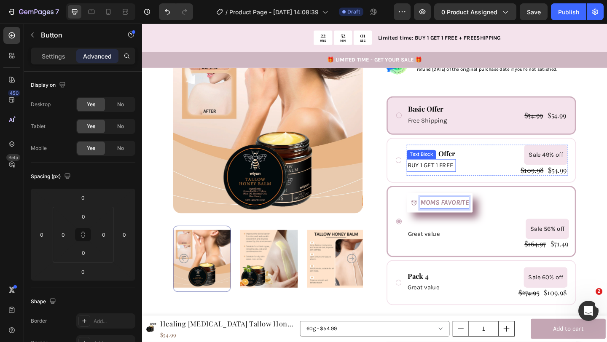
scroll to position [241, 0]
click at [442, 160] on div "Text Block" at bounding box center [446, 165] width 32 height 10
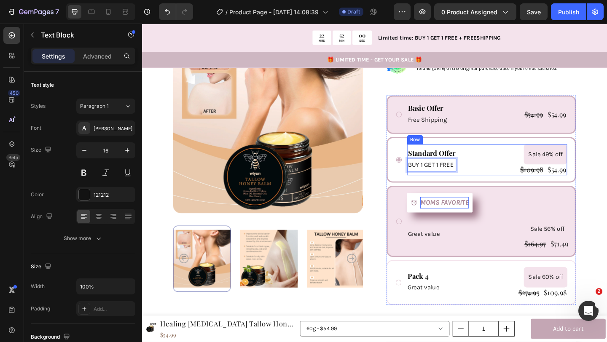
click at [468, 126] on div "Basic Offer Text Block Free Shipping Text Block $54.99 Product Price Product Pr…" at bounding box center [511, 122] width 206 height 41
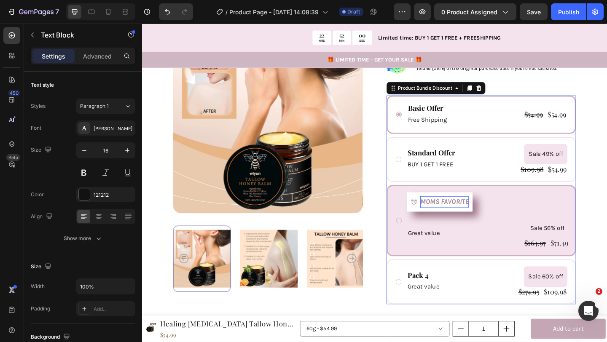
scroll to position [241, 0]
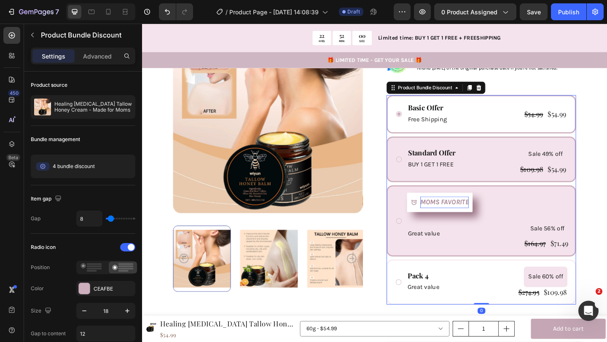
click at [461, 154] on div "Standard Offer Text Block BUY 1 GET 1 FREE Text Block" at bounding box center [456, 171] width 53 height 34
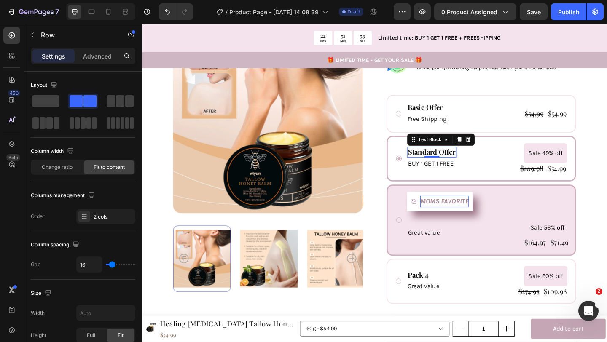
click at [461, 158] on p "Standard Offer" at bounding box center [457, 163] width 52 height 10
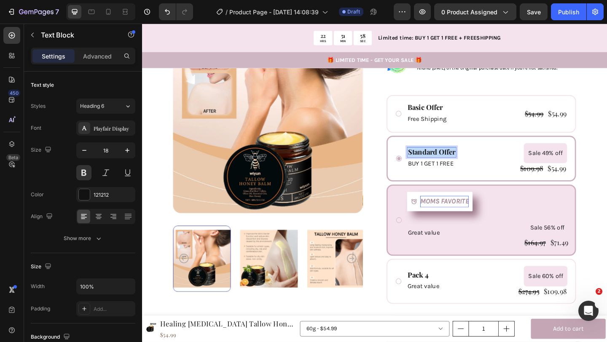
click at [461, 158] on p "Standard Offer" at bounding box center [457, 163] width 52 height 10
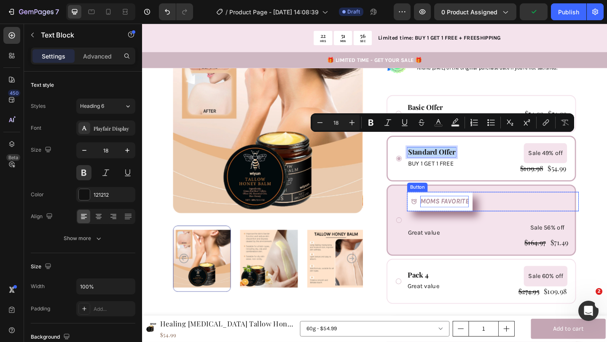
click at [454, 212] on strong "MOMS FAVORITE" at bounding box center [470, 216] width 53 height 9
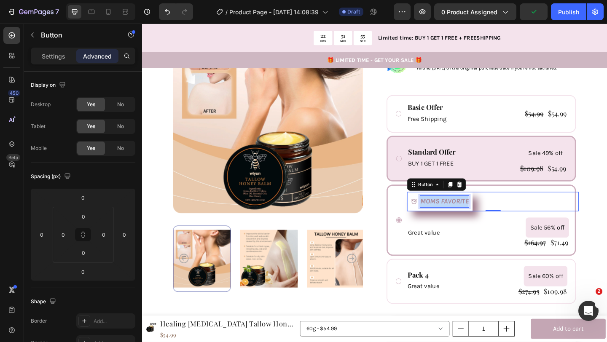
click at [454, 212] on strong "MOMS FAVORITE" at bounding box center [470, 216] width 53 height 9
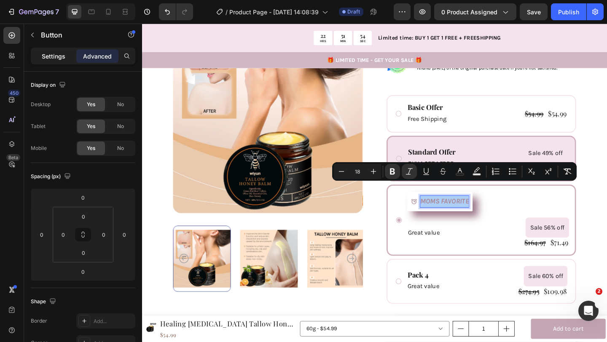
click at [57, 52] on p "Settings" at bounding box center [54, 56] width 24 height 9
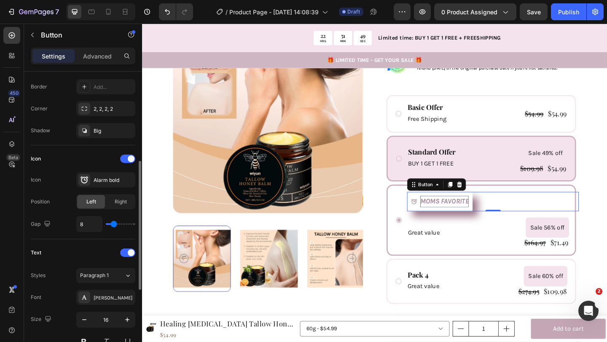
scroll to position [188, 0]
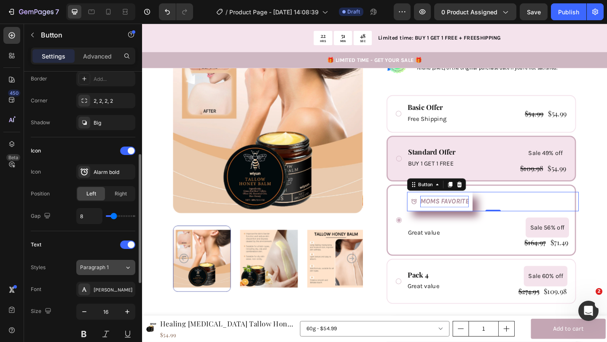
click at [95, 270] on span "Paragraph 1" at bounding box center [94, 268] width 29 height 8
click at [99, 289] on div "[PERSON_NAME]" at bounding box center [114, 290] width 40 height 8
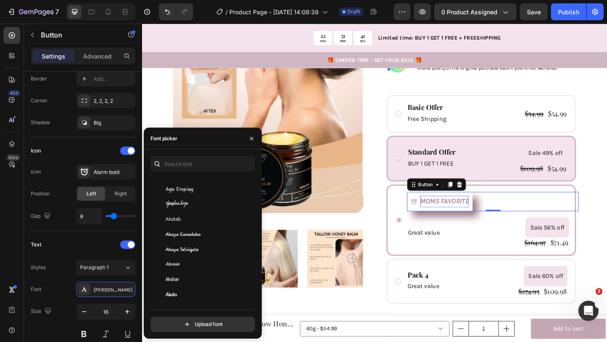
scroll to position [333, 0]
click at [194, 166] on input "text" at bounding box center [202, 163] width 104 height 15
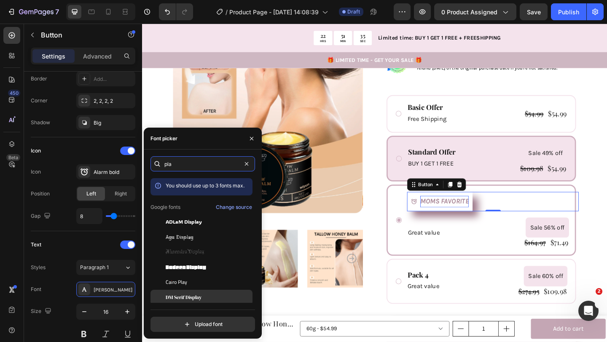
type input "pla"
click at [225, 297] on div "DM Serif Display" at bounding box center [208, 298] width 85 height 8
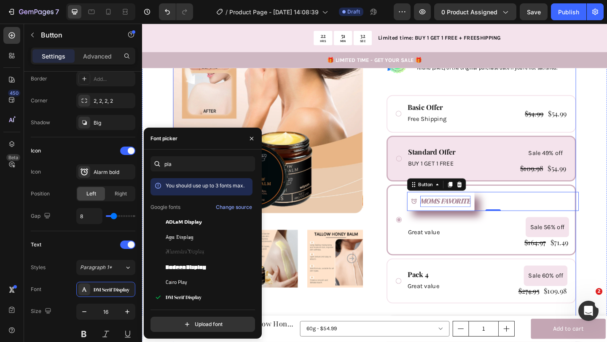
click at [385, 273] on div "Product Images Icon Icon Icon Icon Icon Icon List 1000+ Happy Moms Text Block R…" at bounding box center [395, 143] width 438 height 524
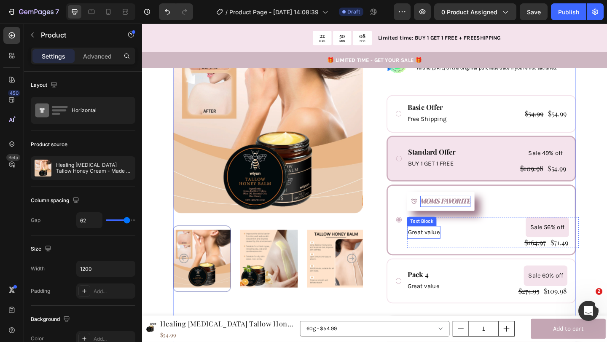
click at [445, 244] on p "Great value" at bounding box center [448, 250] width 35 height 12
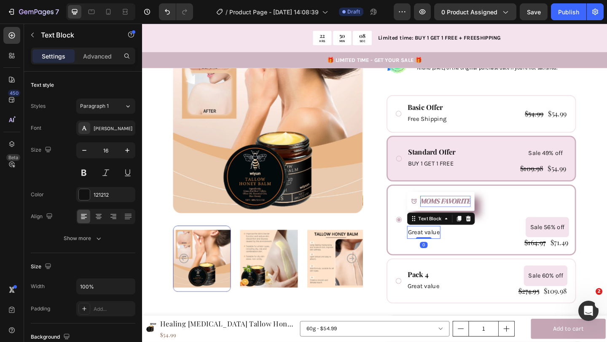
click at [445, 244] on p "Great value" at bounding box center [448, 250] width 35 height 12
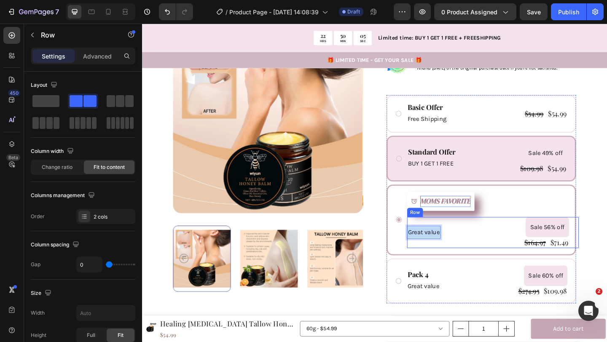
click at [510, 236] on div "Great value Text Block 0 Sale 56% off Product Badge $164.97 Product Price Produ…" at bounding box center [523, 251] width 187 height 34
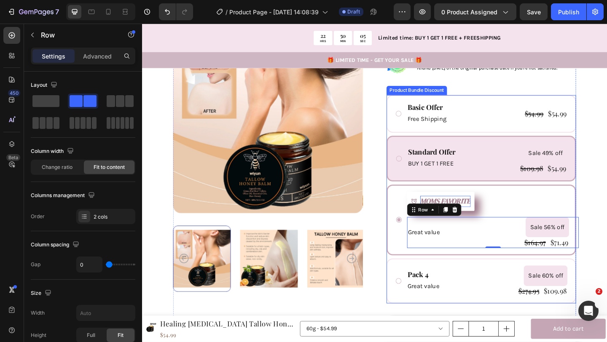
click at [467, 219] on div "MOMS FAVORITE Button Row Great value Text Block Sale 56% off Product Badge $164…" at bounding box center [523, 236] width 187 height 61
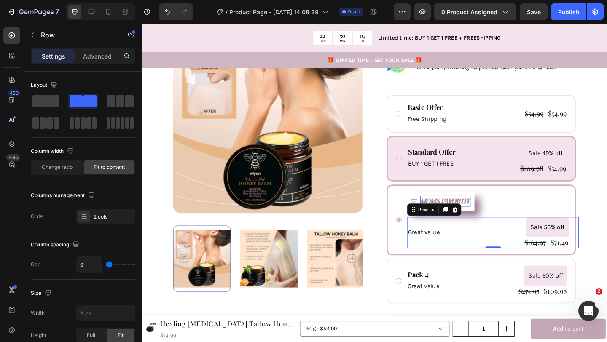
click at [461, 234] on div "Great value Text Block" at bounding box center [448, 251] width 36 height 34
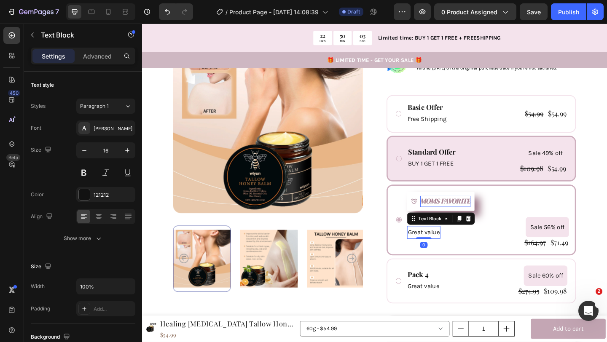
click at [457, 244] on p "Great value" at bounding box center [448, 250] width 35 height 12
click at [89, 59] on p "Advanced" at bounding box center [97, 56] width 29 height 9
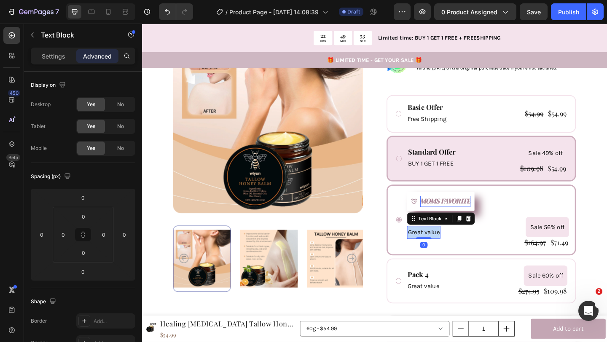
click at [454, 244] on p "Great value" at bounding box center [448, 250] width 35 height 12
click at [438, 244] on p "BUY 2 GET 30%" at bounding box center [453, 250] width 45 height 12
click at [454, 244] on p "GET 2 GET 30%" at bounding box center [453, 250] width 45 height 12
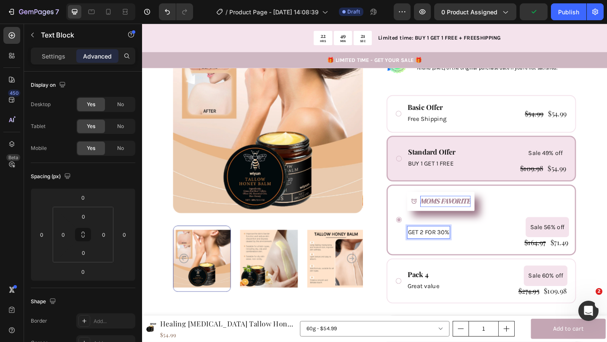
click at [474, 244] on p "GET 2 FOR 30%" at bounding box center [453, 250] width 45 height 12
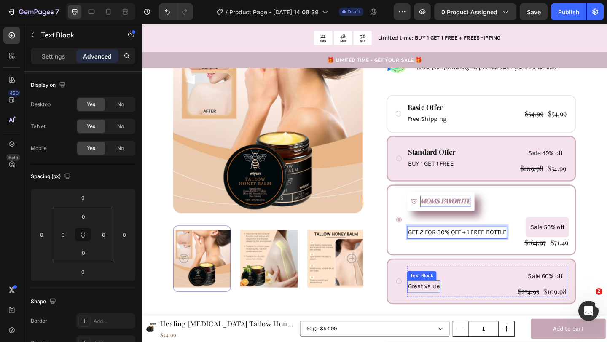
click at [444, 303] on p "Great value" at bounding box center [448, 309] width 35 height 12
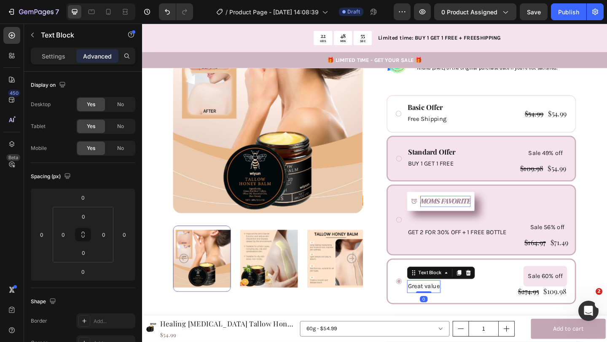
click at [444, 303] on p "Great value" at bounding box center [448, 309] width 35 height 12
click at [463, 303] on p "BUY 3 Great value" at bounding box center [458, 309] width 54 height 12
click at [460, 303] on p "BUY 3 value" at bounding box center [449, 309] width 37 height 12
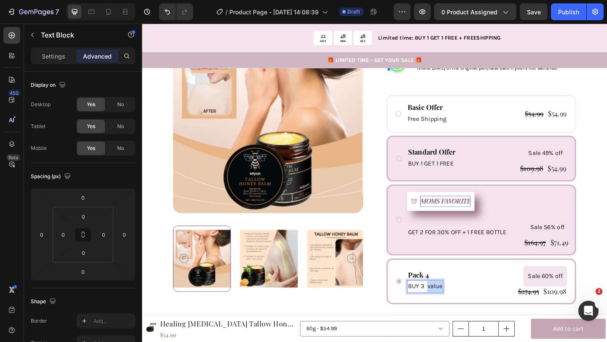
click at [460, 303] on p "BUY 3 value" at bounding box center [449, 309] width 37 height 12
click at [369, 325] on div "Product Images" at bounding box center [279, 143] width 206 height 525
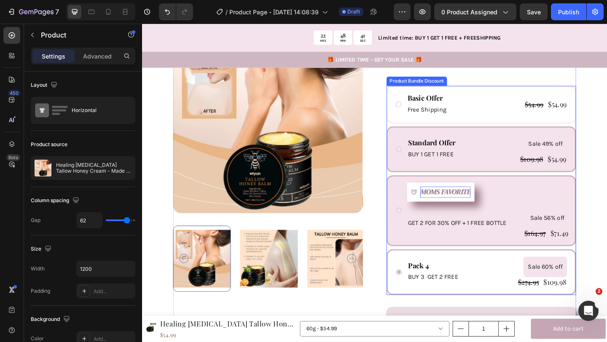
scroll to position [256, 0]
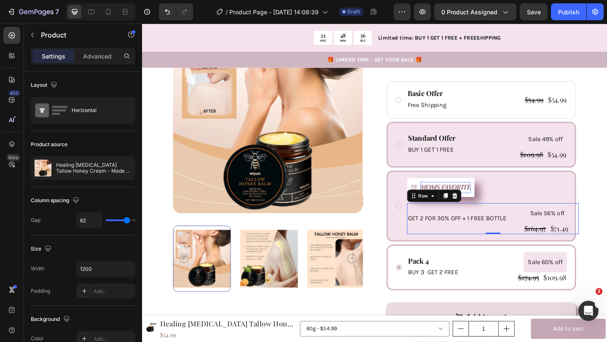
click at [469, 219] on div "GET 2 FOR 30% OFF + 1 FREE BOTTLE Text Block" at bounding box center [484, 236] width 109 height 34
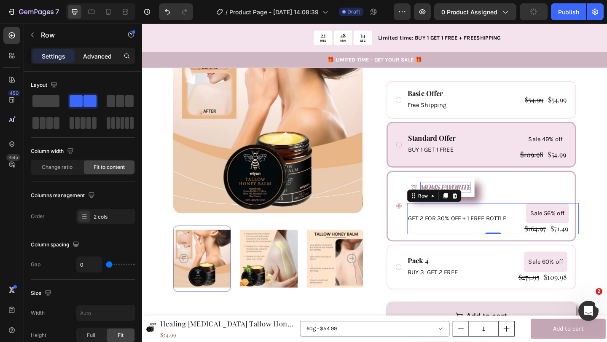
click at [102, 56] on p "Advanced" at bounding box center [97, 56] width 29 height 9
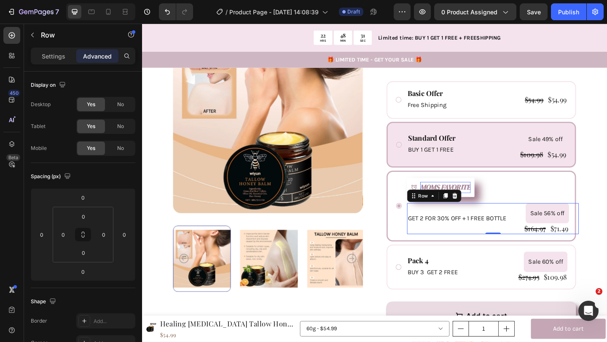
click at [455, 232] on div "GET 2 FOR 30% OFF + 1 FREE BOTTLE Text Block" at bounding box center [484, 236] width 109 height 34
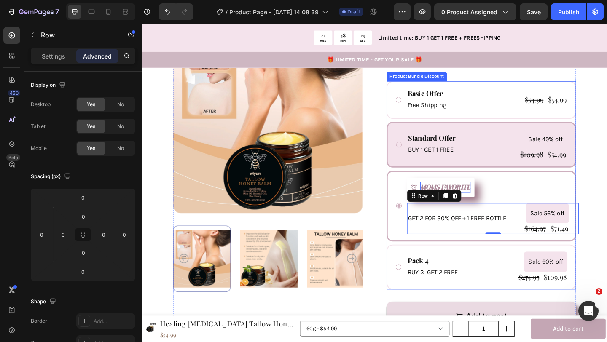
click at [417, 192] on div "MOMS FAVORITE Button Row GET 2 FOR 30% OFF + 1 FREE BOTTLE Text Block Sale 56% …" at bounding box center [510, 222] width 187 height 61
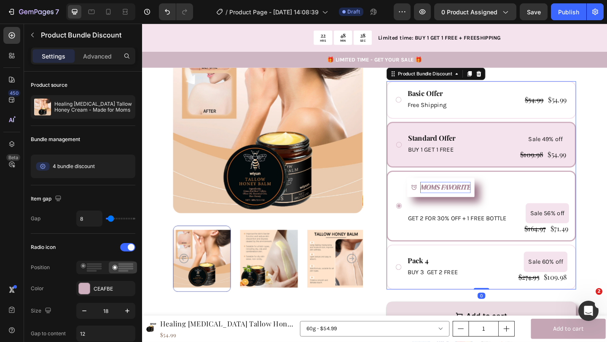
click at [466, 198] on div "MOMS FAVORITE Button Row GET 2 FOR 30% OFF + 1 FREE BOTTLE Text Block Sale 56% …" at bounding box center [523, 222] width 187 height 61
click at [463, 203] on div "MOMS FAVORITE Button Row GET 2 FOR 30% OFF + 1 FREE BOTTLE Text Block Sale 56% …" at bounding box center [523, 222] width 187 height 61
click at [469, 200] on div "MOMS FAVORITE Button Row GET 2 FOR 30% OFF + 1 FREE BOTTLE Text Block Sale 56% …" at bounding box center [523, 222] width 187 height 61
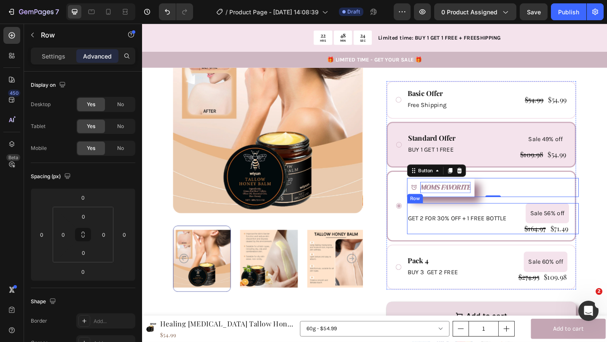
click at [490, 219] on div "GET 2 FOR 30% OFF + 1 FREE BOTTLE Text Block" at bounding box center [484, 236] width 109 height 34
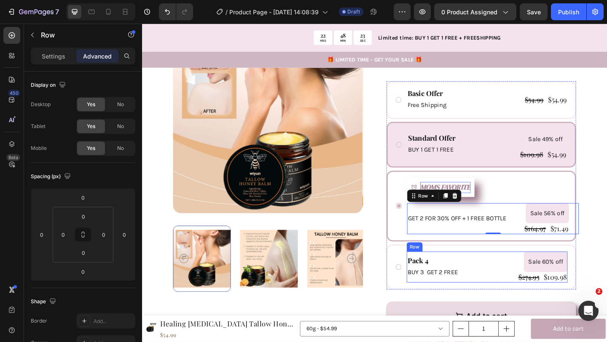
click at [458, 272] on div "Pack 4 Text Block BUY 3 GET 2 FREE Text Block" at bounding box center [458, 289] width 56 height 34
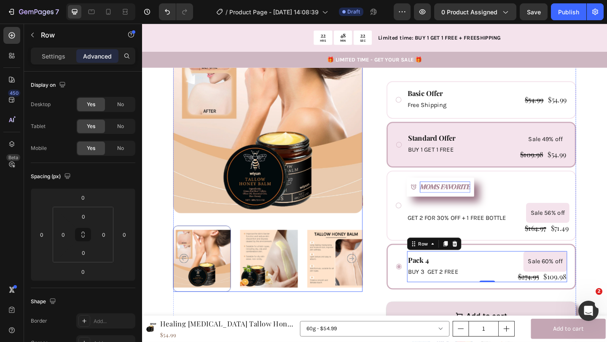
click at [347, 334] on div "Product Images" at bounding box center [279, 128] width 206 height 524
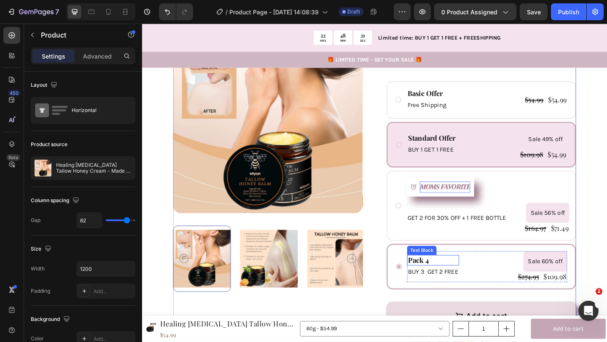
click at [438, 275] on div "Pack 4" at bounding box center [458, 280] width 56 height 11
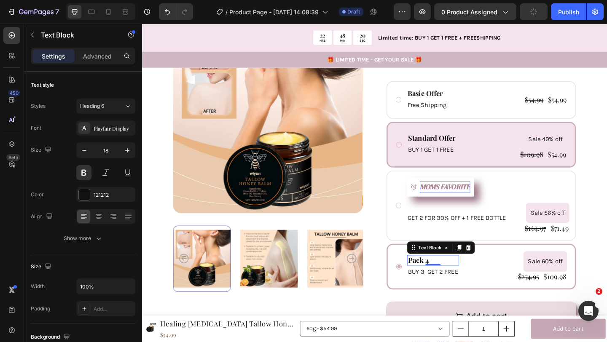
click at [438, 275] on div "Pack 4" at bounding box center [458, 280] width 56 height 11
click at [438, 276] on p "Pack 4" at bounding box center [458, 281] width 55 height 10
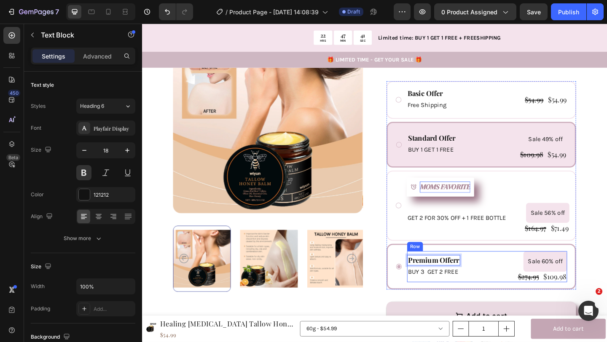
click at [542, 291] on div "Premium Offerr Text Block 0 BUY 3 GET 2 FREE Text Block Sale 60% off Product Ba…" at bounding box center [517, 288] width 174 height 34
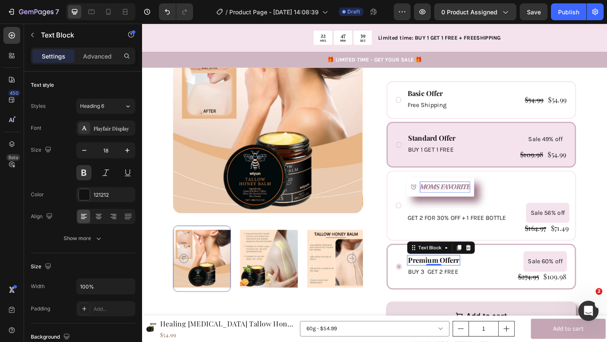
click at [486, 276] on p "Premium Offerr" at bounding box center [459, 281] width 56 height 10
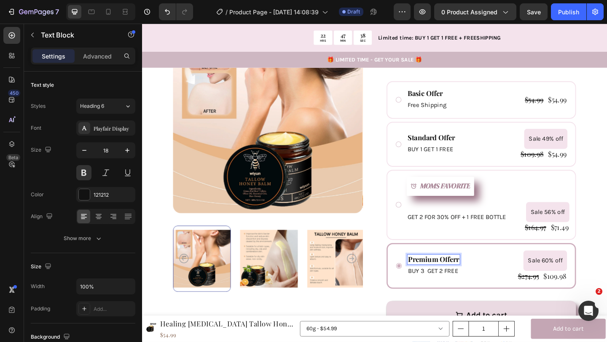
click at [471, 275] on p "Premium Offerr" at bounding box center [459, 280] width 56 height 10
click at [485, 275] on p "Premium Offerr" at bounding box center [459, 280] width 56 height 10
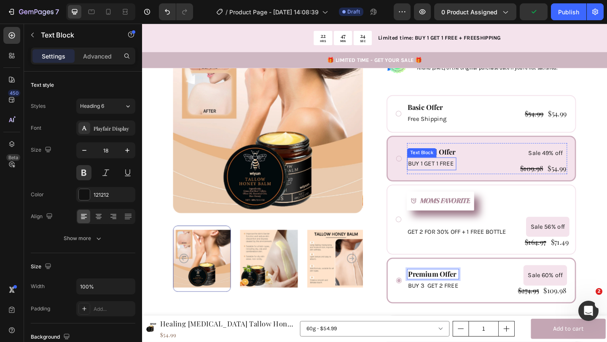
scroll to position [240, 0]
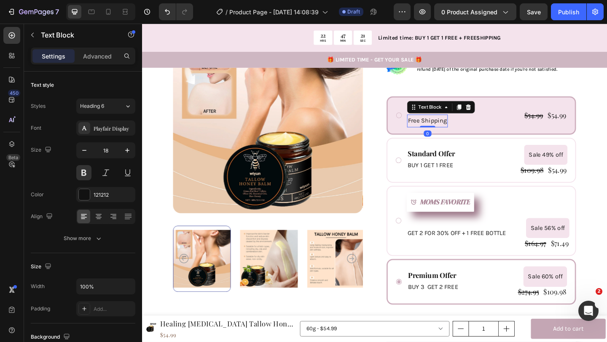
click at [434, 123] on p "Free Shipping" at bounding box center [452, 129] width 43 height 12
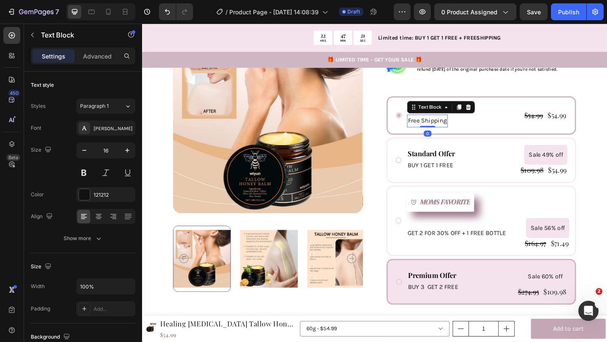
click at [434, 123] on p "Free Shipping" at bounding box center [452, 129] width 43 height 12
click at [433, 123] on p "Free Shipping" at bounding box center [452, 129] width 43 height 12
click at [432, 123] on p "Free Shipping" at bounding box center [452, 129] width 43 height 12
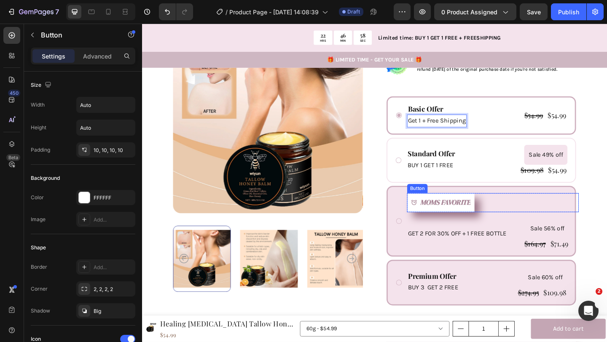
click at [540, 208] on div "MOMS FAVORITE Button" at bounding box center [523, 218] width 187 height 21
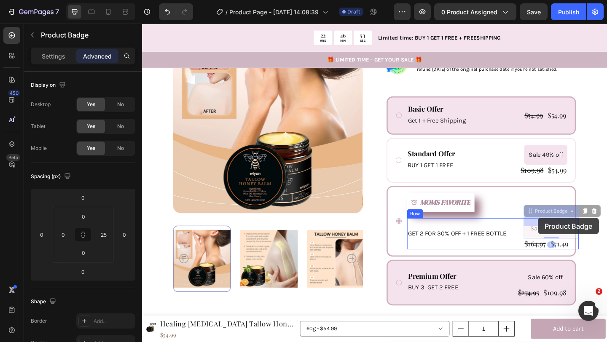
drag, startPoint x: 561, startPoint y: 232, endPoint x: 572, endPoint y: 235, distance: 11.7
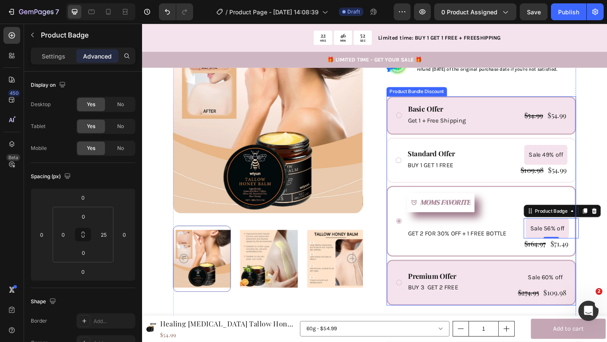
click at [535, 208] on div "MOMS FAVORITE Button" at bounding box center [523, 218] width 187 height 21
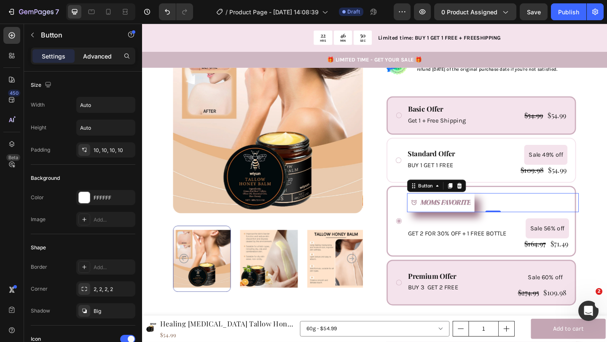
click at [100, 58] on p "Advanced" at bounding box center [97, 56] width 29 height 9
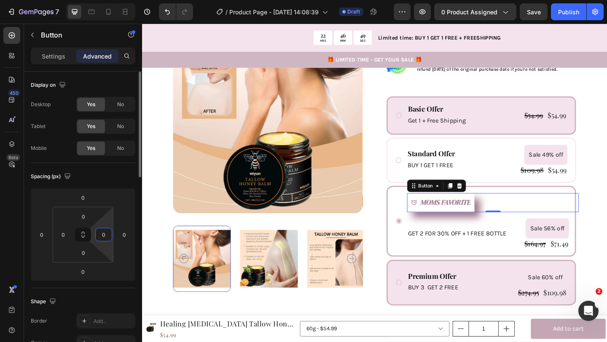
click at [109, 234] on input "0" at bounding box center [103, 234] width 13 height 13
type input "2"
click at [126, 234] on input "0" at bounding box center [124, 234] width 13 height 13
type input "0"
type input "4"
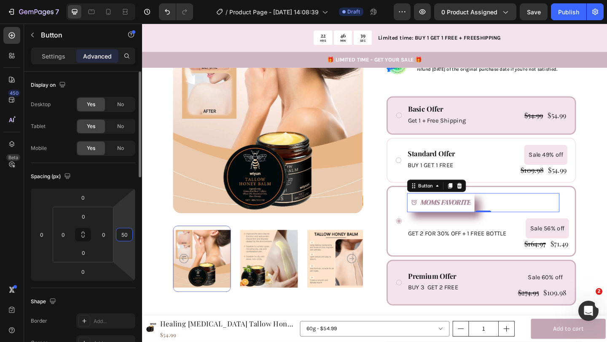
type input "5"
type input "1"
type input "200"
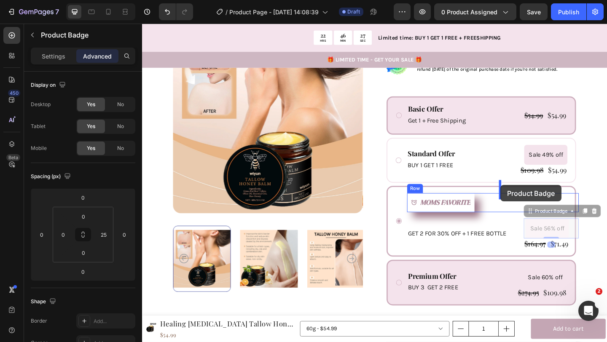
drag, startPoint x: 570, startPoint y: 235, endPoint x: 532, endPoint y: 199, distance: 52.5
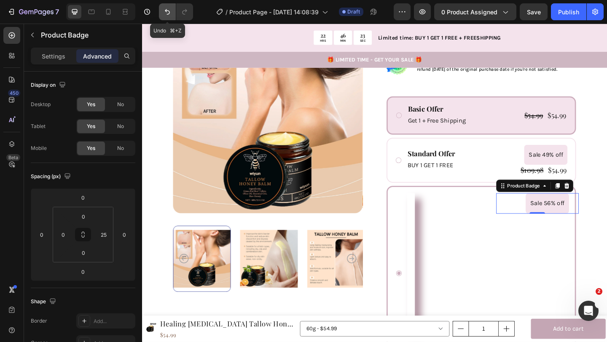
click at [166, 14] on icon "Undo/Redo" at bounding box center [167, 12] width 8 height 8
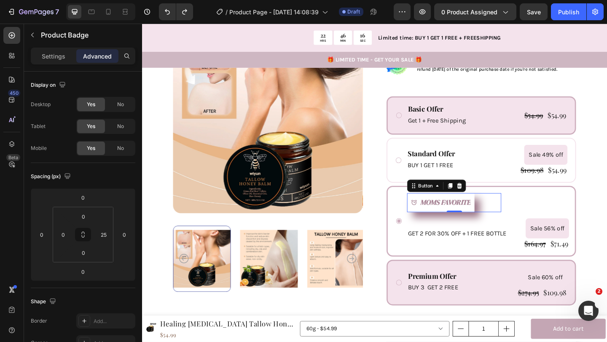
click at [437, 212] on span at bounding box center [437, 218] width 7 height 12
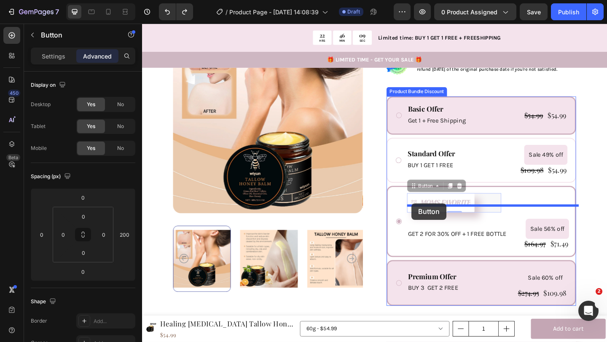
drag, startPoint x: 445, startPoint y: 183, endPoint x: 435, endPoint y: 219, distance: 37.6
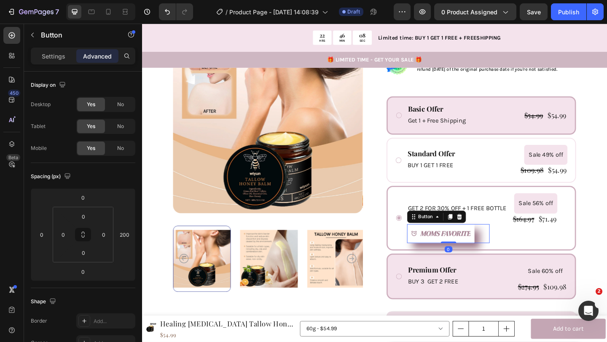
click at [537, 248] on div "MOMS FAVORITE Button 0" at bounding box center [517, 252] width 174 height 21
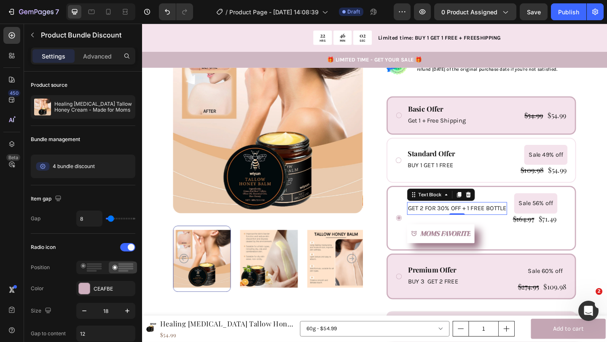
click at [518, 219] on p "GET 2 FOR 30% OFF + 1 FREE BOTTLE" at bounding box center [484, 225] width 107 height 12
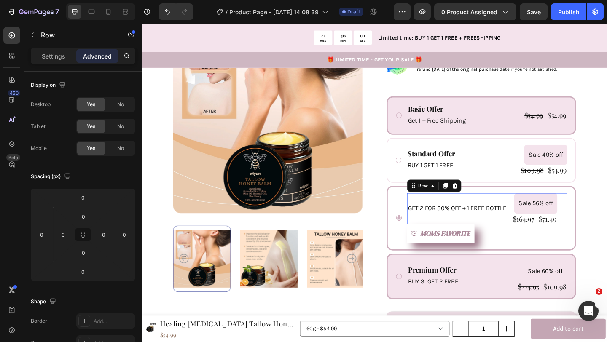
click at [516, 208] on div "GET 2 FOR 30% OFF + 1 FREE BOTTLE Text Block" at bounding box center [484, 225] width 109 height 34
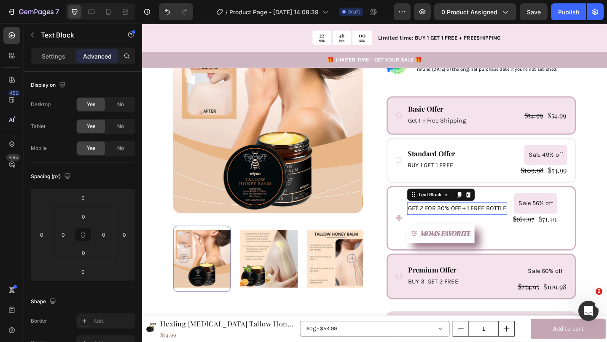
click at [502, 219] on p "GET 2 FOR 30% OFF + 1 FREE BOTTLE" at bounding box center [484, 225] width 107 height 12
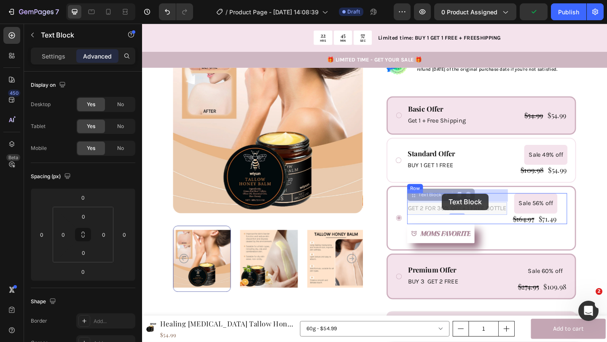
drag, startPoint x: 460, startPoint y: 196, endPoint x: 468, endPoint y: 208, distance: 14.2
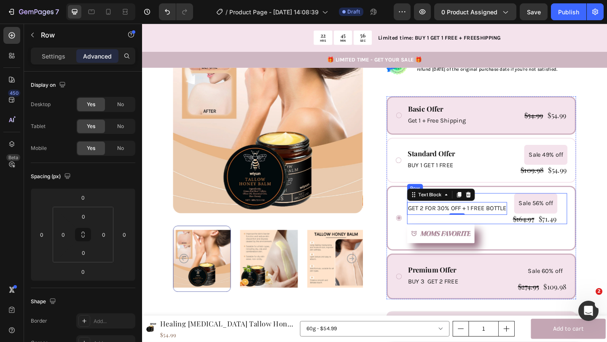
click at [517, 217] on div "GET 2 FOR 30% OFF + 1 FREE BOTTLE Text Block 0" at bounding box center [484, 225] width 109 height 34
click at [499, 219] on p "GET 2 FOR 30% OFF + 1 FREE BOTTLE" at bounding box center [484, 225] width 107 height 12
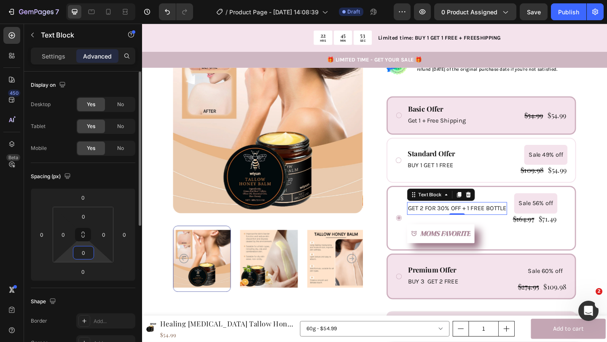
click at [87, 248] on input "0" at bounding box center [83, 252] width 17 height 13
type input "2"
type input "60"
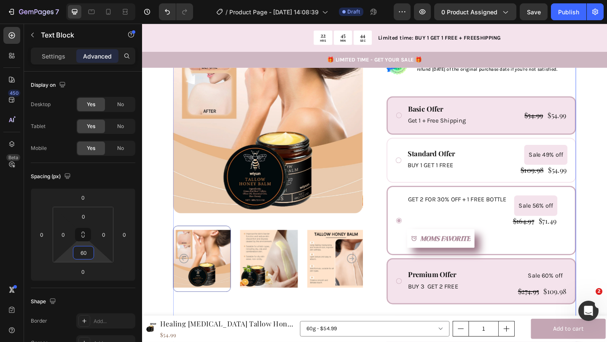
click at [402, 223] on div "Product Images Icon Icon Icon Icon Icon Icon List 1000+ Happy Moms Text Block R…" at bounding box center [395, 144] width 438 height 523
click at [457, 209] on p "GET 2 FOR 30% OFF + 1 FREE BOTTLE" at bounding box center [484, 215] width 107 height 12
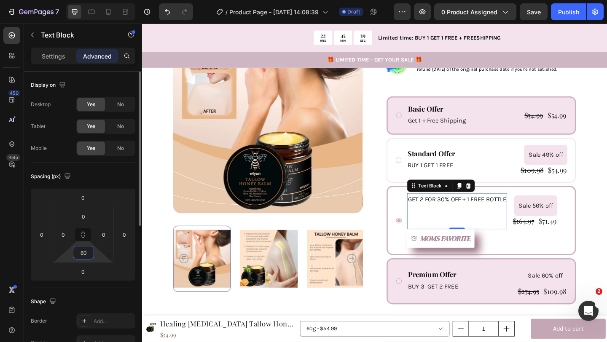
click at [88, 249] on input "60" at bounding box center [83, 252] width 17 height 13
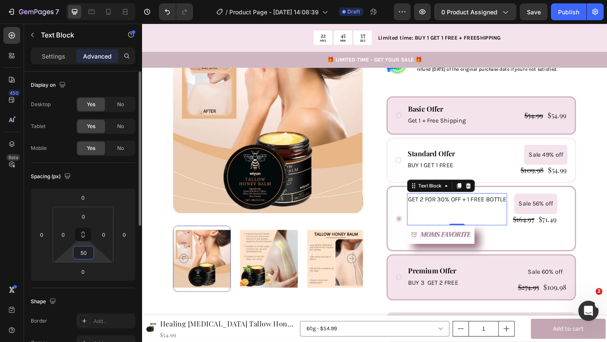
type input "5"
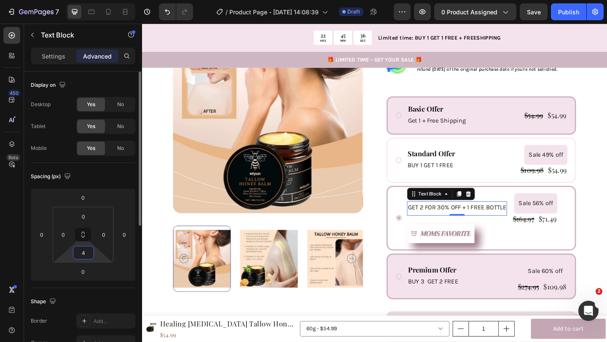
type input "40"
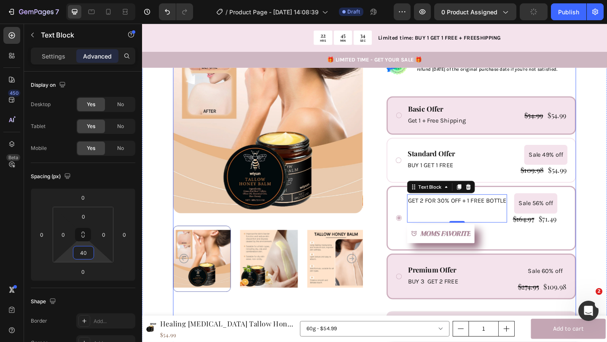
click at [393, 265] on div "Product Images Icon Icon Icon Icon Icon Icon List 1000+ Happy Moms Text Block R…" at bounding box center [395, 142] width 438 height 518
click at [474, 210] on p "GET 2 FOR 30% OFF + 1 FREE BOTTLE" at bounding box center [484, 216] width 107 height 12
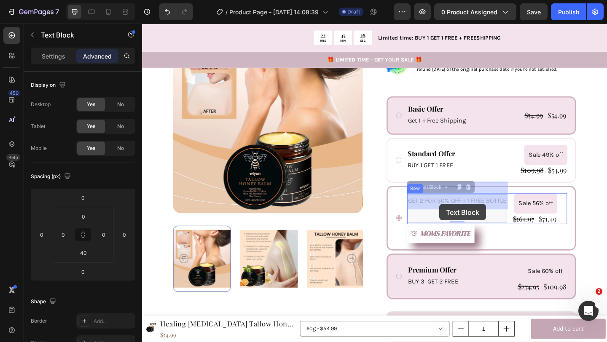
drag, startPoint x: 459, startPoint y: 190, endPoint x: 464, endPoint y: 221, distance: 31.6
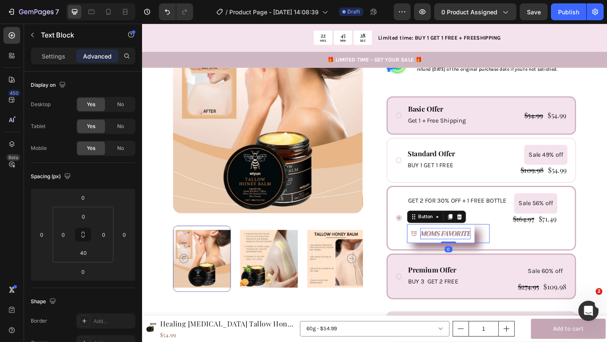
click at [466, 246] on strong "MOMS FAVORITE" at bounding box center [471, 251] width 55 height 11
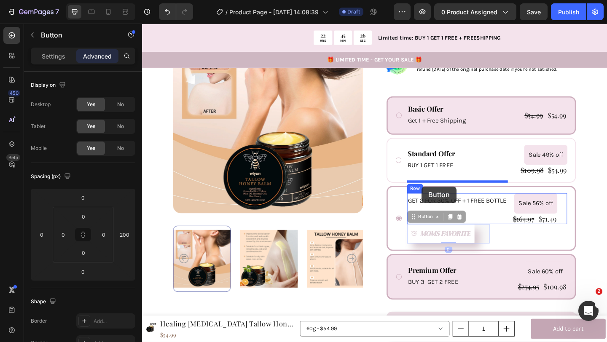
drag, startPoint x: 446, startPoint y: 217, endPoint x: 446, endPoint y: 202, distance: 15.2
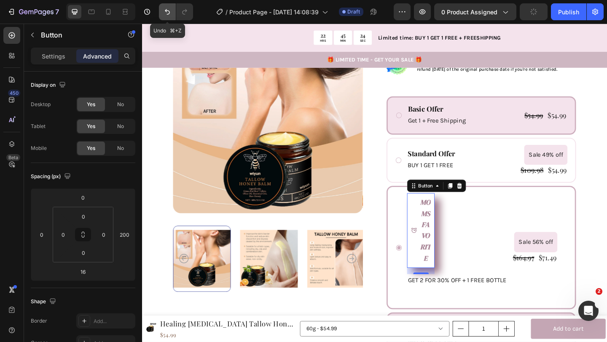
click at [167, 8] on icon "Undo/Redo" at bounding box center [167, 12] width 8 height 8
type input "0"
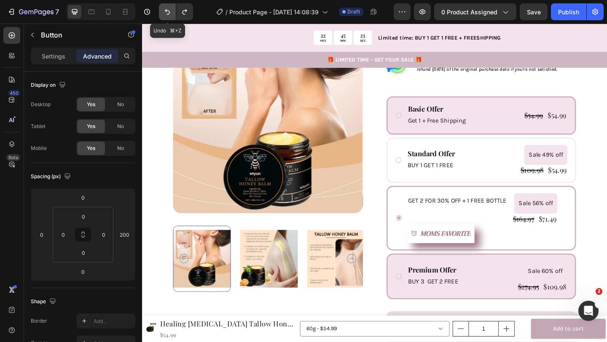
click at [167, 8] on icon "Undo/Redo" at bounding box center [167, 12] width 8 height 8
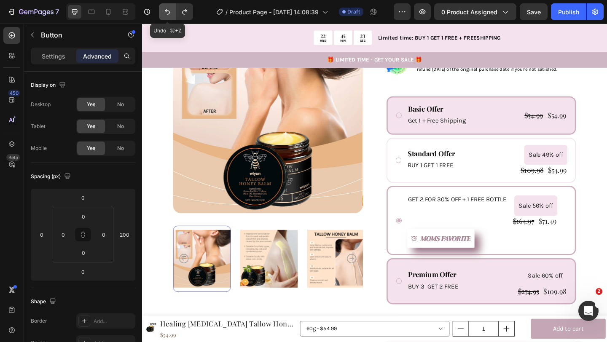
click at [167, 8] on icon "Undo/Redo" at bounding box center [167, 12] width 8 height 8
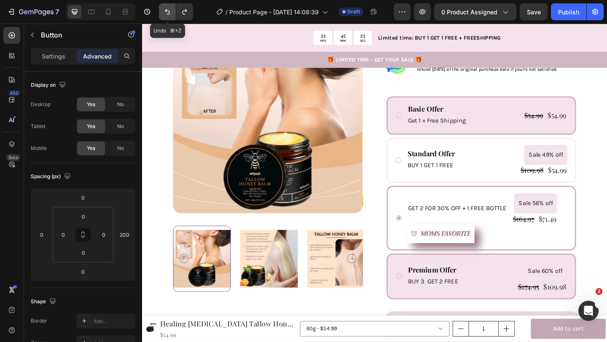
click at [167, 8] on icon "Undo/Redo" at bounding box center [167, 12] width 8 height 8
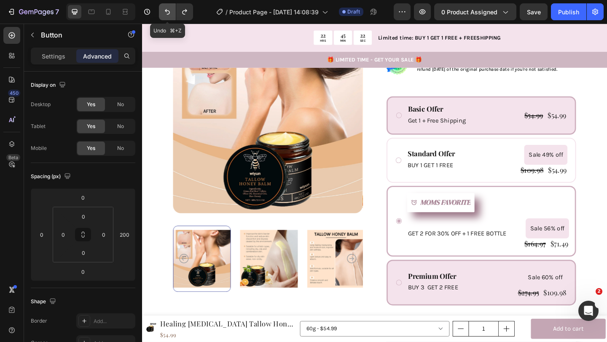
click at [167, 8] on icon "Undo/Redo" at bounding box center [167, 12] width 8 height 8
type input "0"
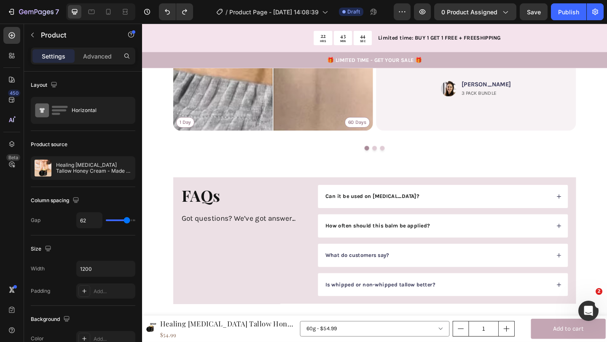
scroll to position [1300, 0]
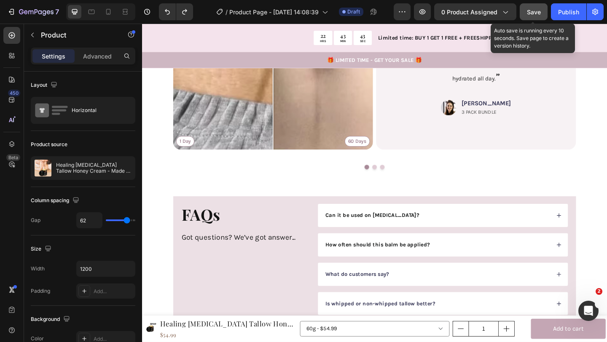
click at [540, 11] on span "Save" at bounding box center [534, 11] width 14 height 7
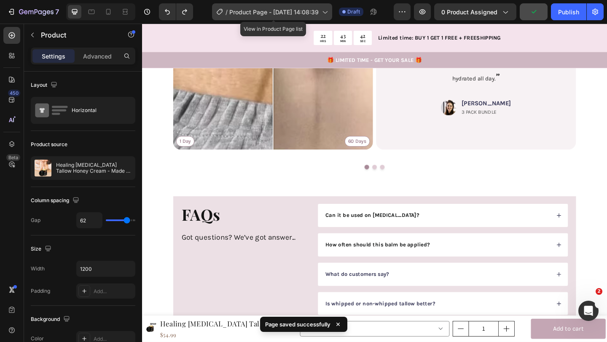
click at [313, 12] on span "Product Page - [DATE] 14:08:39" at bounding box center [273, 12] width 89 height 9
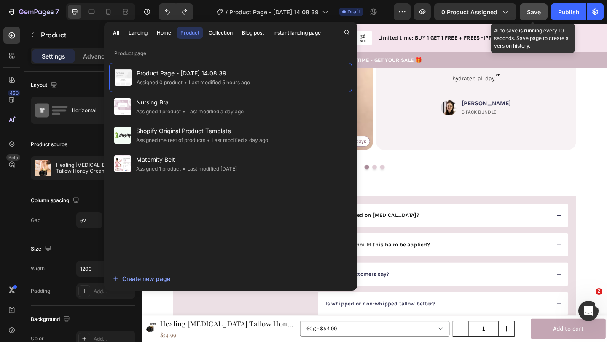
click at [537, 12] on span "Save" at bounding box center [534, 11] width 14 height 7
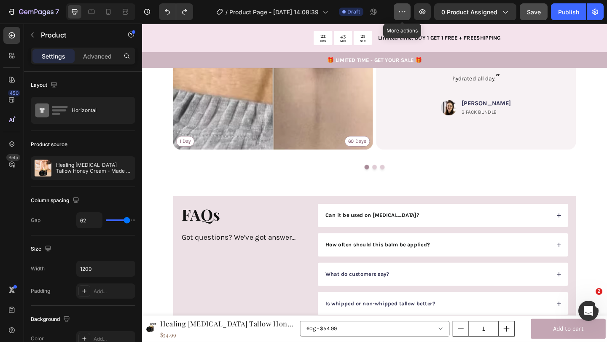
click at [401, 8] on icon "button" at bounding box center [402, 12] width 8 height 8
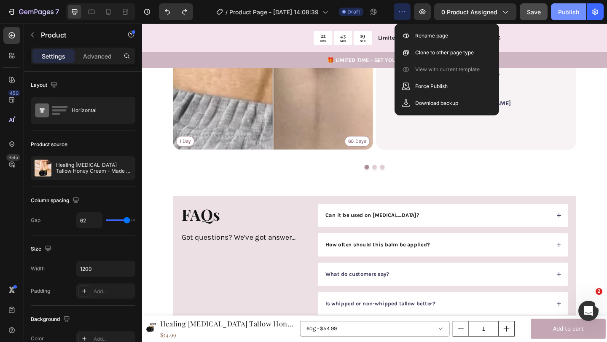
click at [569, 13] on div "Publish" at bounding box center [568, 12] width 21 height 9
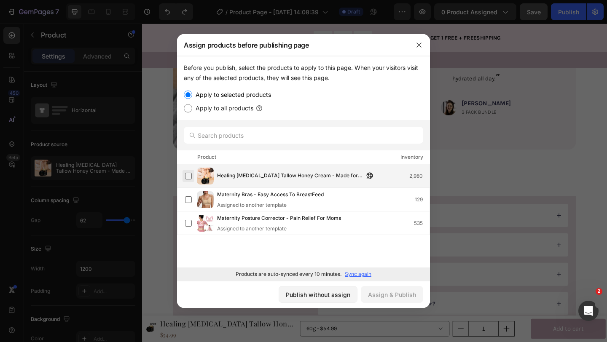
click at [190, 178] on label at bounding box center [188, 176] width 7 height 7
click at [386, 295] on div "Assign & Publish" at bounding box center [392, 294] width 48 height 9
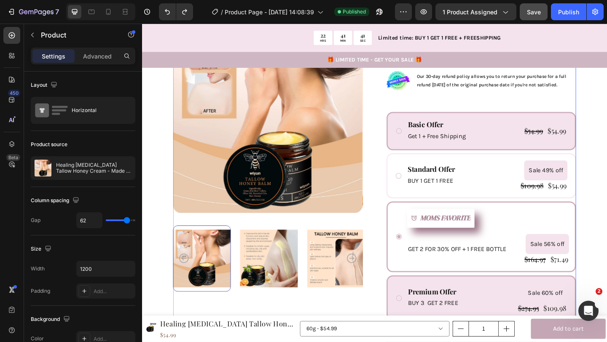
scroll to position [300, 0]
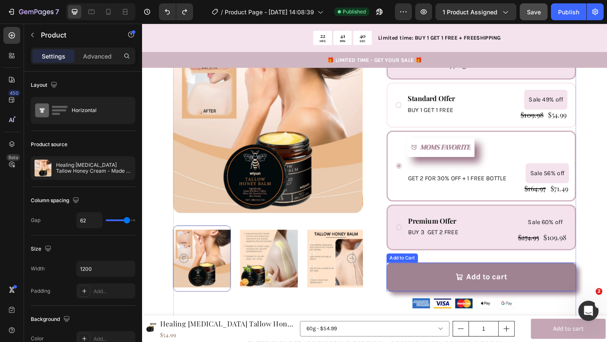
click at [428, 283] on button "Add to cart" at bounding box center [511, 298] width 206 height 31
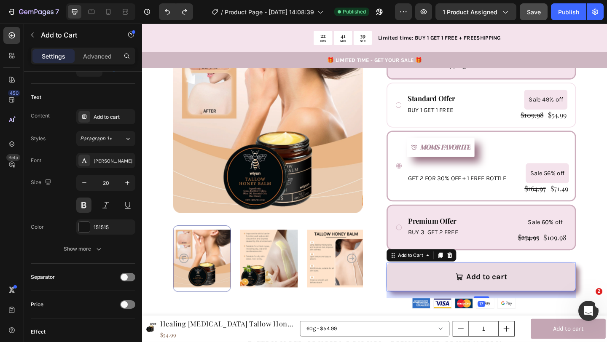
scroll to position [719, 0]
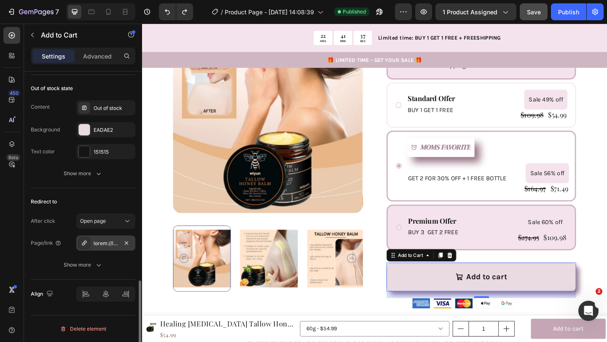
click at [107, 245] on div at bounding box center [106, 244] width 24 height 8
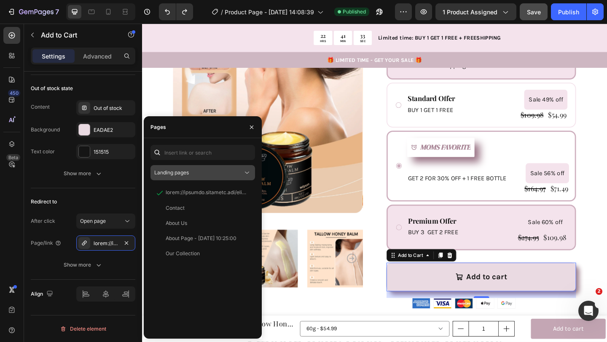
click at [211, 168] on div "Landing pages" at bounding box center [202, 172] width 97 height 8
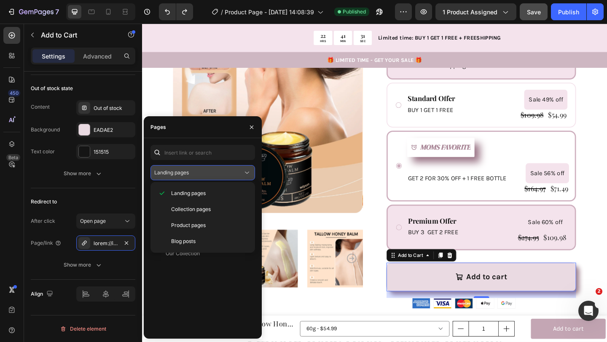
click at [189, 169] on span "Landing pages" at bounding box center [171, 173] width 35 height 8
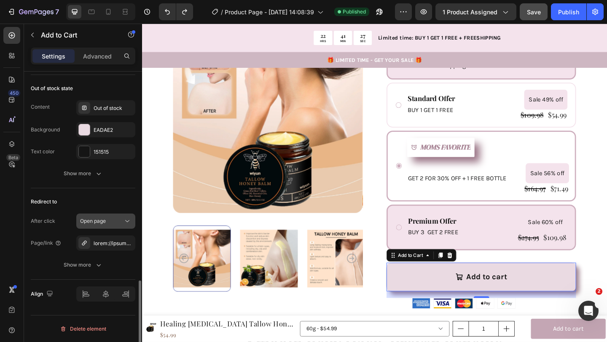
click at [127, 217] on icon at bounding box center [127, 221] width 8 height 8
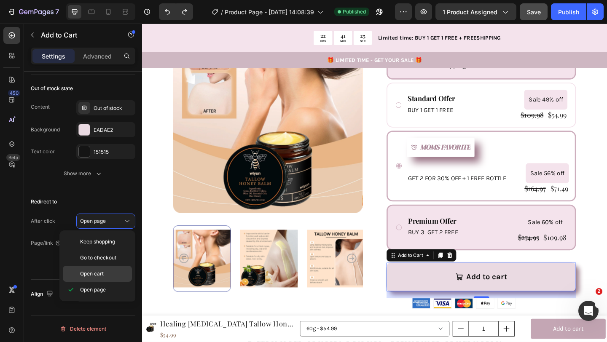
click at [115, 267] on div "Open cart" at bounding box center [97, 274] width 69 height 16
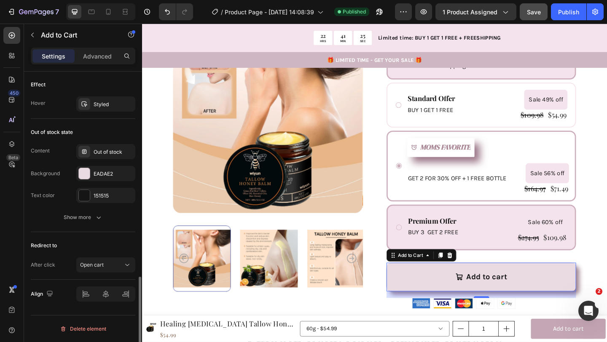
scroll to position [675, 0]
click at [115, 267] on div "Open cart" at bounding box center [101, 265] width 43 height 8
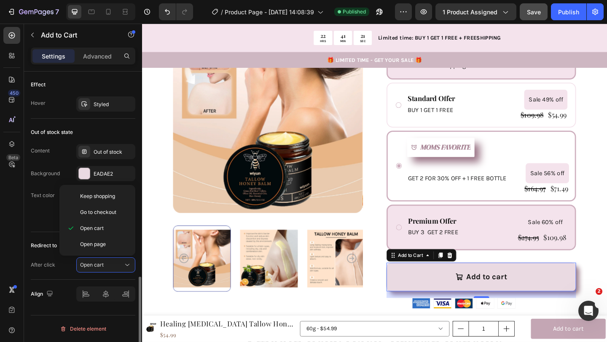
click at [118, 281] on div "Align" at bounding box center [83, 294] width 104 height 29
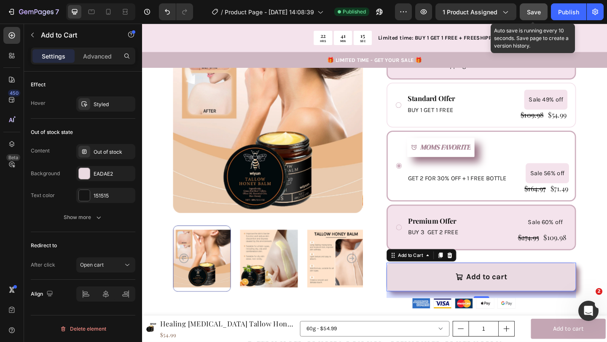
click at [533, 12] on span "Save" at bounding box center [534, 11] width 14 height 7
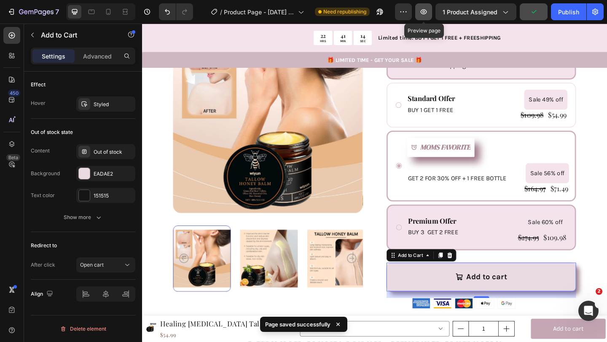
click at [422, 14] on icon "button" at bounding box center [423, 12] width 8 height 8
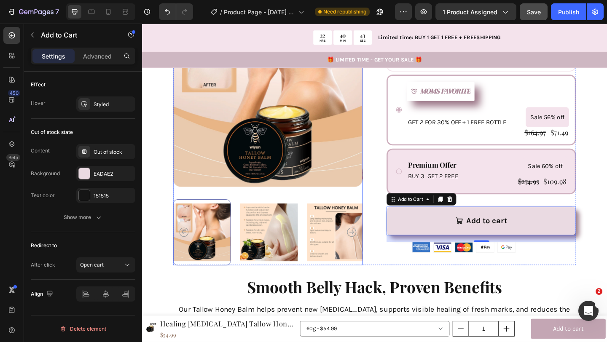
scroll to position [373, 0]
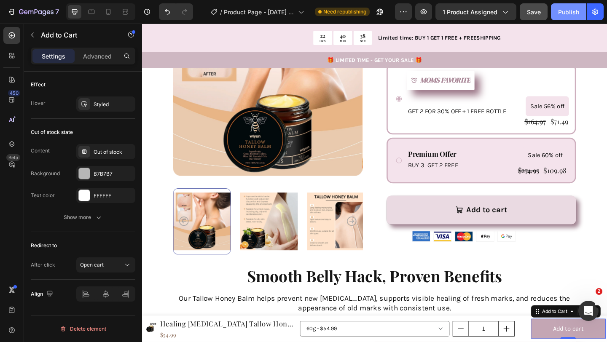
click at [563, 9] on div "Publish" at bounding box center [568, 12] width 21 height 9
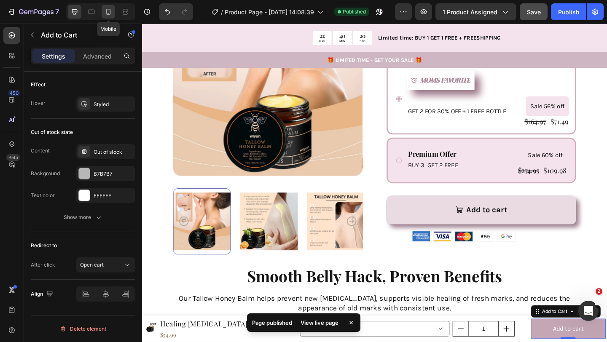
click at [112, 11] on div at bounding box center [108, 11] width 13 height 13
type input "14"
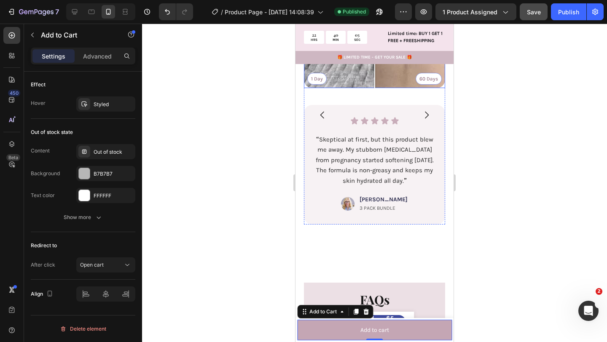
scroll to position [1588, 0]
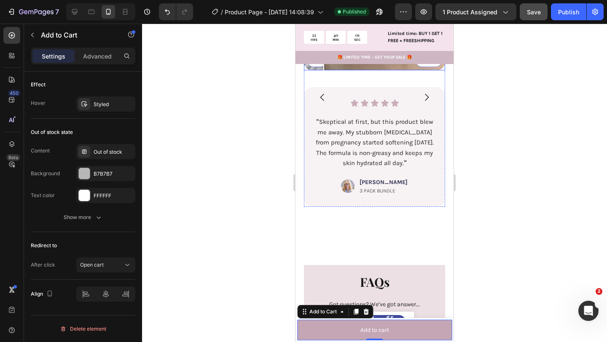
click at [323, 70] on div "1 Day 60 Days" at bounding box center [374, -1] width 141 height 141
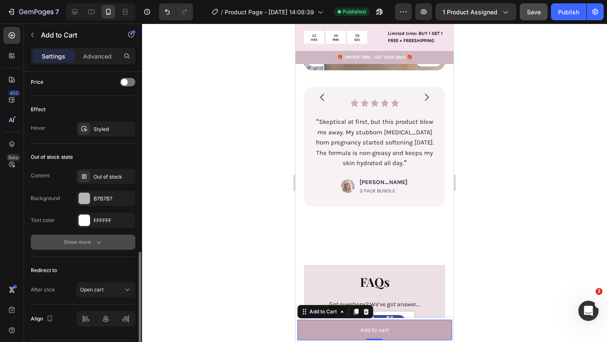
scroll to position [566, 0]
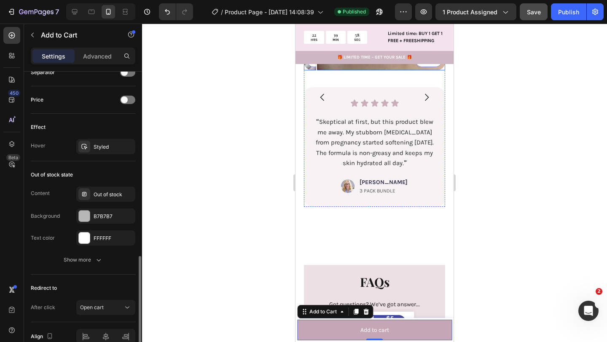
click at [316, 70] on div at bounding box center [316, -1] width 17 height 141
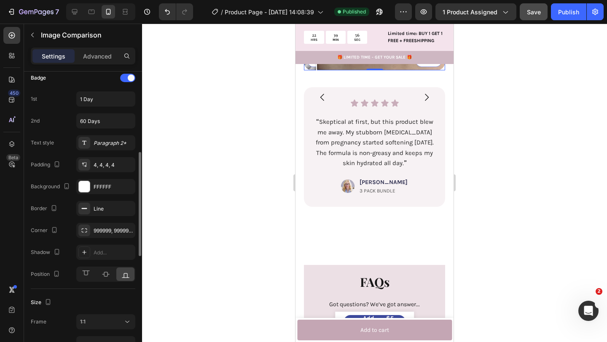
scroll to position [226, 0]
click at [97, 206] on div "Line" at bounding box center [105, 210] width 59 height 15
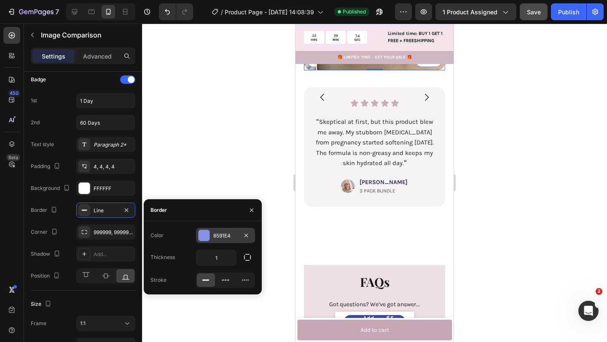
click at [213, 235] on div "8591E4" at bounding box center [225, 235] width 59 height 15
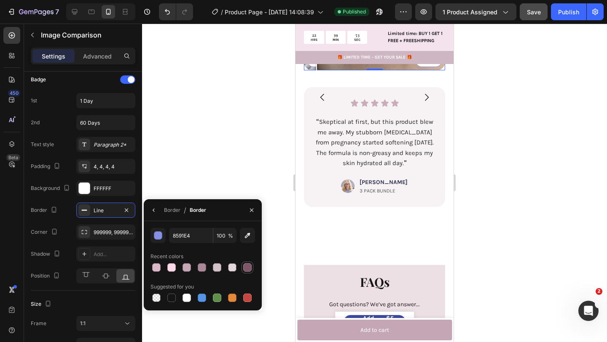
click at [247, 271] on div at bounding box center [247, 267] width 8 height 8
click at [203, 267] on div at bounding box center [202, 267] width 8 height 8
type input "AA8898"
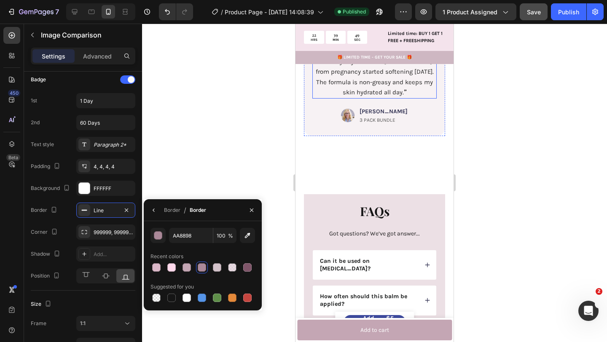
scroll to position [1663, 0]
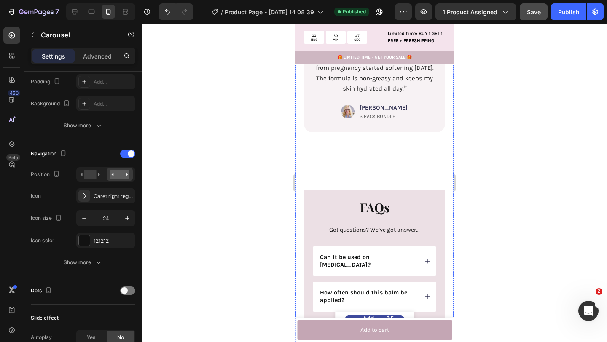
click at [424, 28] on icon "Carousel Next Arrow" at bounding box center [426, 23] width 10 height 10
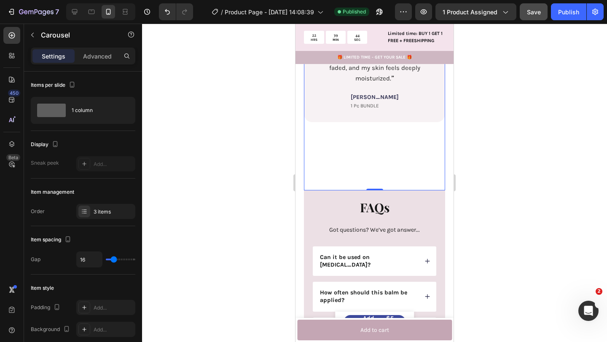
click at [426, 28] on icon "Carousel Next Arrow" at bounding box center [426, 23] width 10 height 10
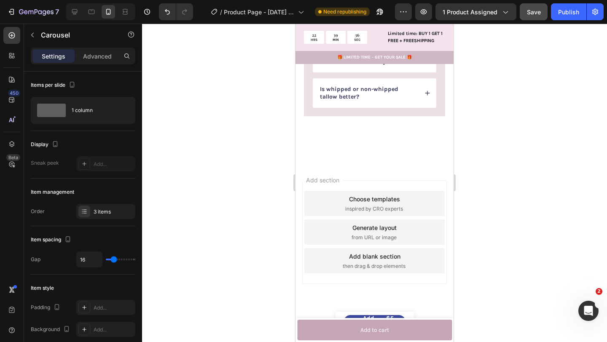
scroll to position [1964, 0]
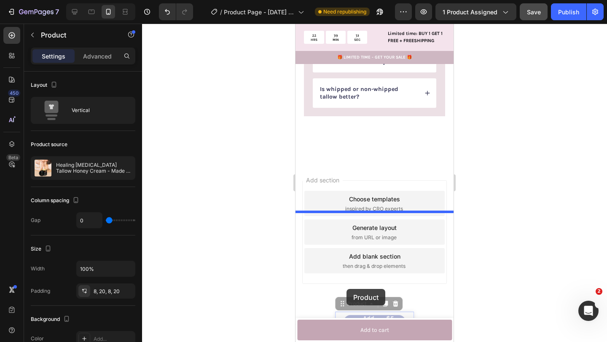
drag, startPoint x: 340, startPoint y: 313, endPoint x: 346, endPoint y: 289, distance: 24.5
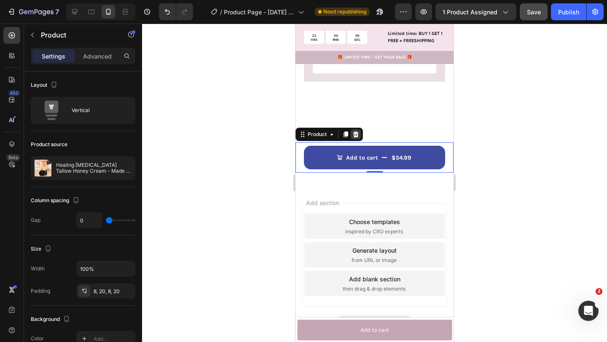
click at [355, 138] on icon at bounding box center [355, 134] width 7 height 7
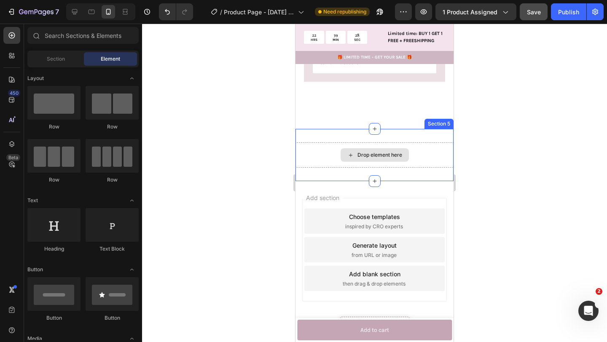
click at [348, 162] on div "Drop element here" at bounding box center [374, 154] width 68 height 13
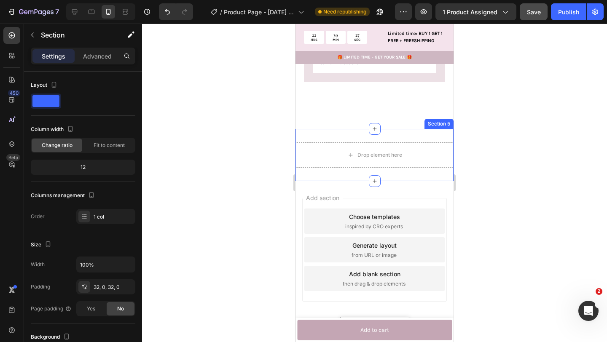
click at [417, 181] on div "Drop element here Section 5" at bounding box center [374, 155] width 158 height 52
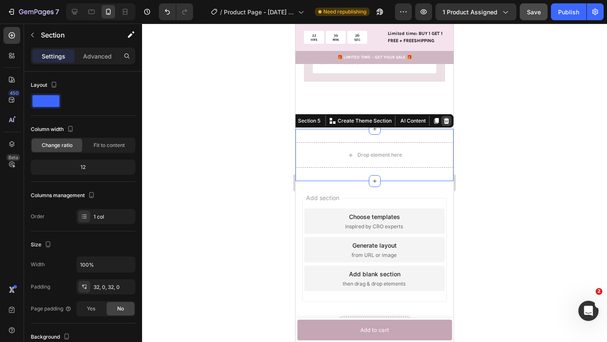
click at [445, 124] on icon at bounding box center [446, 121] width 5 height 6
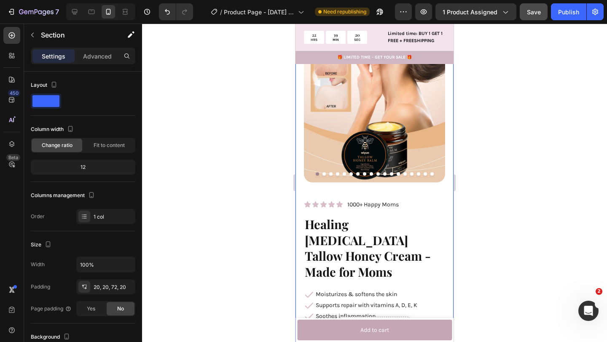
scroll to position [0, 0]
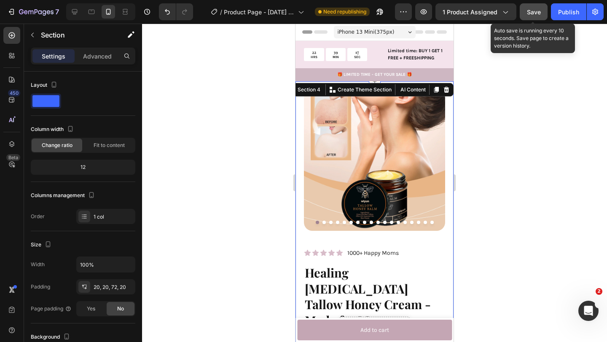
click at [533, 11] on span "Save" at bounding box center [534, 11] width 14 height 7
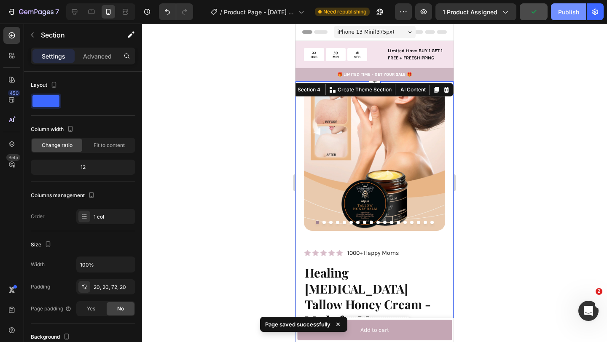
click at [565, 14] on div "Publish" at bounding box center [568, 12] width 21 height 9
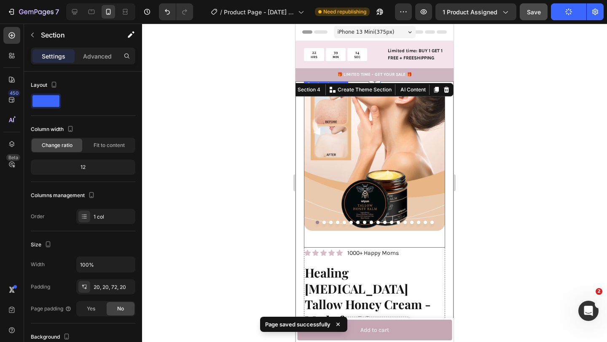
click at [323, 223] on button "Dot" at bounding box center [323, 222] width 3 height 3
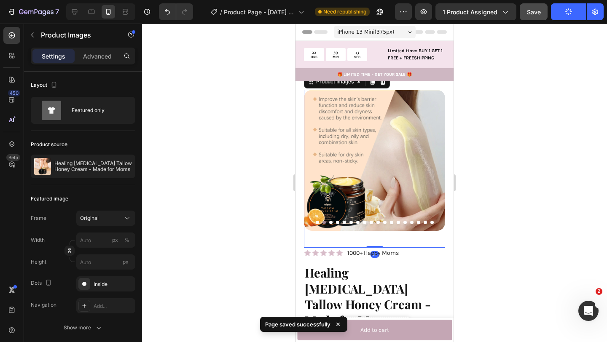
click at [329, 222] on button "Dot" at bounding box center [330, 222] width 3 height 3
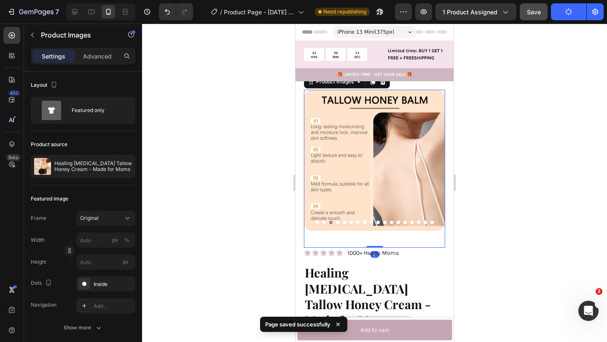
click at [338, 221] on button "Dot" at bounding box center [337, 222] width 3 height 3
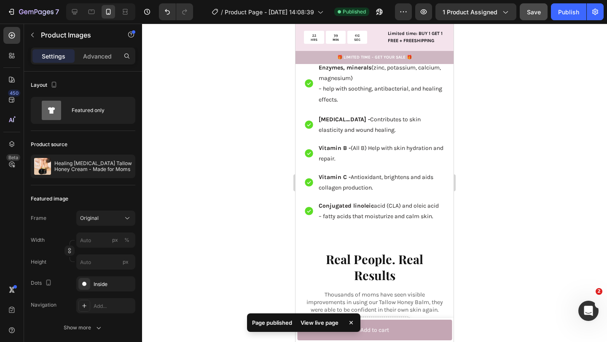
scroll to position [1492, 0]
